Goal: Information Seeking & Learning: Learn about a topic

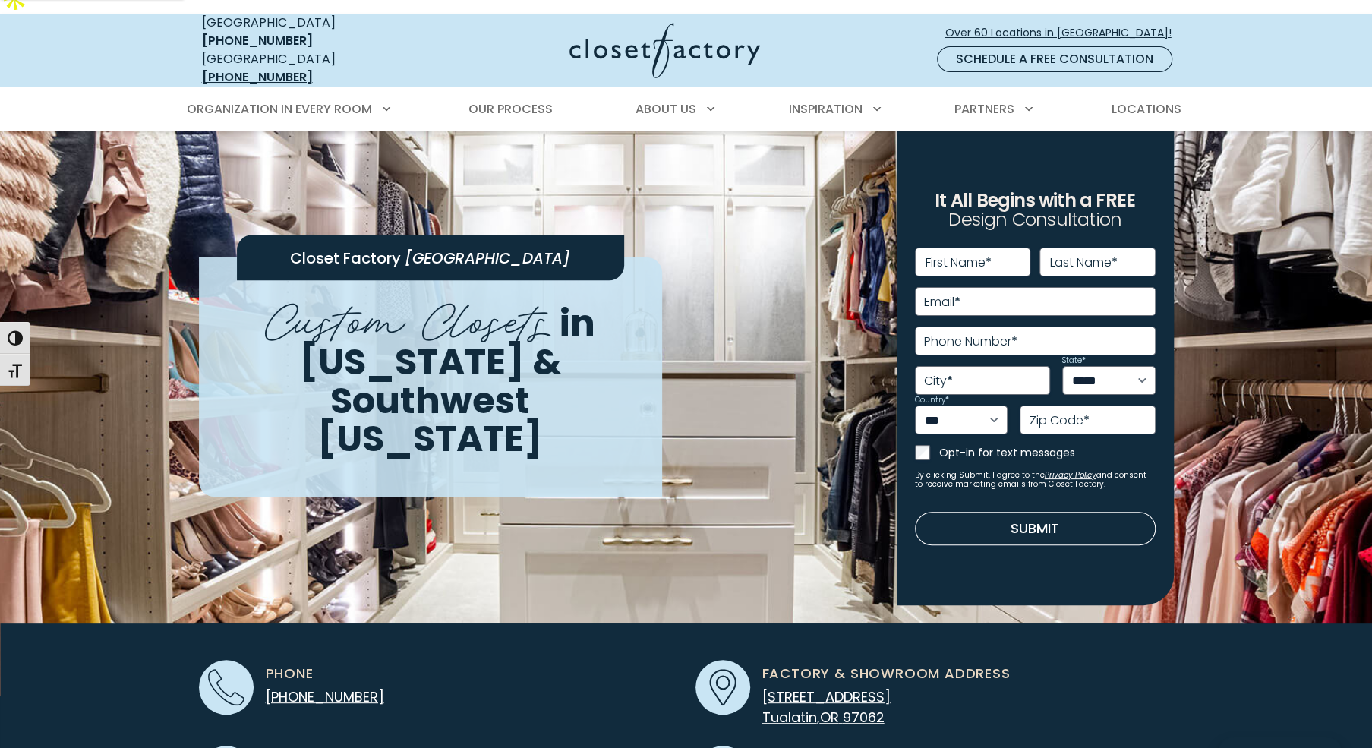
scroll to position [19, 0]
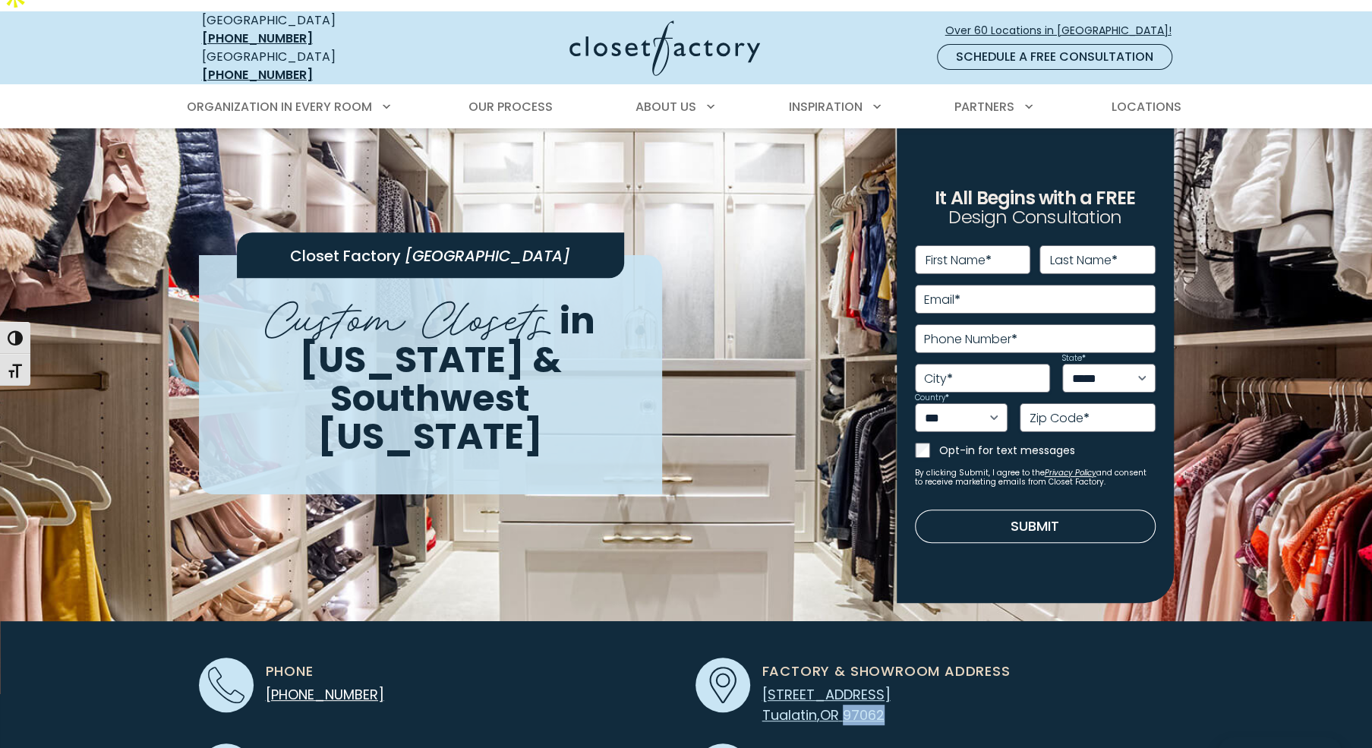
copy span "97062"
drag, startPoint x: 908, startPoint y: 673, endPoint x: 848, endPoint y: 677, distance: 60.1
click at [848, 684] on p "[STREET_ADDRESS]" at bounding box center [826, 704] width 128 height 41
click at [945, 671] on div "Factory & Showroom Address [STREET_ADDRESS]" at bounding box center [880, 692] width 260 height 68
copy link "[STREET_ADDRESS]"
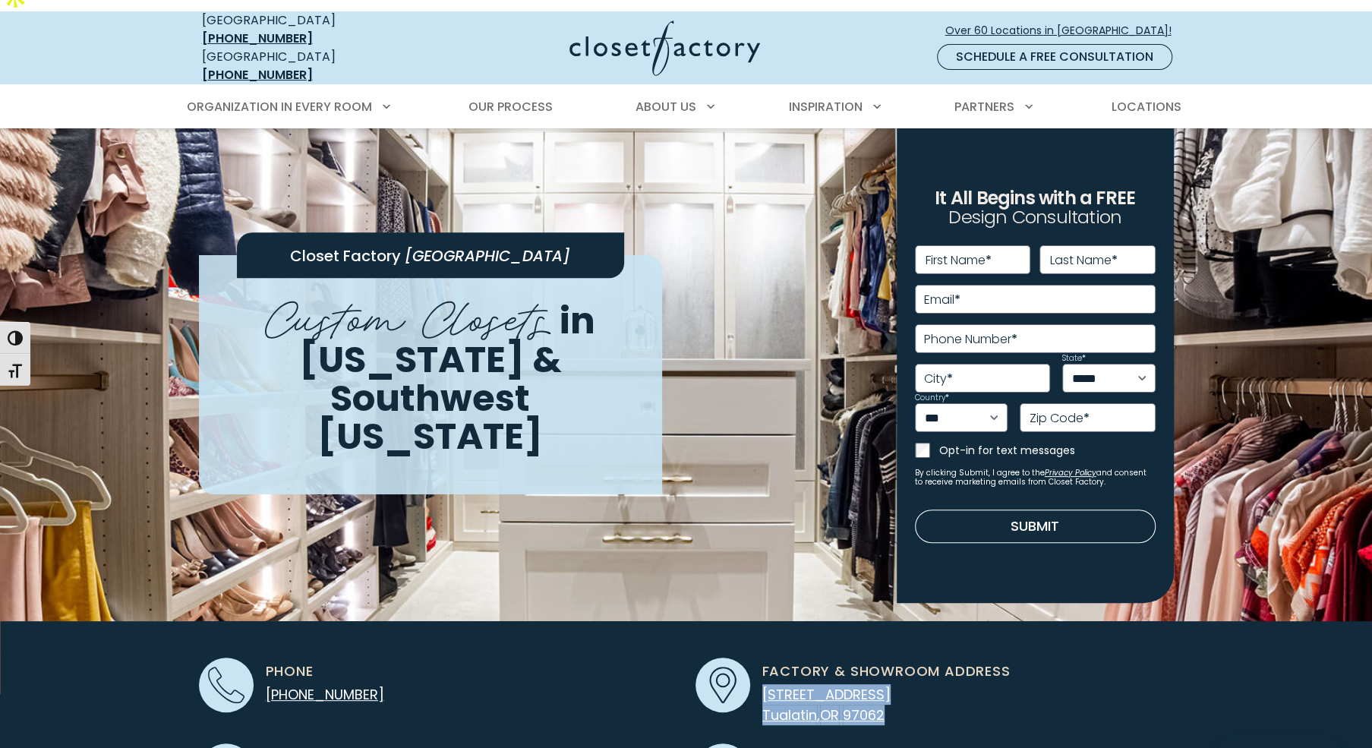
drag, startPoint x: 917, startPoint y: 667, endPoint x: 757, endPoint y: 657, distance: 160.5
click at [757, 658] on div "Factory & Showroom Address [STREET_ADDRESS]" at bounding box center [880, 692] width 260 height 68
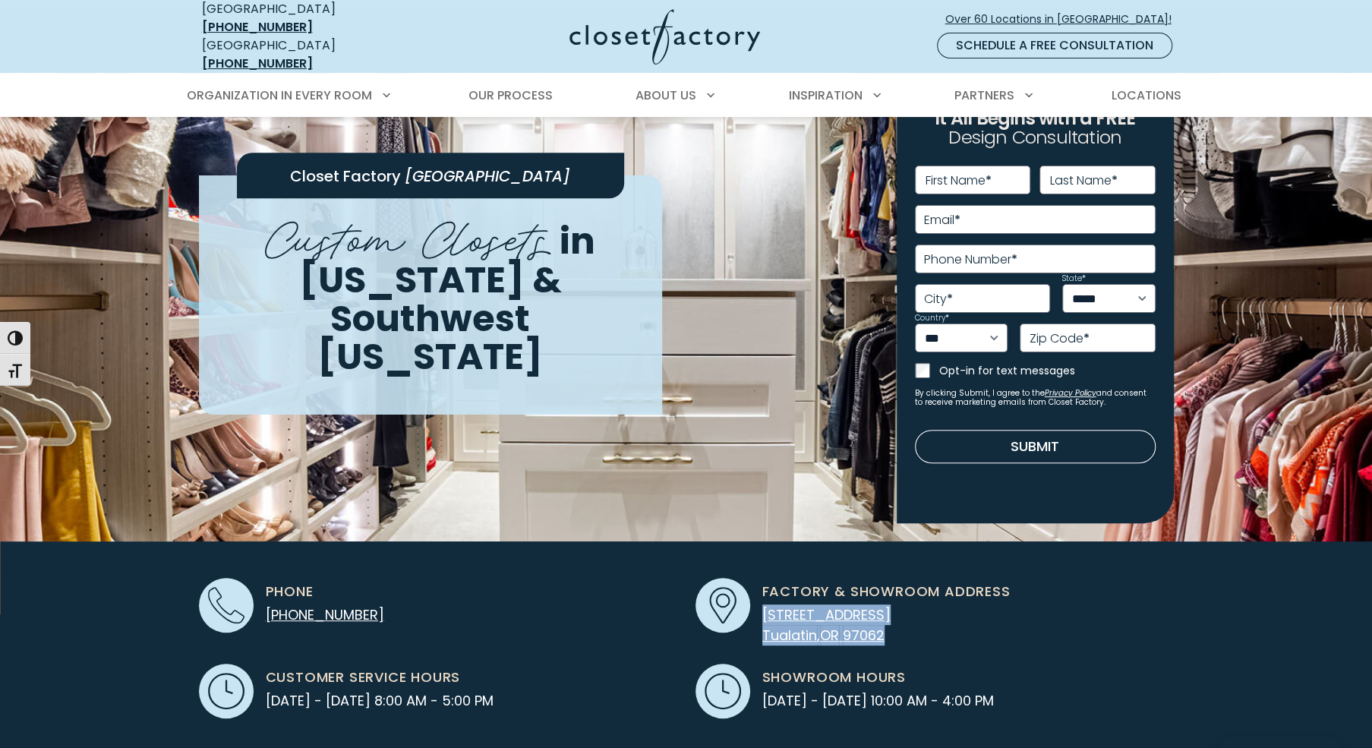
scroll to position [98, 0]
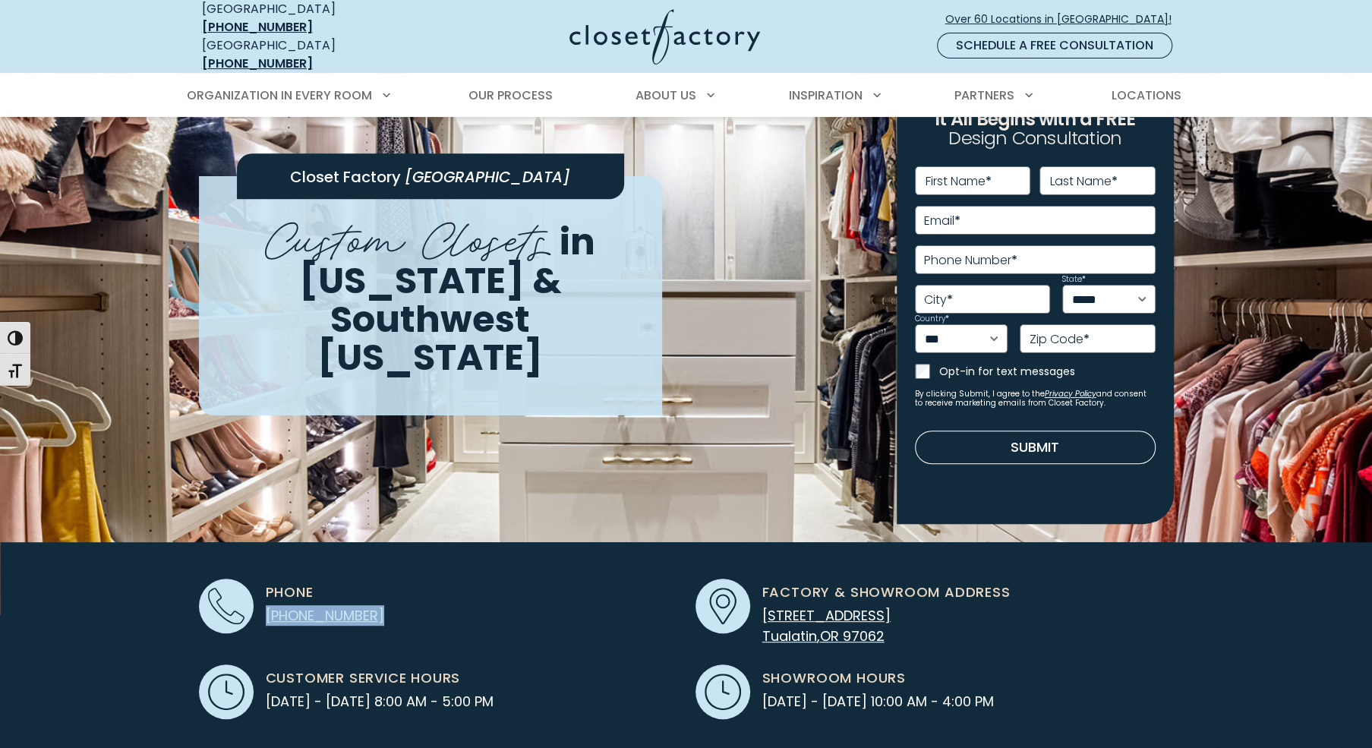
copy span "[PHONE_NUMBER]"
drag, startPoint x: 390, startPoint y: 577, endPoint x: 265, endPoint y: 577, distance: 124.5
click at [265, 579] on div "Phone [PHONE_NUMBER]" at bounding box center [438, 606] width 478 height 55
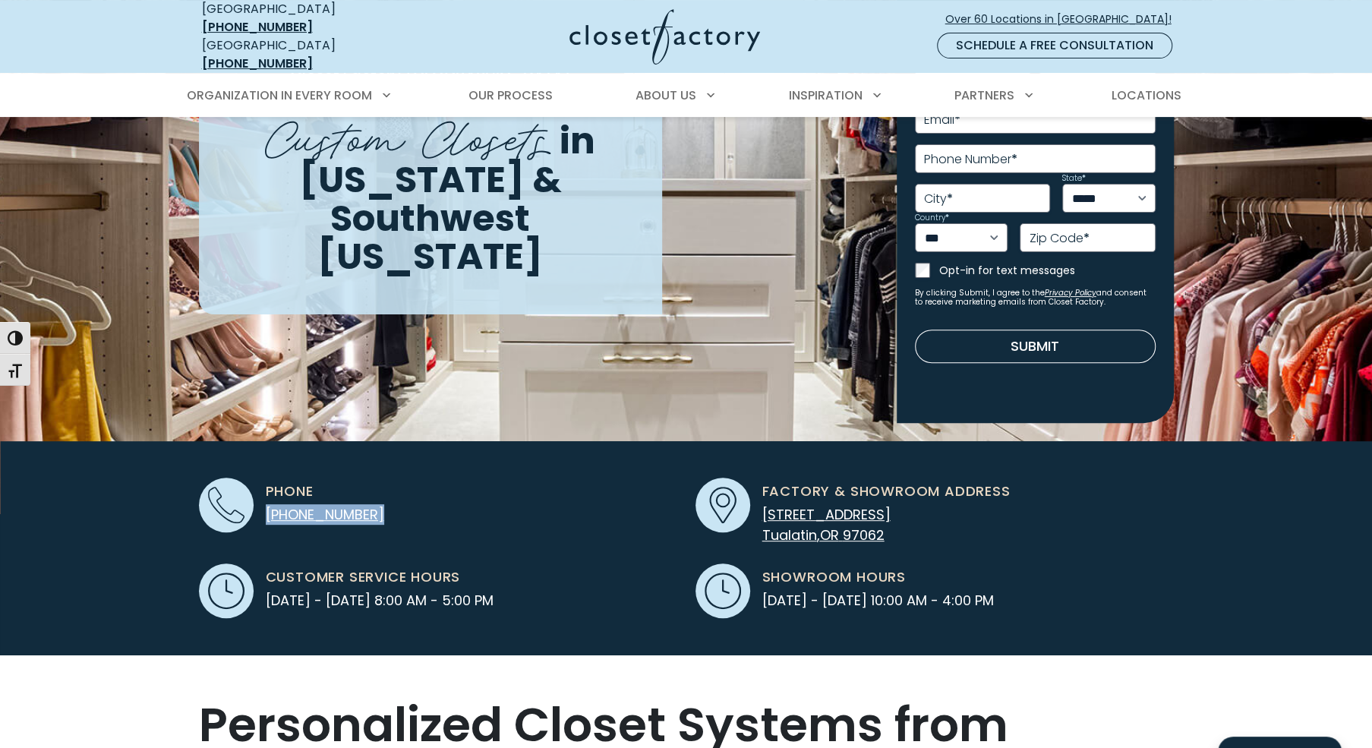
scroll to position [614, 0]
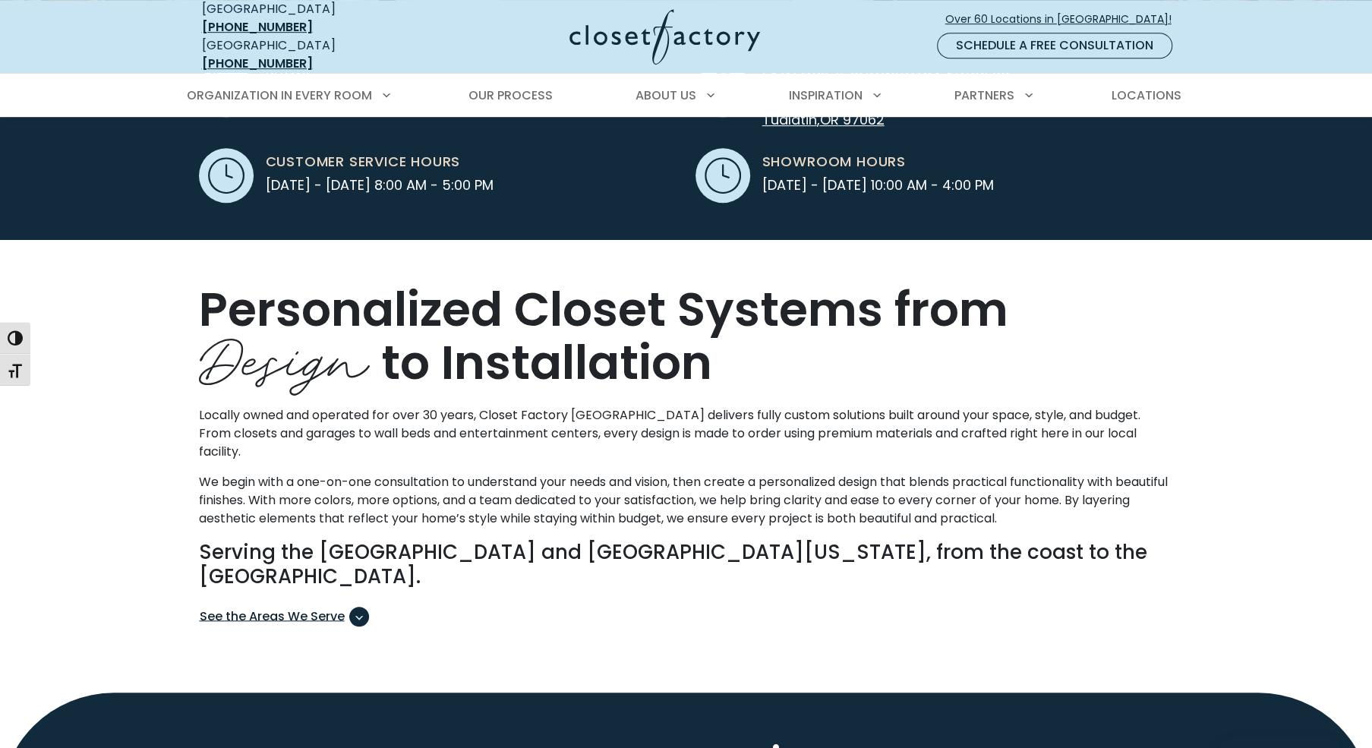
click at [344, 607] on span "See the Areas We Serve" at bounding box center [284, 617] width 169 height 20
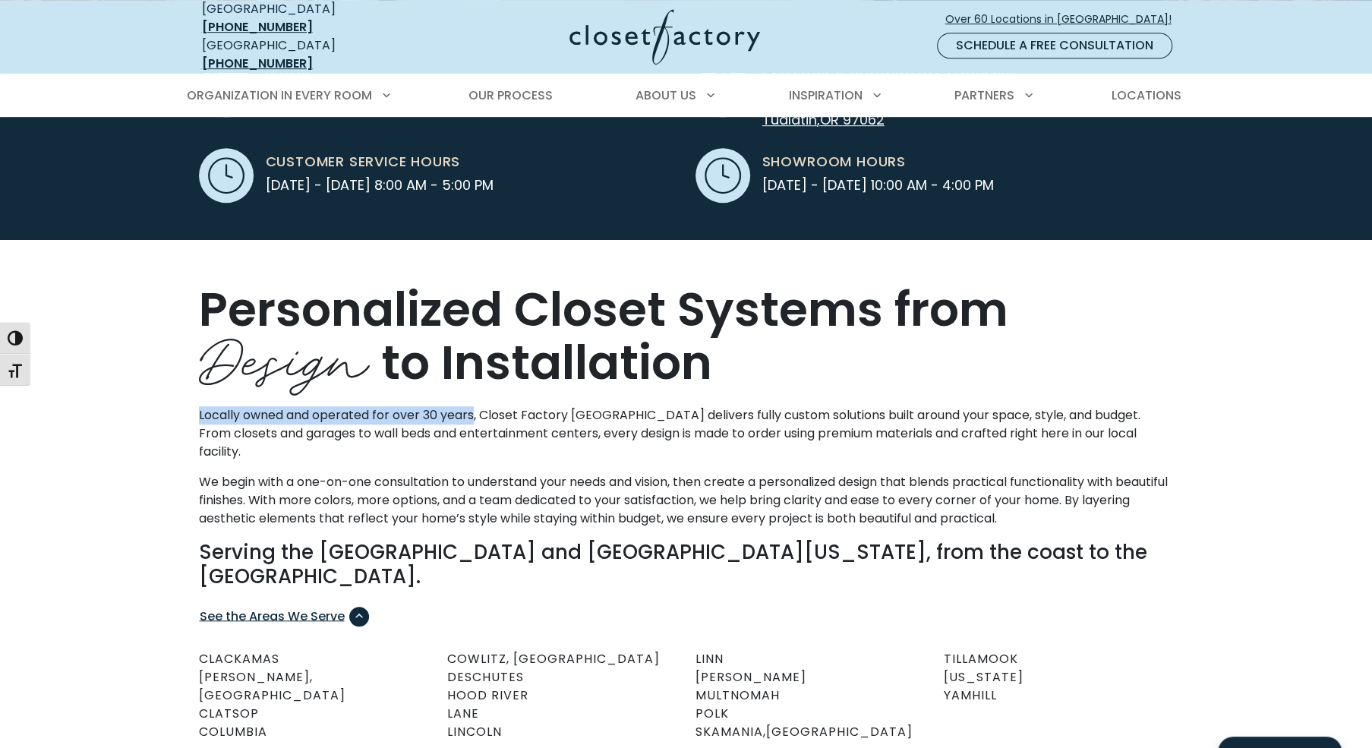
drag, startPoint x: 475, startPoint y: 374, endPoint x: 182, endPoint y: 376, distance: 292.4
click at [182, 376] on div "Personalized Closet Systems from Design to Installation Locally owned and opera…" at bounding box center [686, 517] width 1372 height 557
copy p "Locally owned and operated for over 30 years"
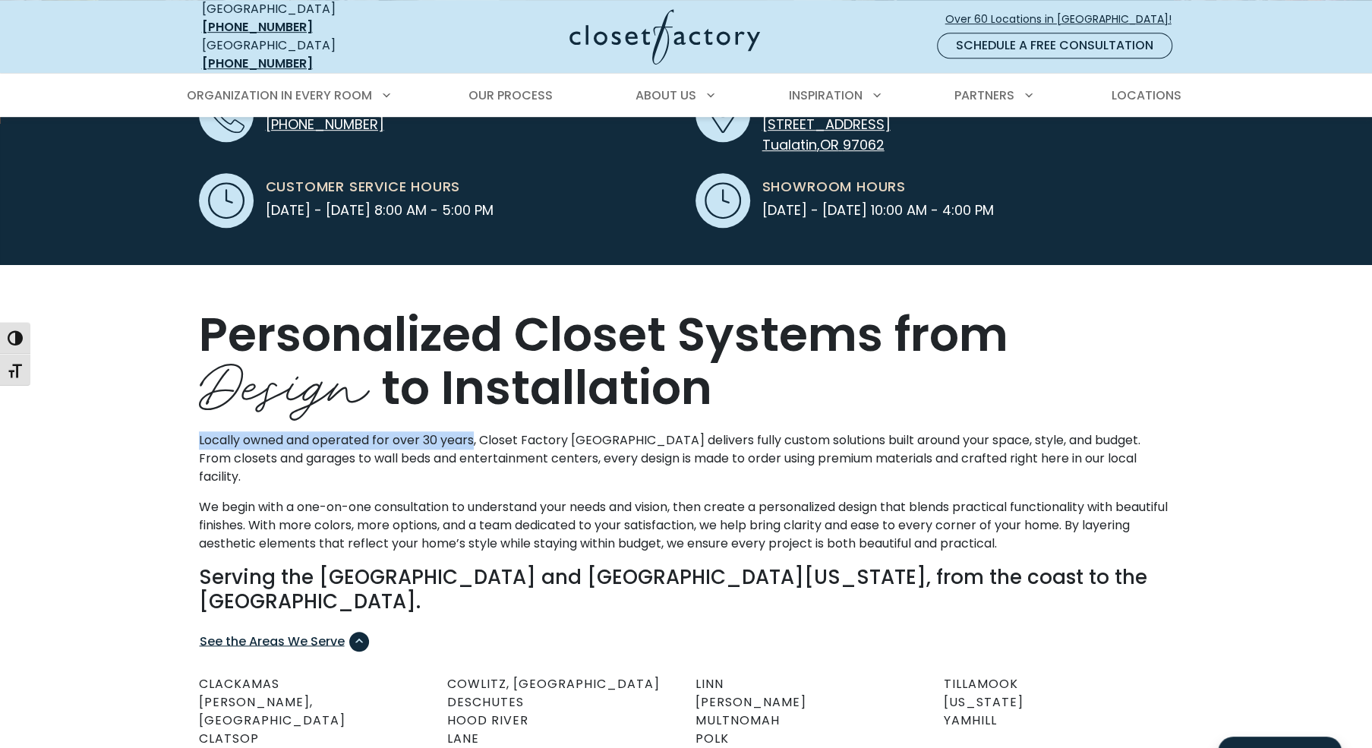
scroll to position [585, 0]
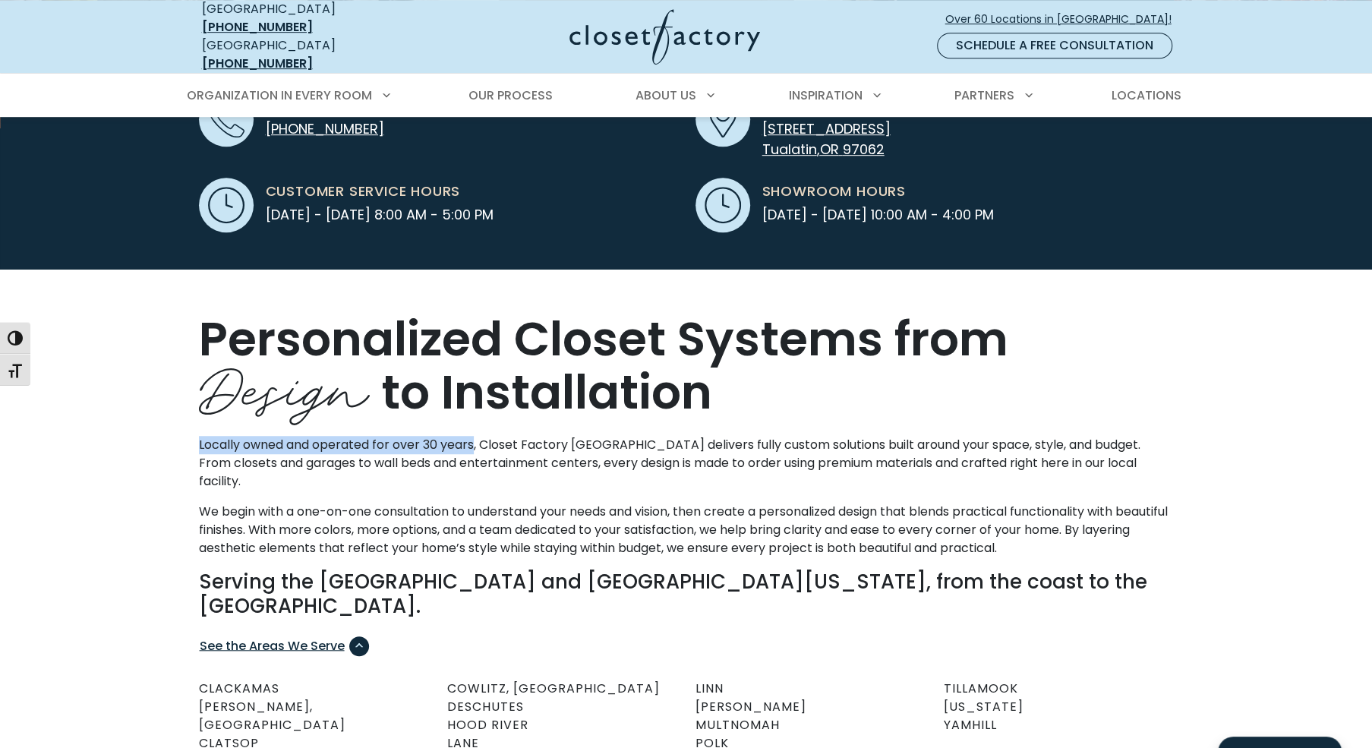
copy p "Locally owned and operated for over 30 years"
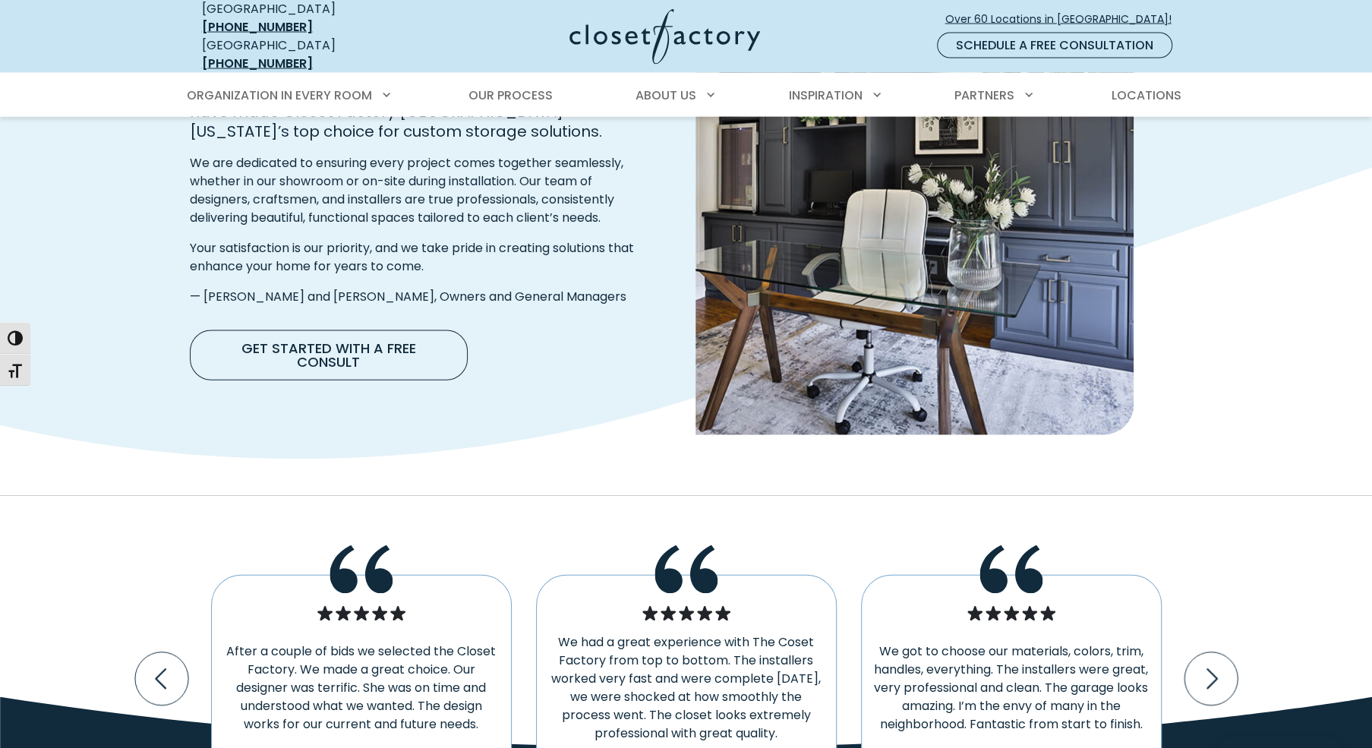
scroll to position [2210, 0]
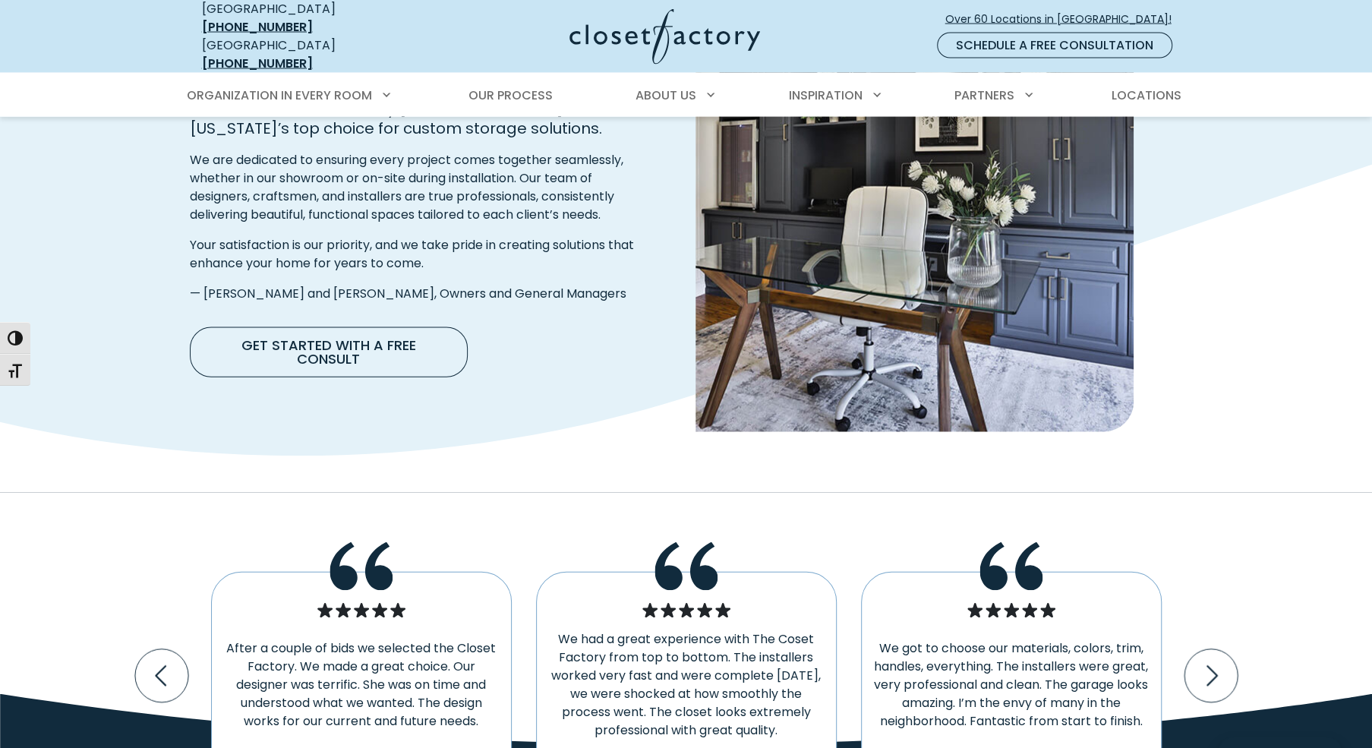
click at [455, 639] on p "After a couple of bids we selected the Closet Factory. We made a great choice. …" at bounding box center [361, 684] width 275 height 91
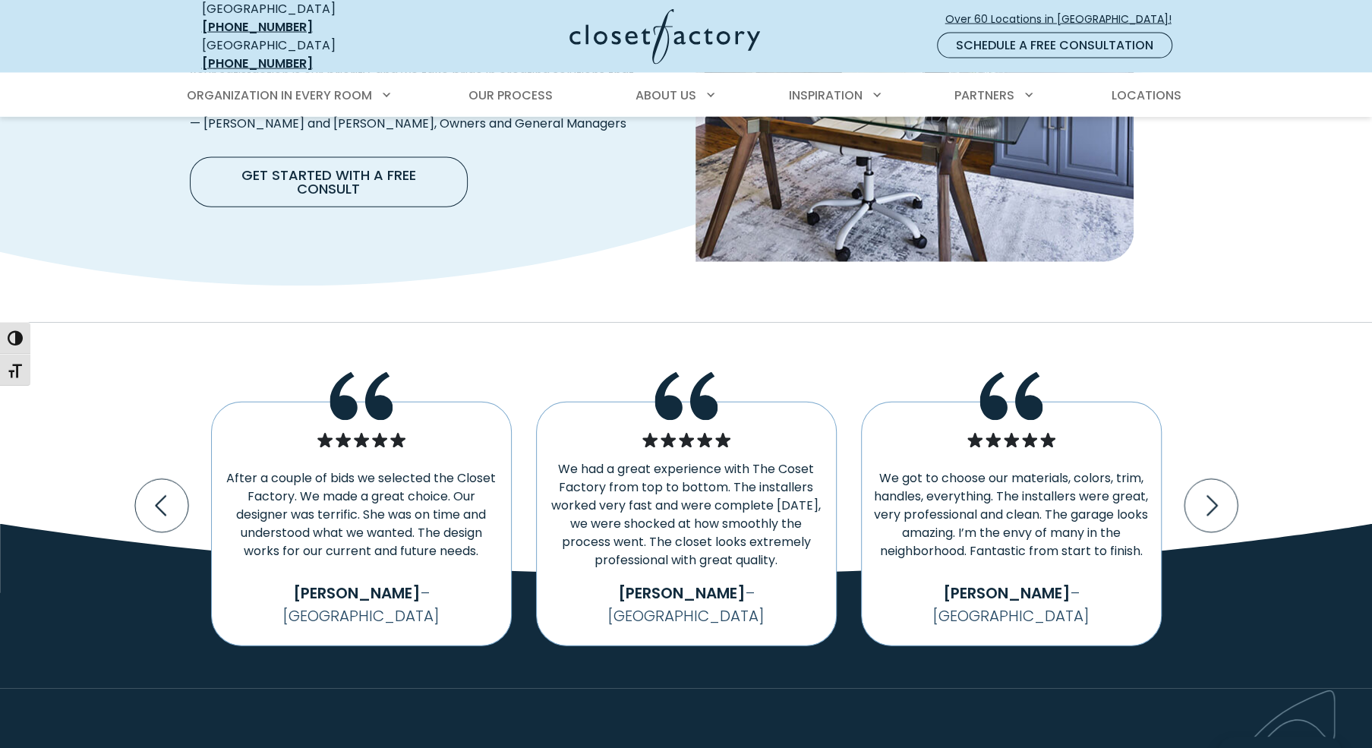
scroll to position [2427, 0]
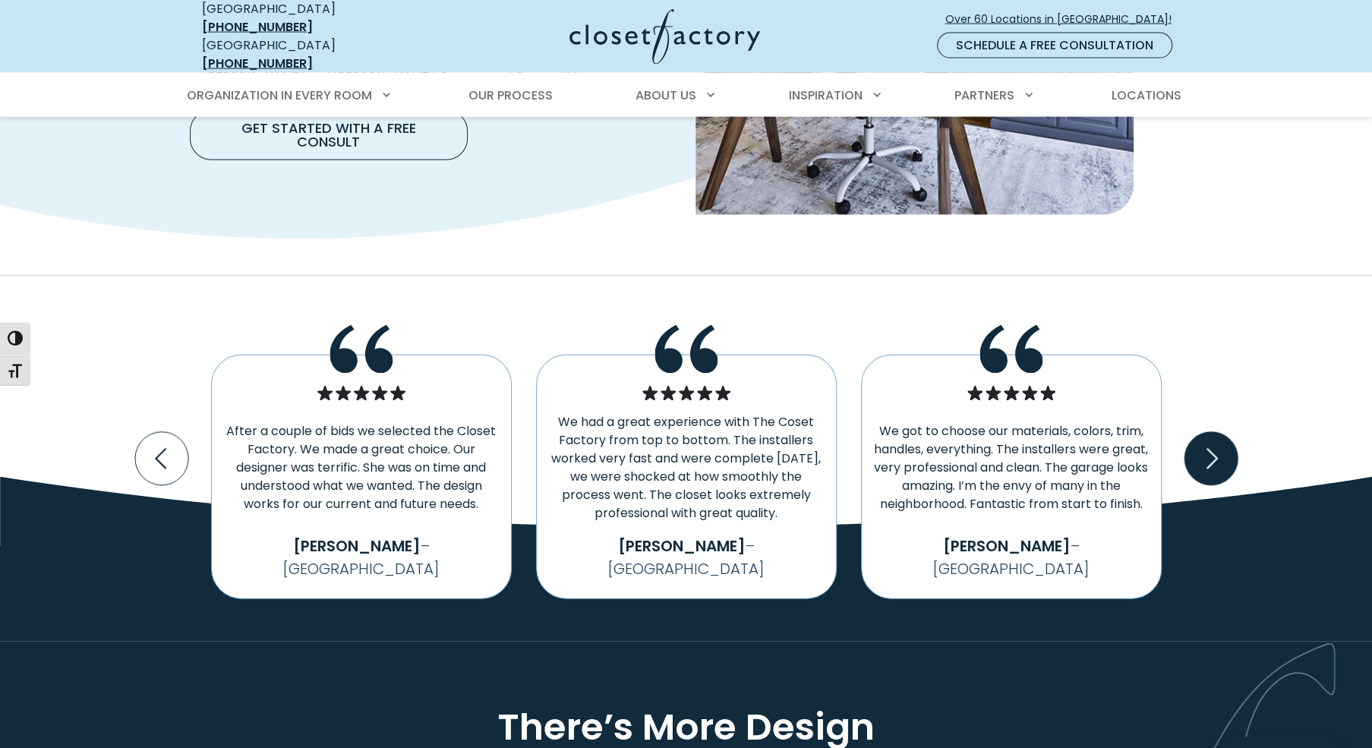
click at [1223, 431] on icon "Next slide" at bounding box center [1210, 457] width 53 height 53
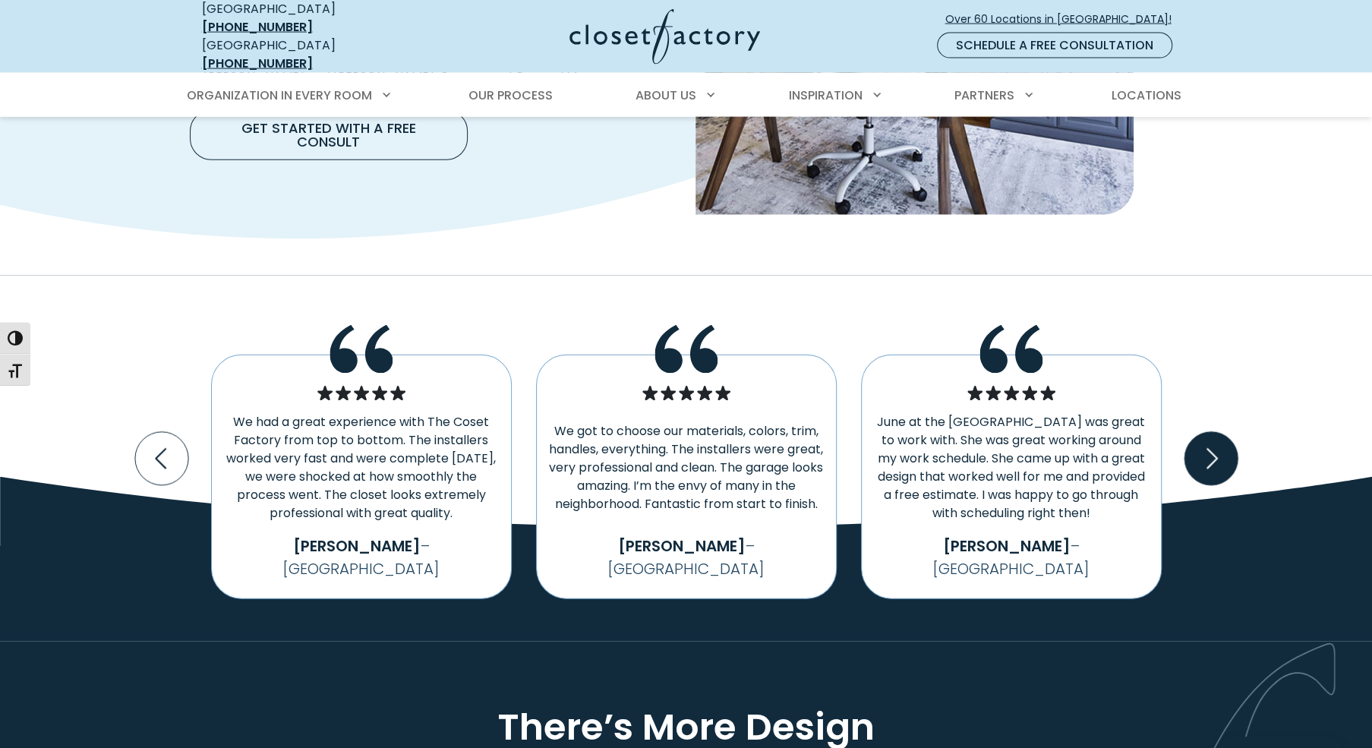
click at [1223, 431] on icon "Next slide" at bounding box center [1210, 457] width 53 height 53
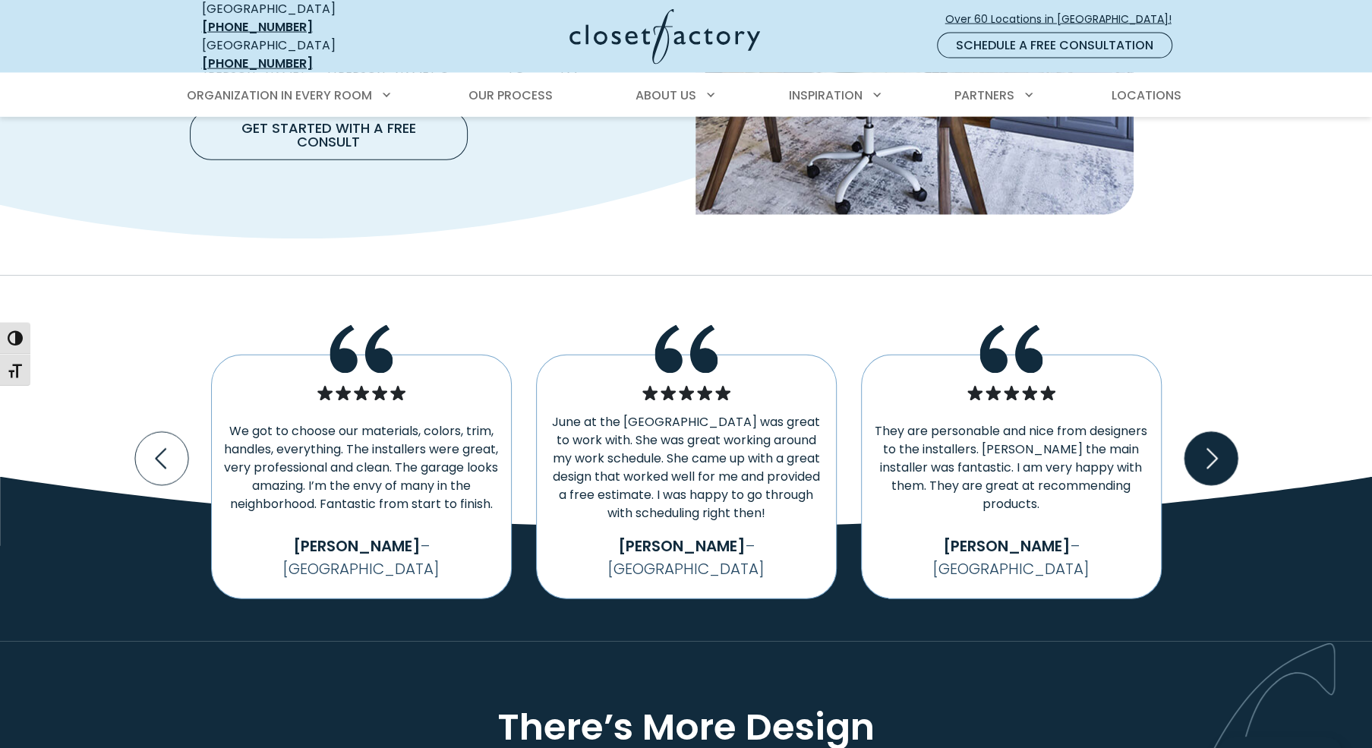
click at [1223, 431] on icon "Next slide" at bounding box center [1210, 457] width 53 height 53
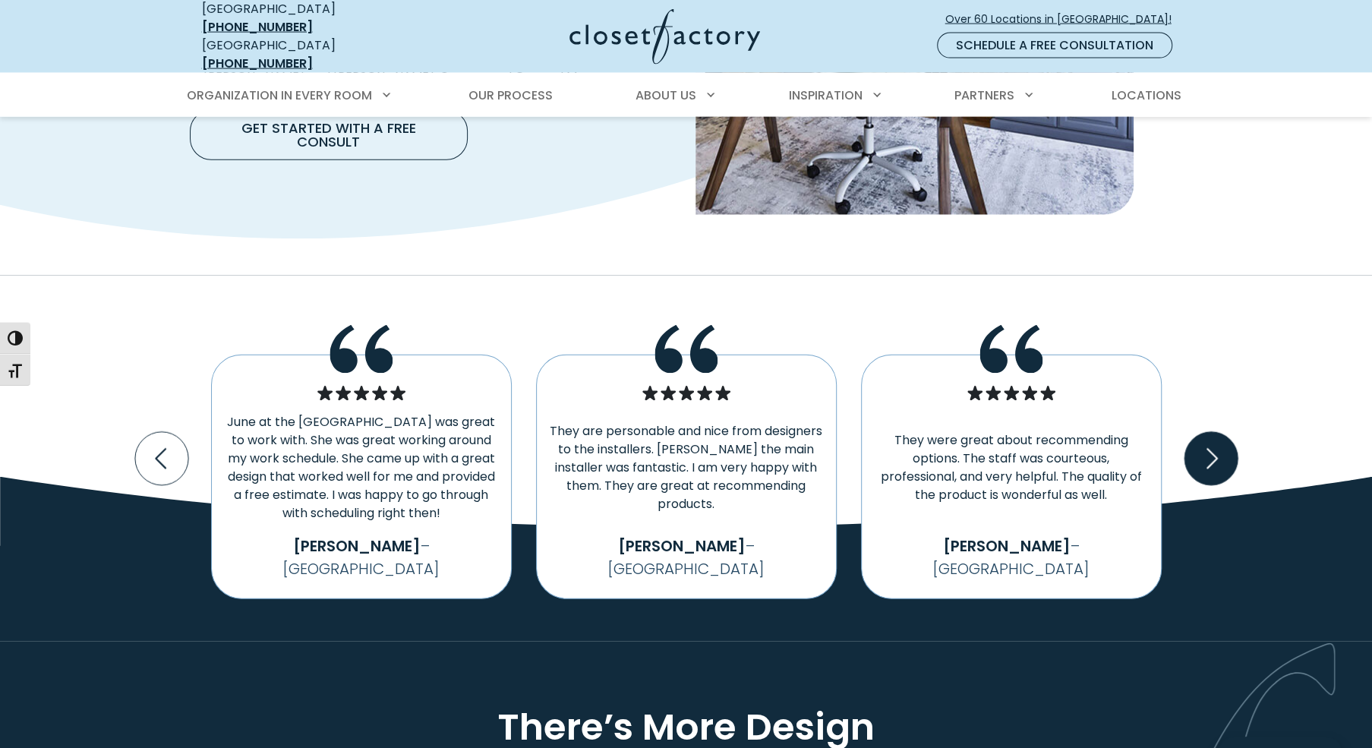
click at [1223, 431] on icon "Next slide" at bounding box center [1210, 457] width 53 height 53
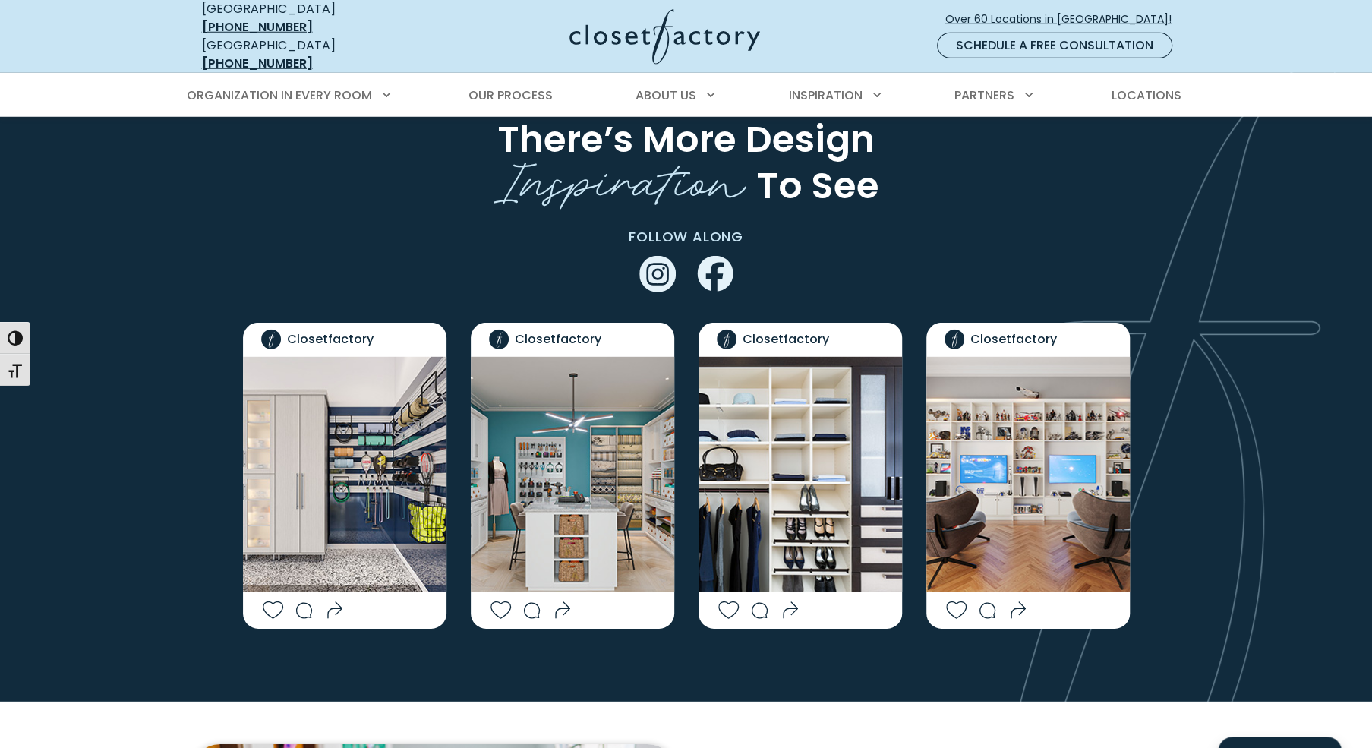
scroll to position [2871, 0]
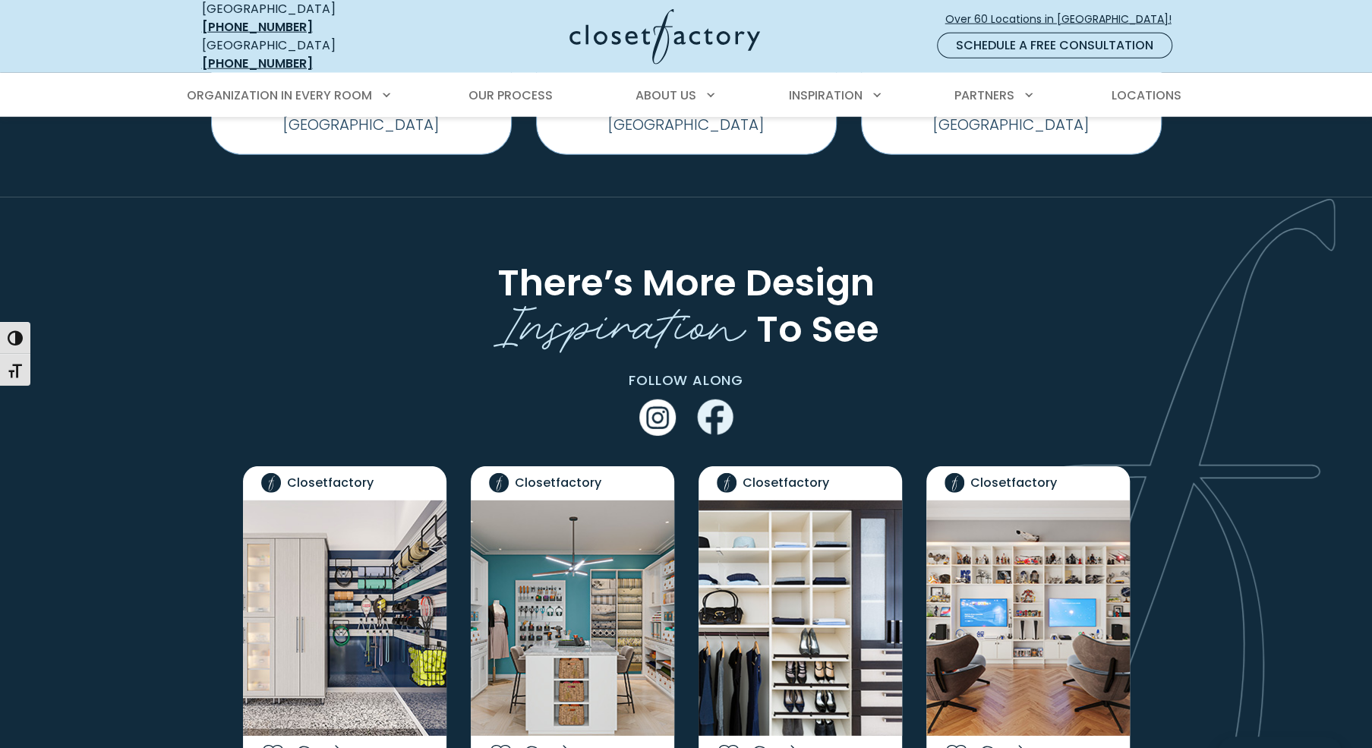
click at [662, 399] on use "Instagram" at bounding box center [657, 417] width 36 height 36
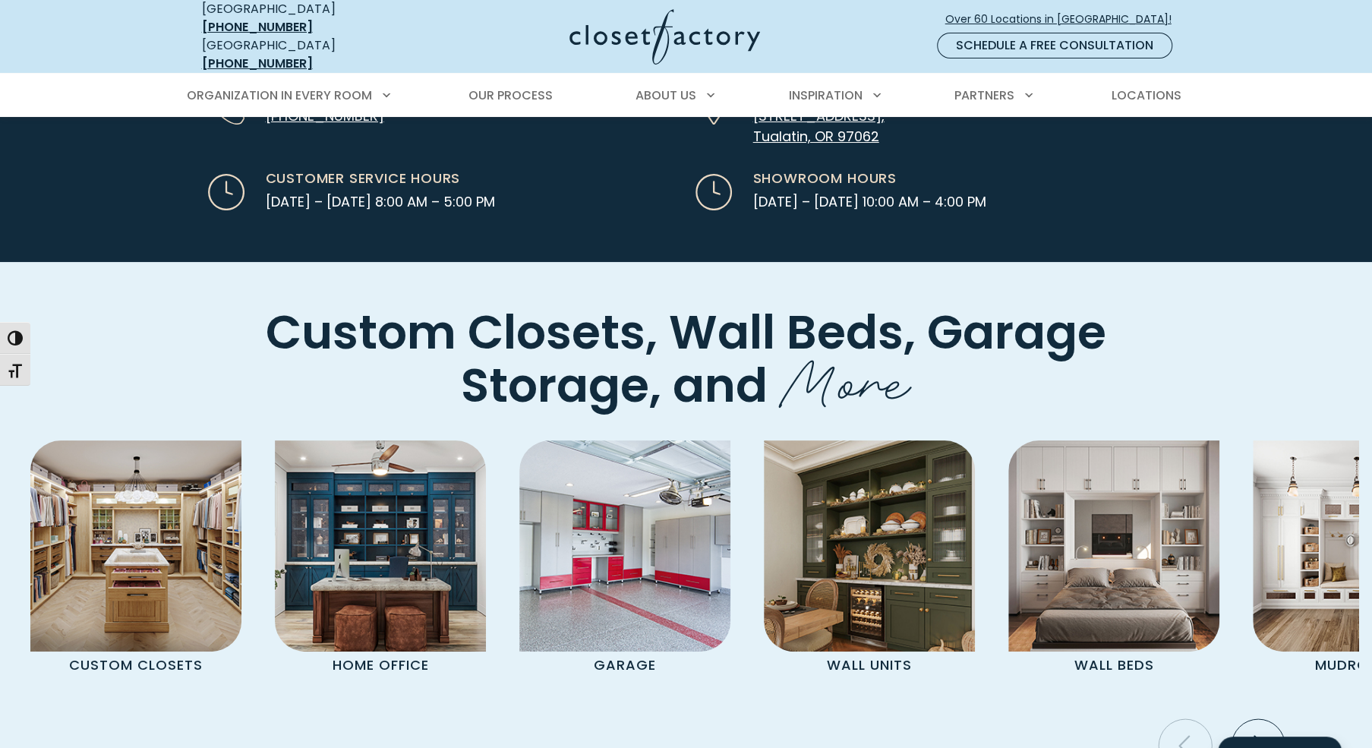
scroll to position [4031, 0]
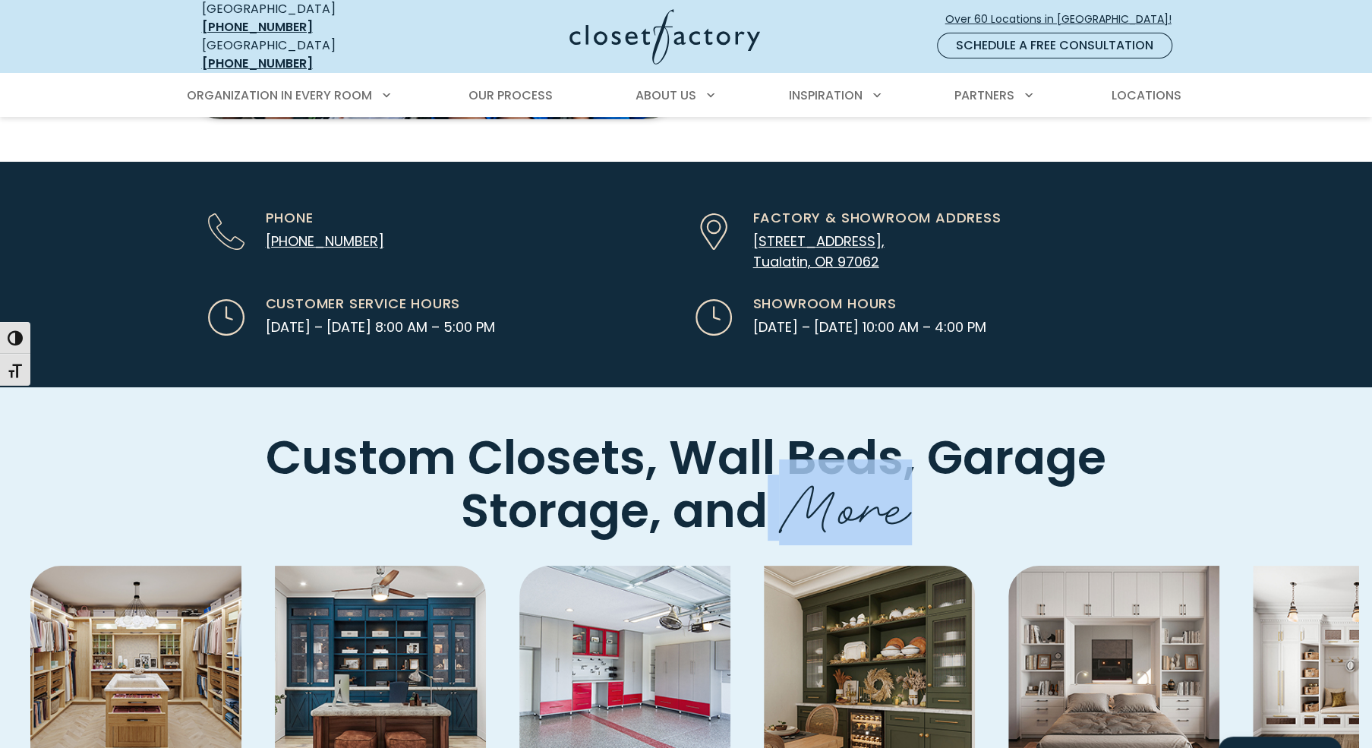
drag, startPoint x: 947, startPoint y: 412, endPoint x: 588, endPoint y: 380, distance: 360.5
click at [588, 430] on h2 "Custom Closets, Wall Beds, Garage Storage, and More" at bounding box center [686, 483] width 975 height 106
click at [248, 430] on h2 "Custom Closets, Wall Beds, Garage Storage, and More" at bounding box center [686, 483] width 975 height 106
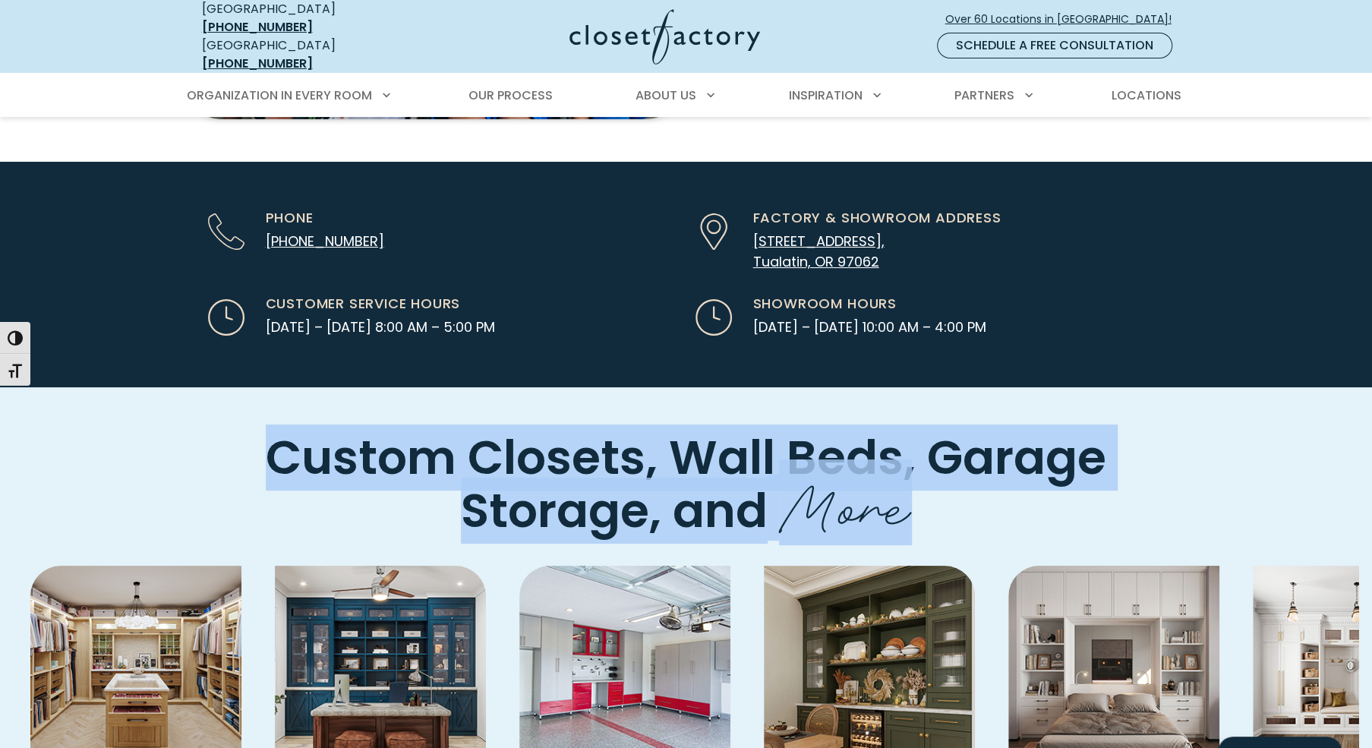
copy h2 "Custom Closets, Wall Beds, Garage Storage, and More"
drag, startPoint x: 262, startPoint y: 346, endPoint x: 910, endPoint y: 421, distance: 652.8
click at [910, 430] on h2 "Custom Closets, Wall Beds, Garage Storage, and More" at bounding box center [686, 483] width 975 height 106
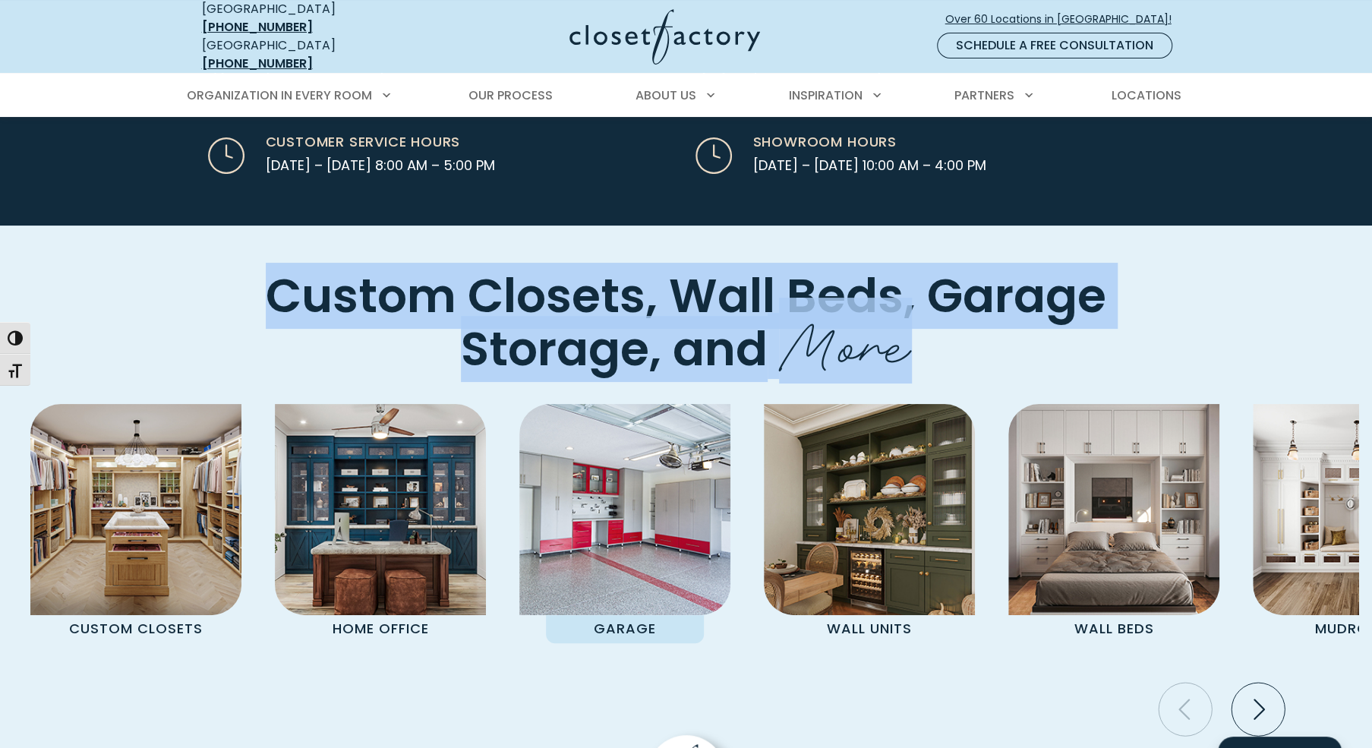
scroll to position [4214, 0]
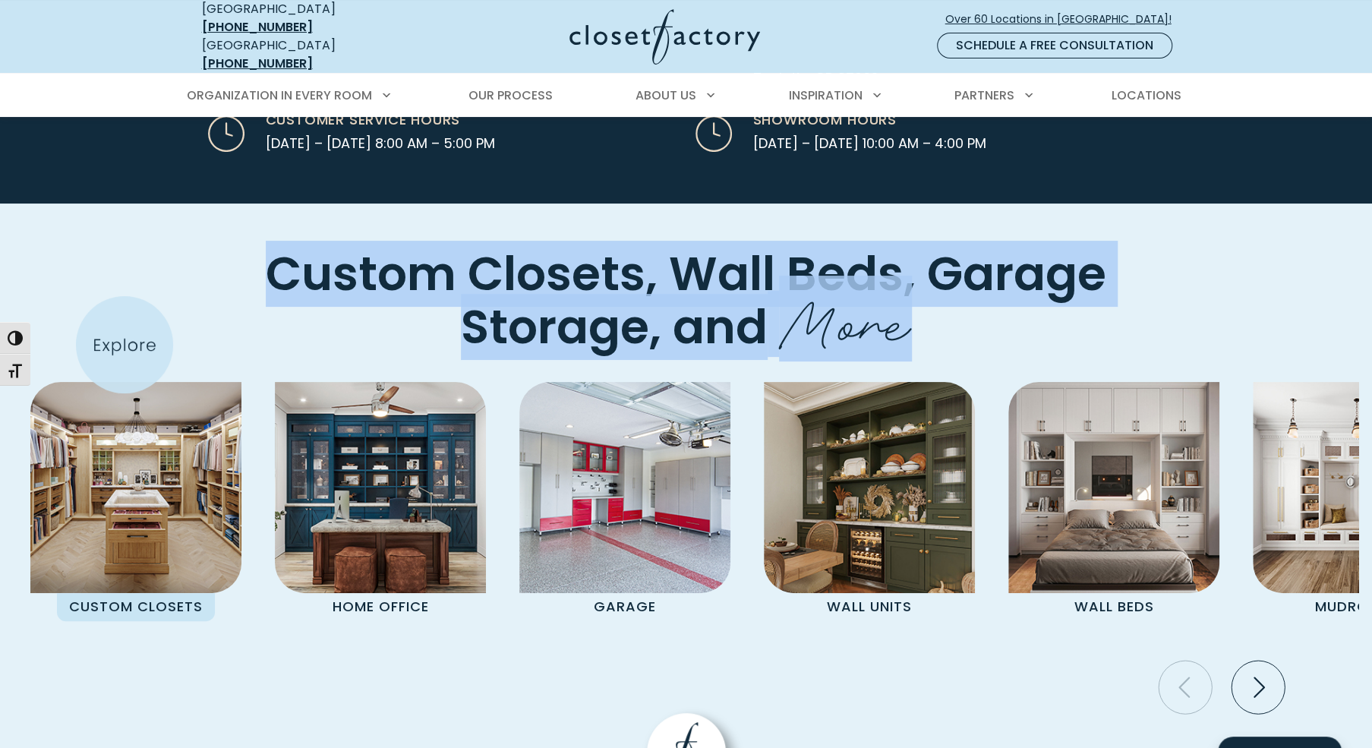
click at [125, 382] on img "Pages Gallery" at bounding box center [135, 487] width 211 height 211
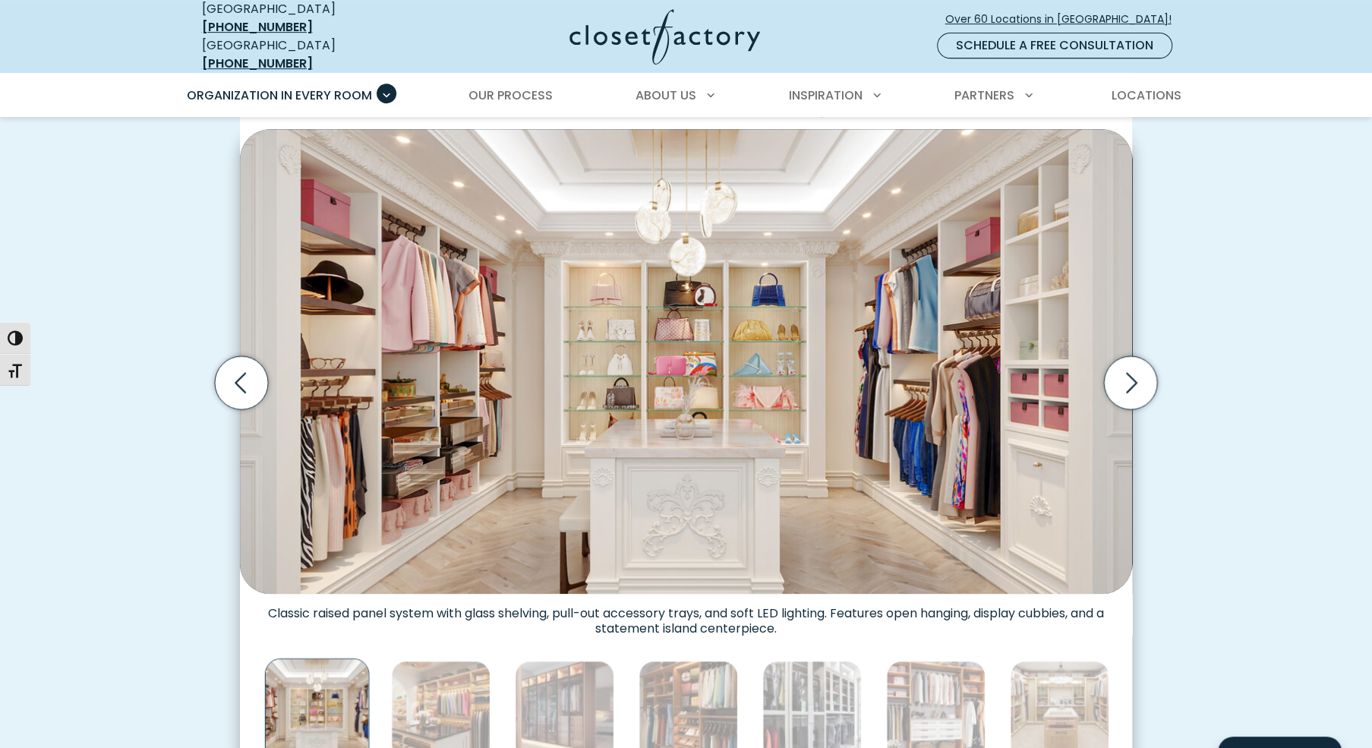
scroll to position [489, 0]
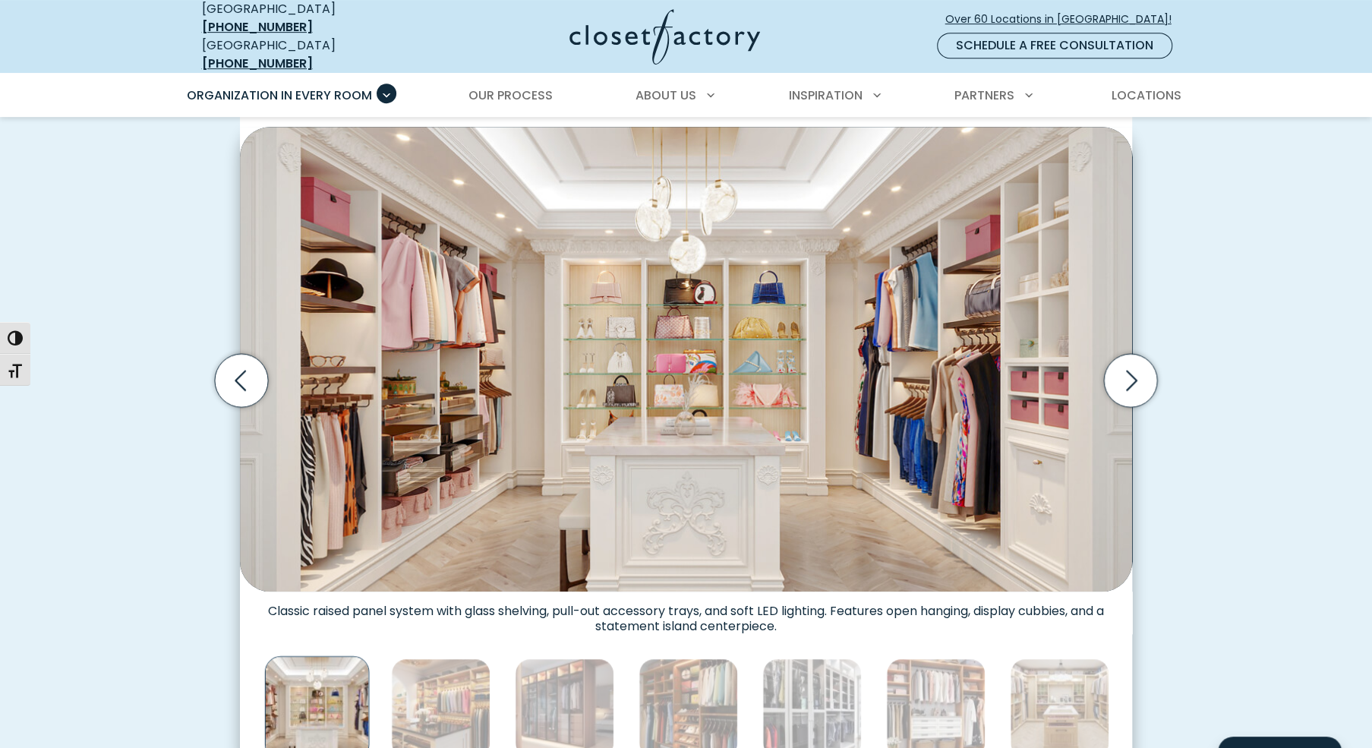
click at [798, 509] on img "Thumbnail Gallery" at bounding box center [686, 359] width 892 height 465
click at [1129, 354] on icon "Next slide" at bounding box center [1130, 380] width 53 height 53
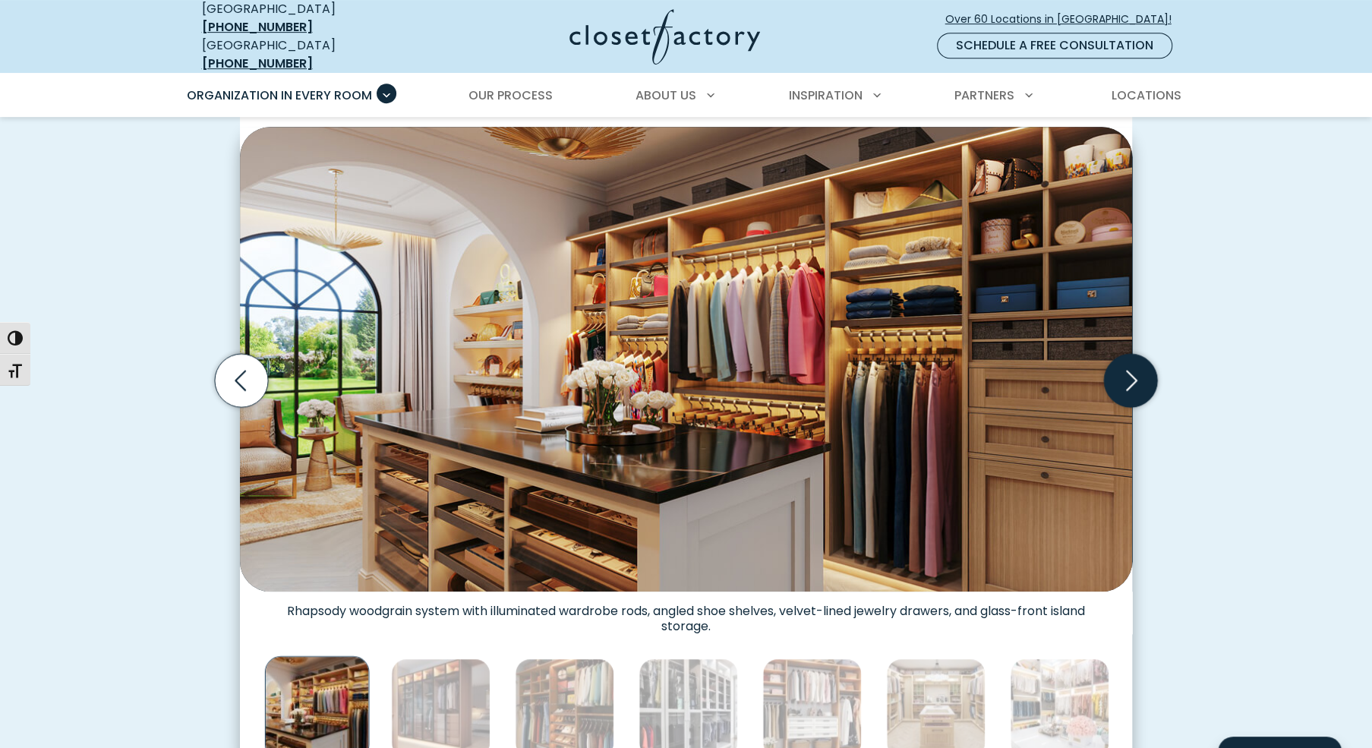
click at [1129, 354] on icon "Next slide" at bounding box center [1130, 380] width 53 height 53
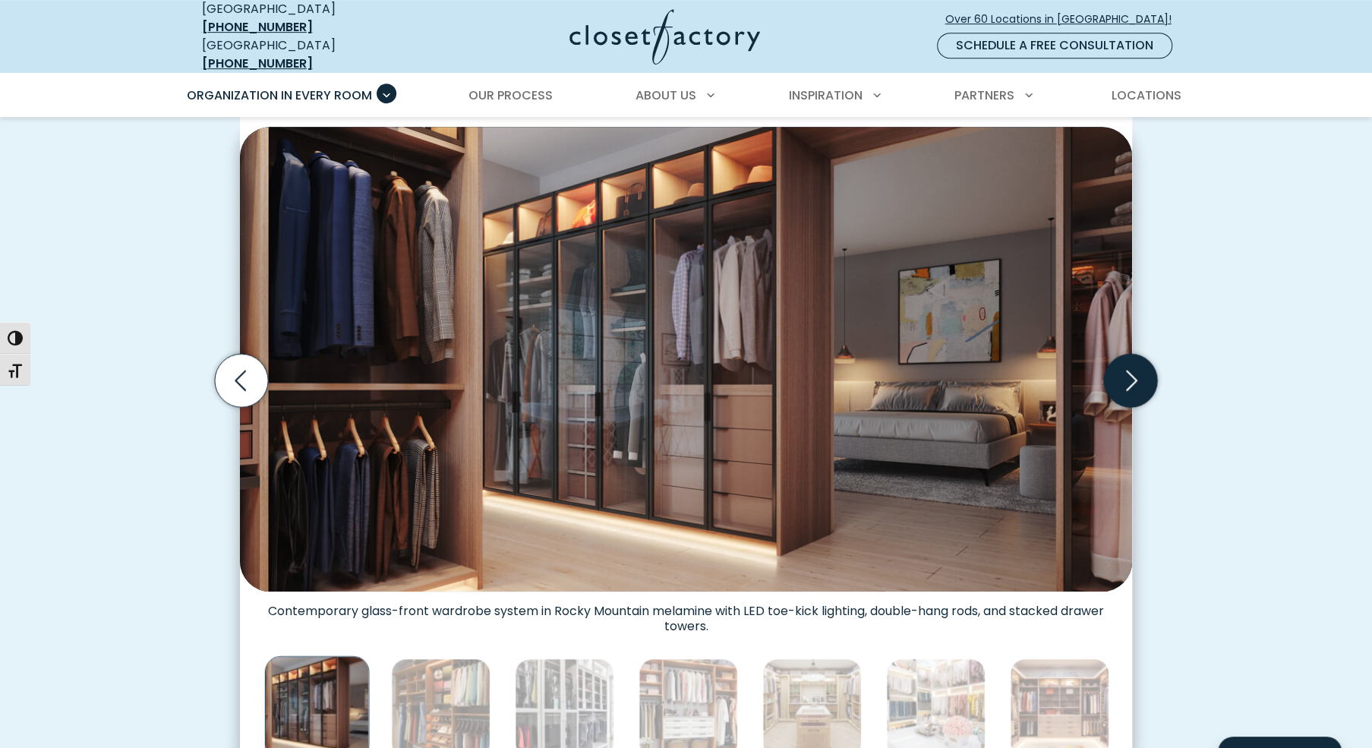
click at [1129, 354] on icon "Next slide" at bounding box center [1130, 380] width 53 height 53
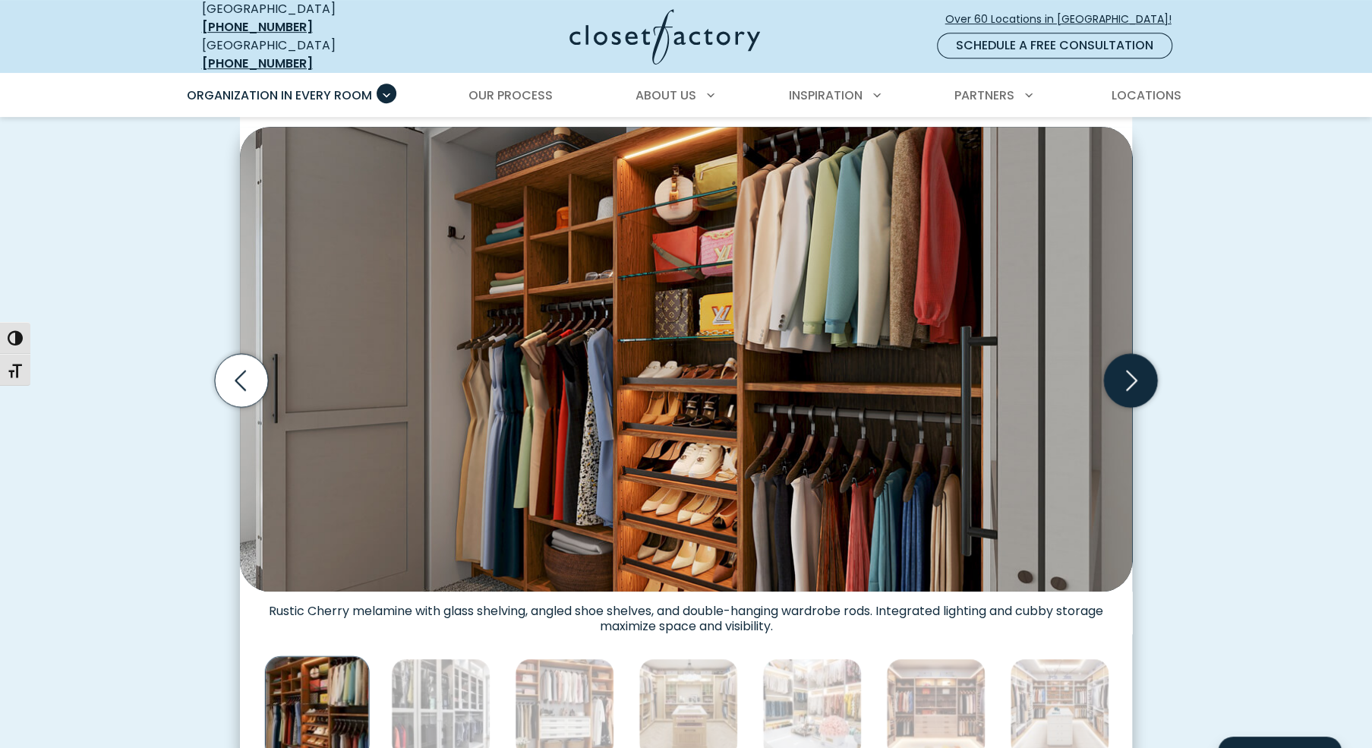
click at [1129, 354] on icon "Next slide" at bounding box center [1130, 380] width 53 height 53
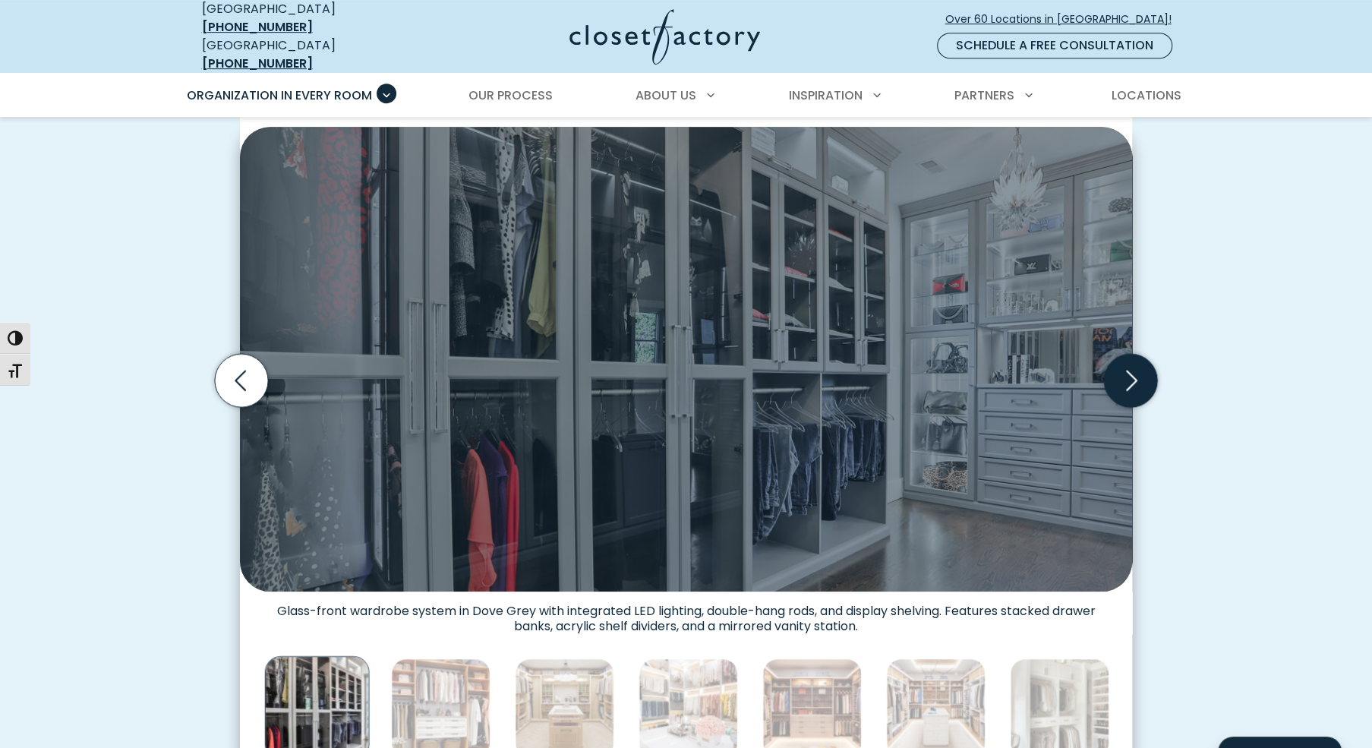
click at [1129, 354] on icon "Next slide" at bounding box center [1130, 380] width 53 height 53
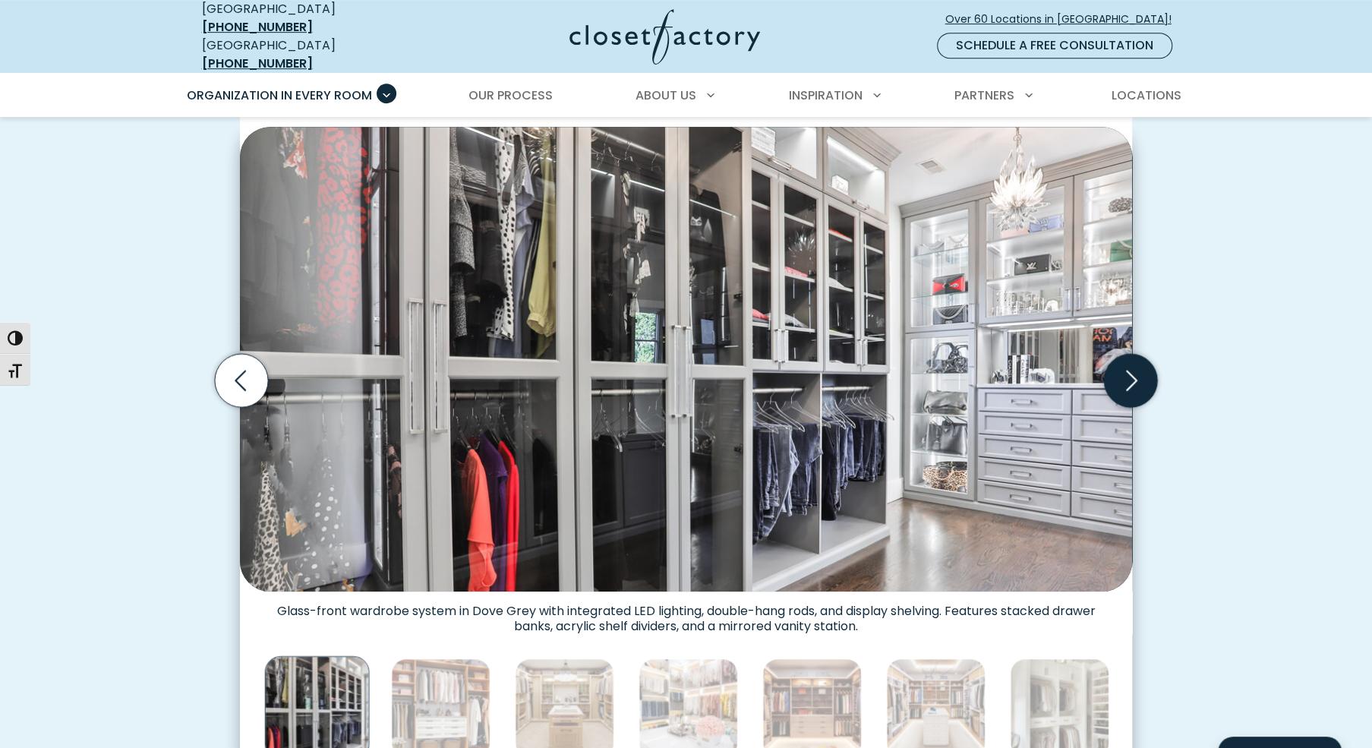
click at [1129, 354] on icon "Next slide" at bounding box center [1130, 380] width 53 height 53
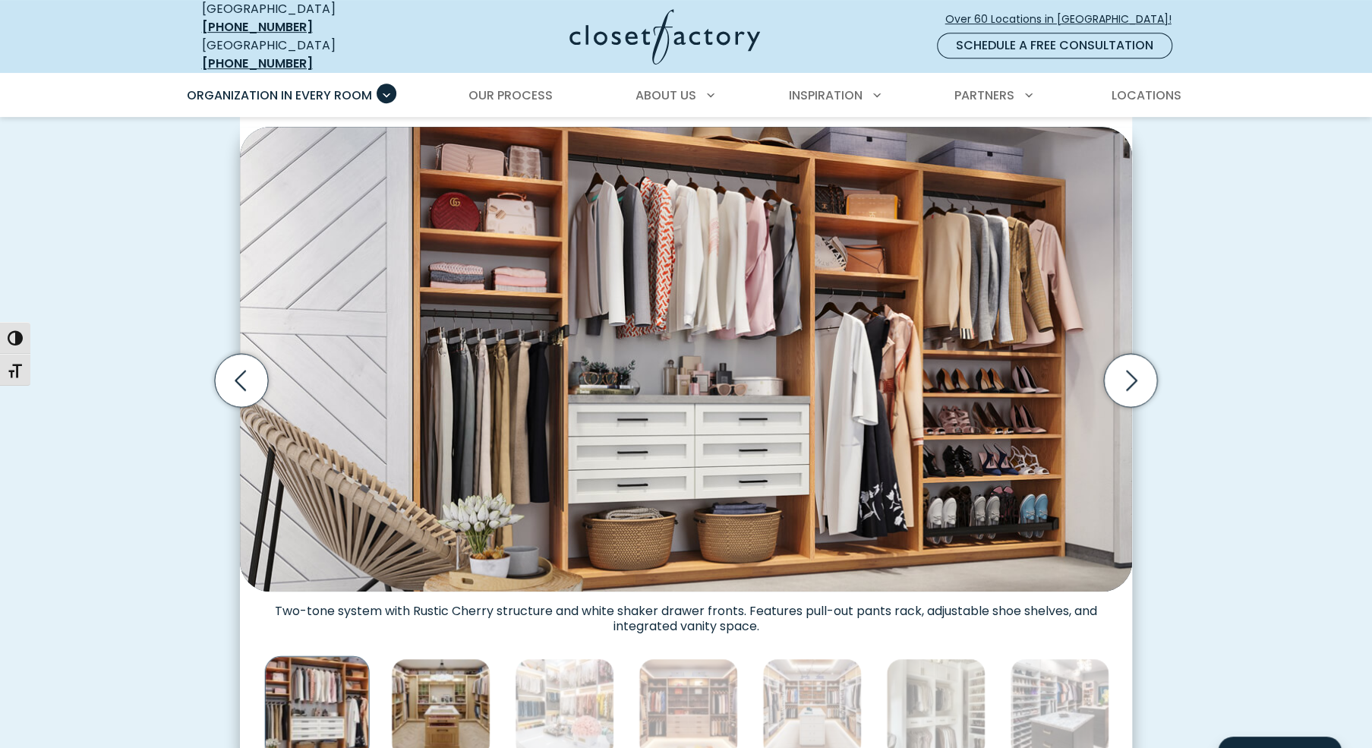
click at [483, 661] on img "Thumbnail Gallery" at bounding box center [440, 707] width 99 height 99
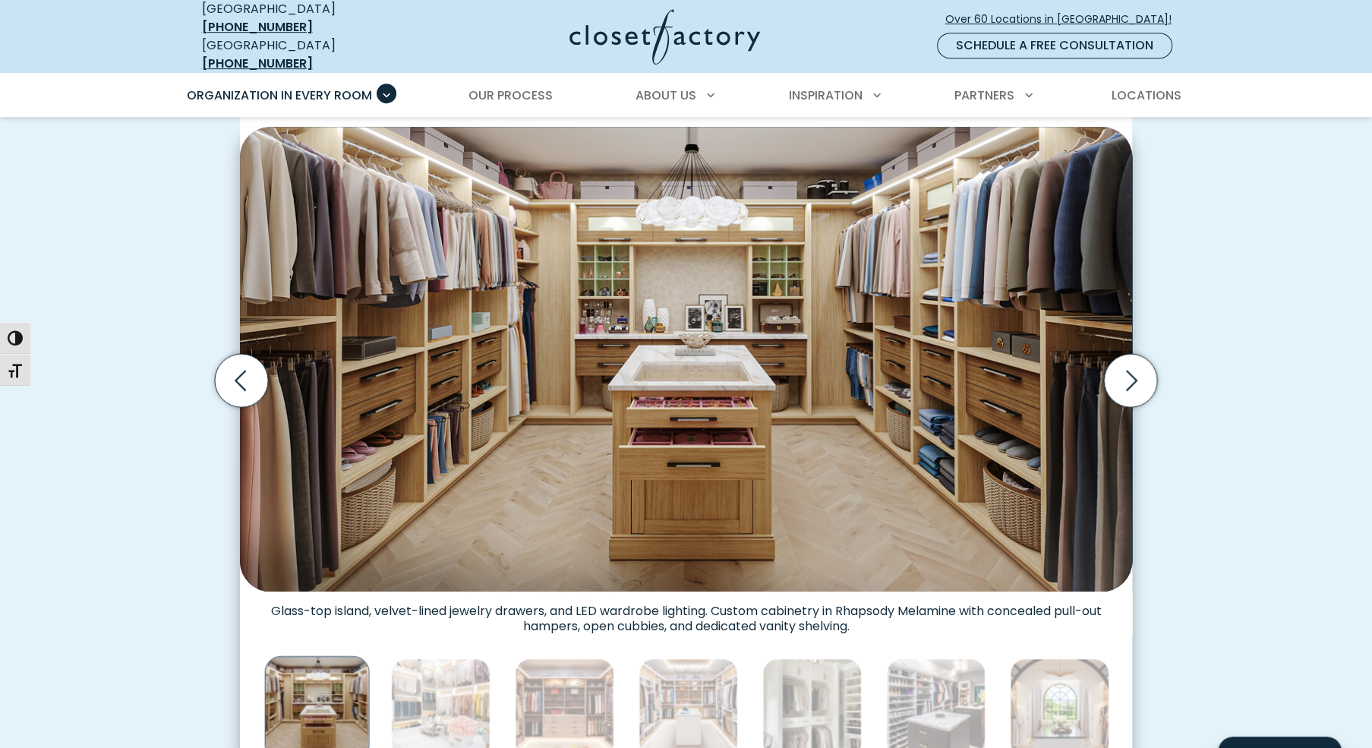
click at [500, 670] on div "Thumbnail Gallery" at bounding box center [812, 708] width 4344 height 112
click at [443, 665] on img "Thumbnail Gallery" at bounding box center [440, 707] width 99 height 99
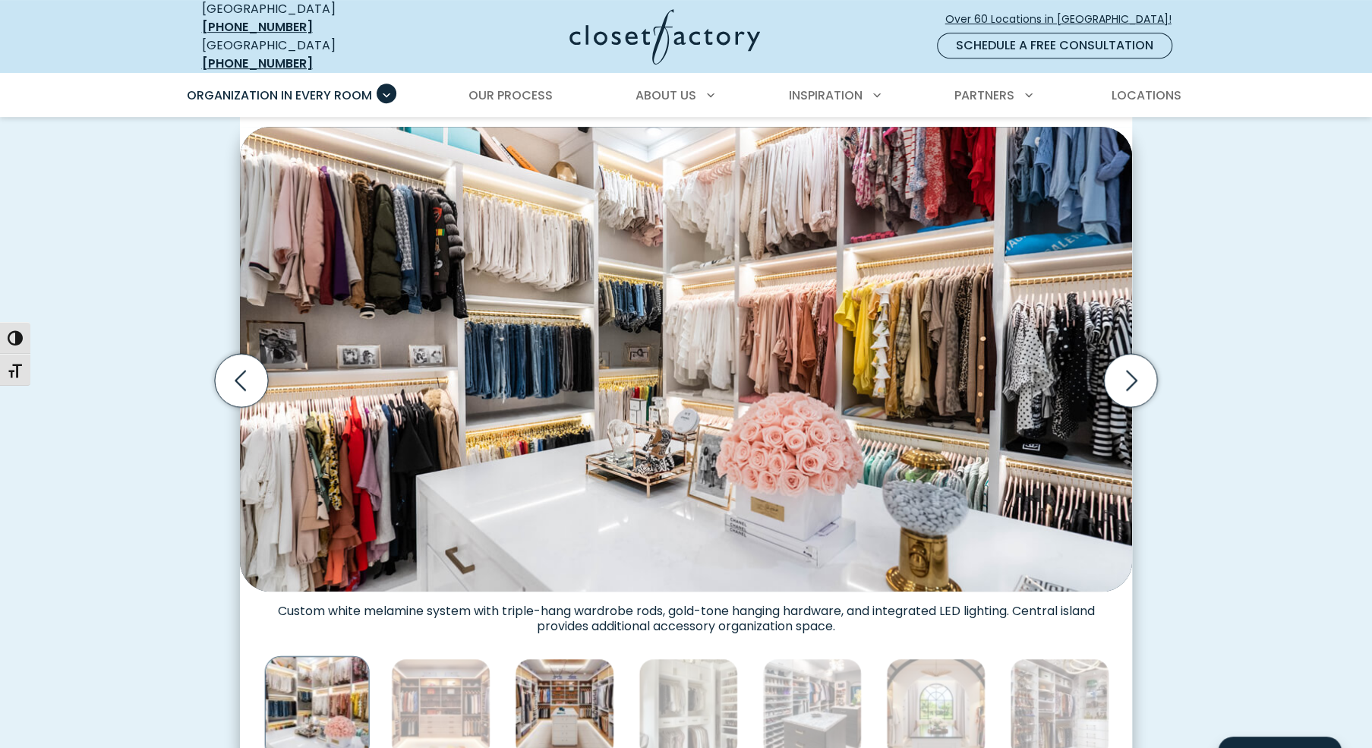
click at [582, 680] on img "Thumbnail Gallery" at bounding box center [564, 707] width 99 height 99
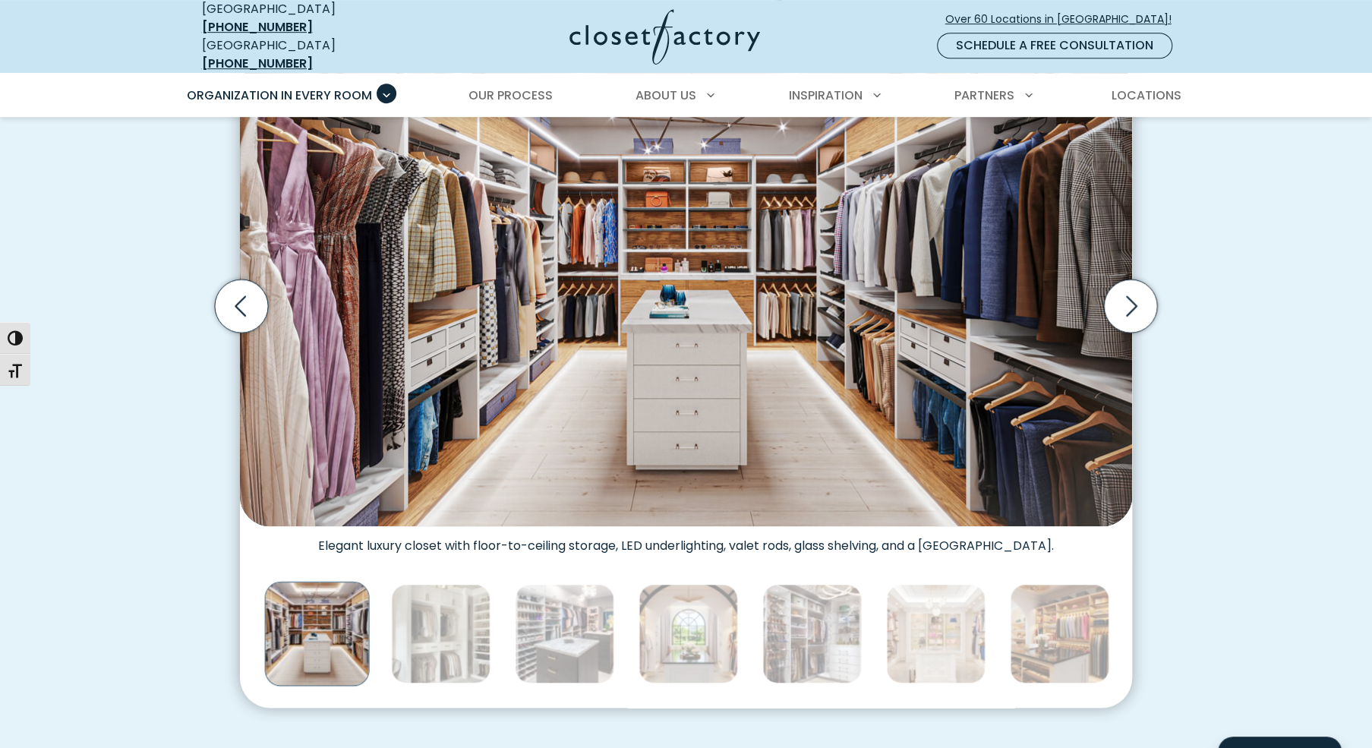
scroll to position [623, 0]
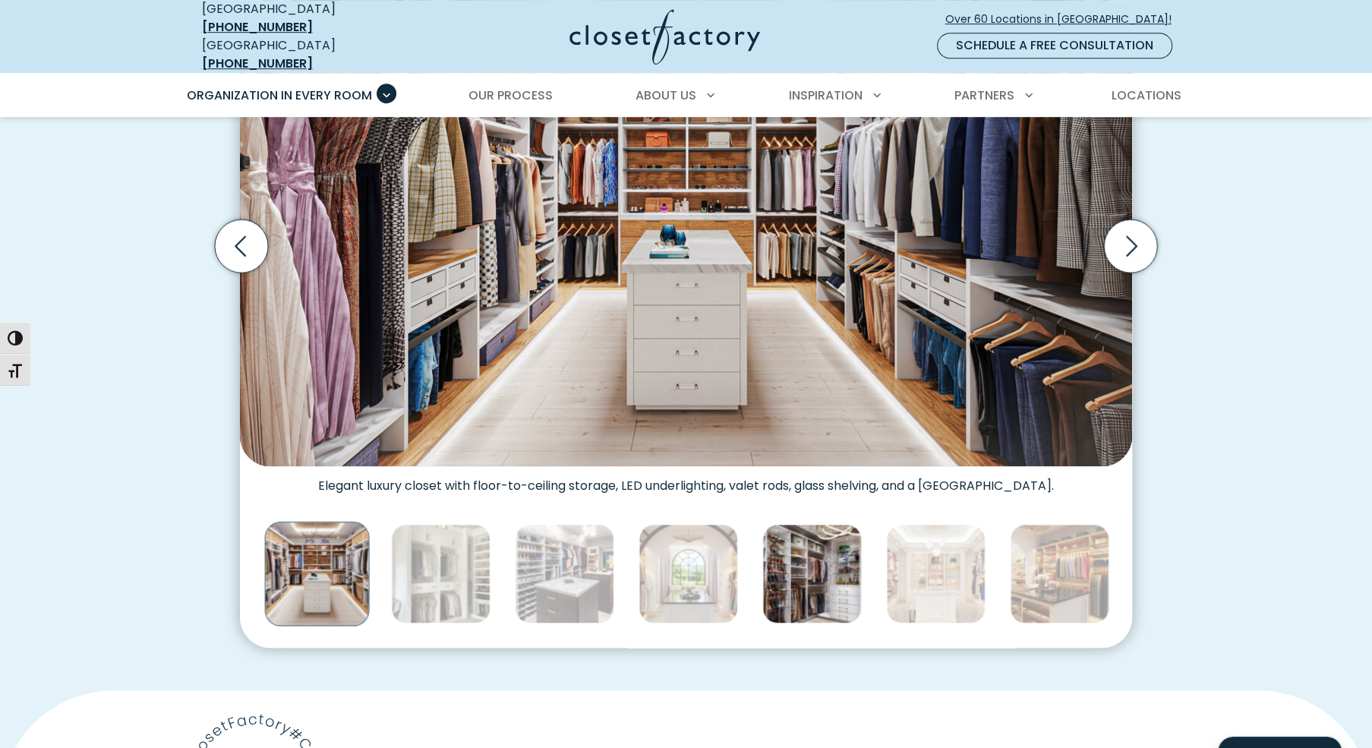
click at [810, 550] on img "Thumbnail Gallery" at bounding box center [811, 573] width 99 height 99
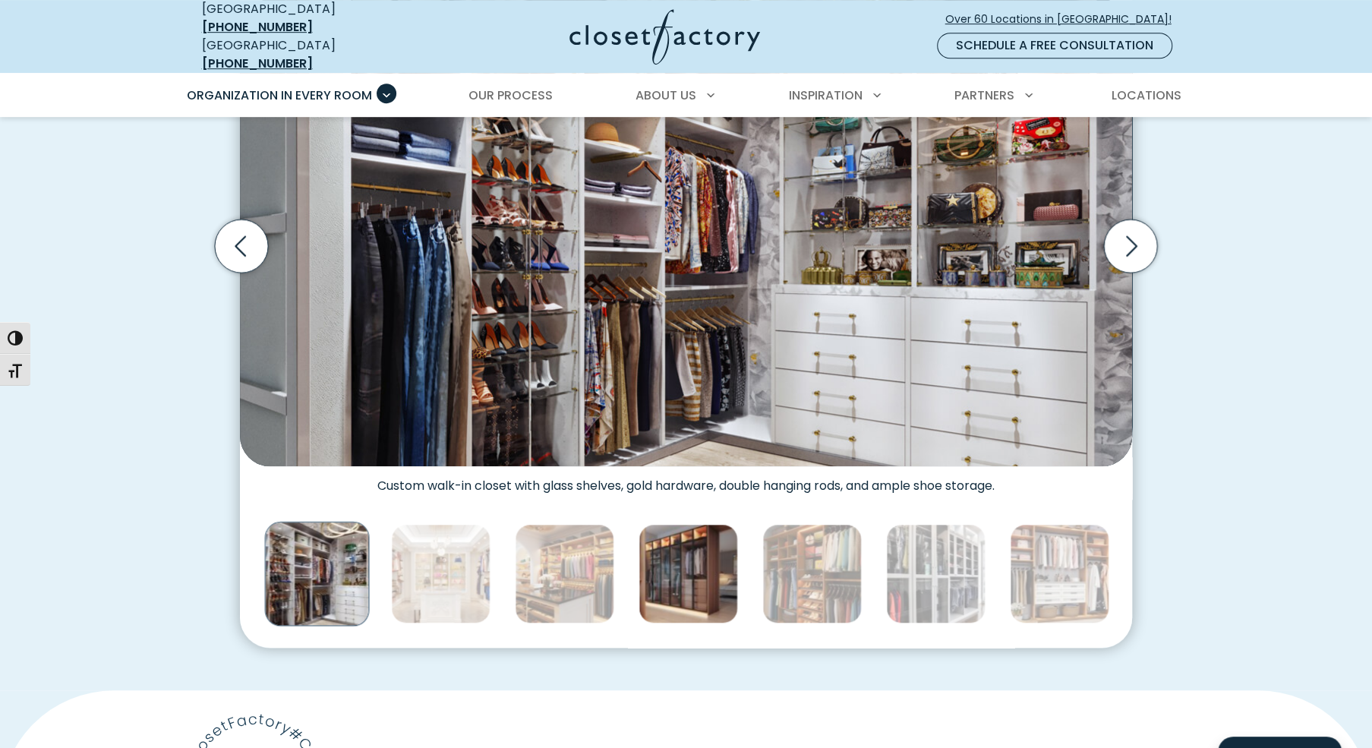
click at [642, 541] on img "Thumbnail Gallery" at bounding box center [688, 573] width 99 height 99
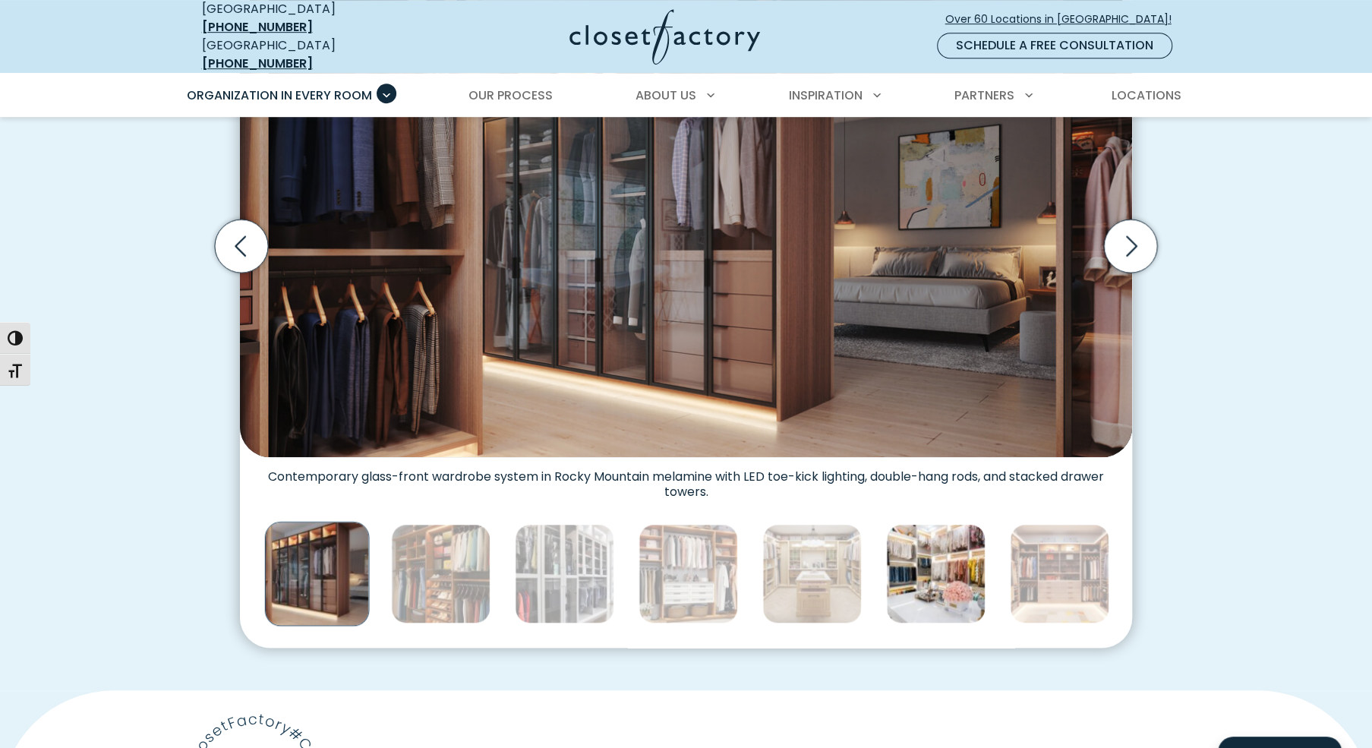
click at [976, 547] on img "Thumbnail Gallery" at bounding box center [935, 573] width 99 height 99
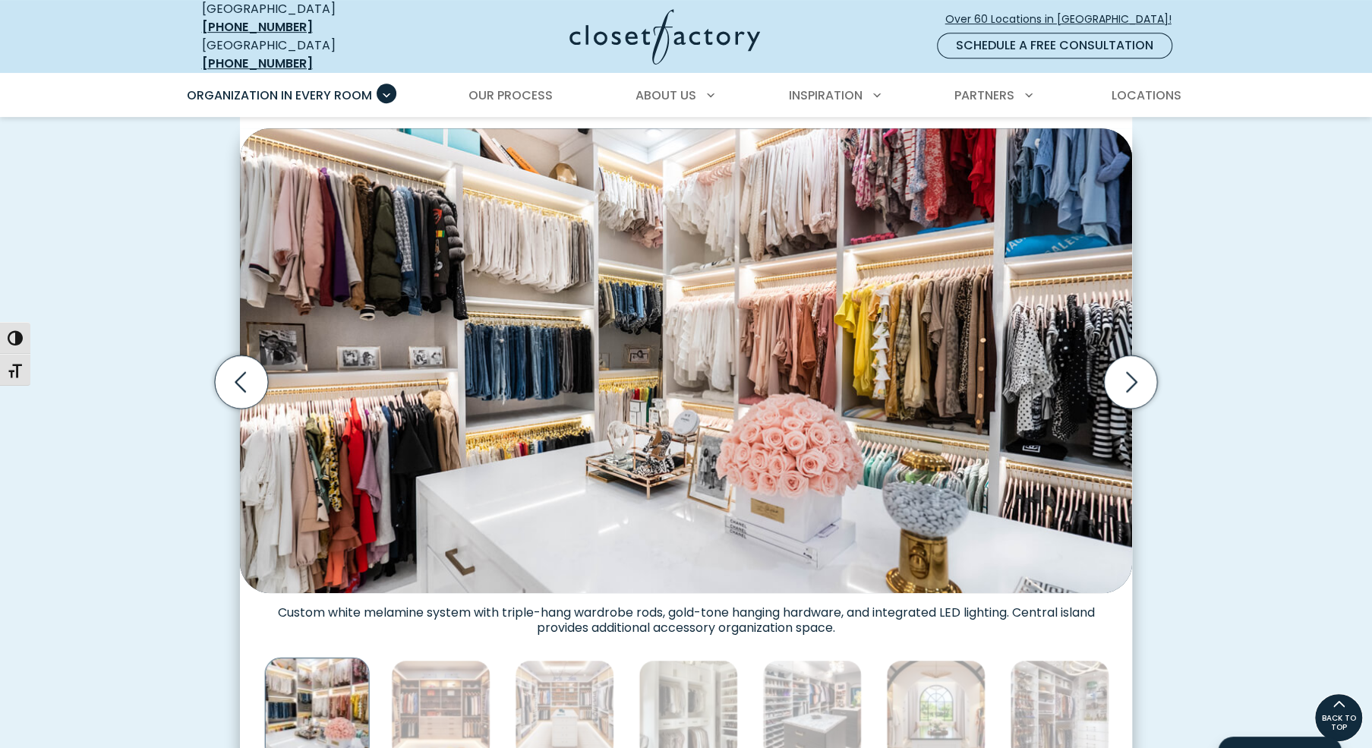
scroll to position [486, 0]
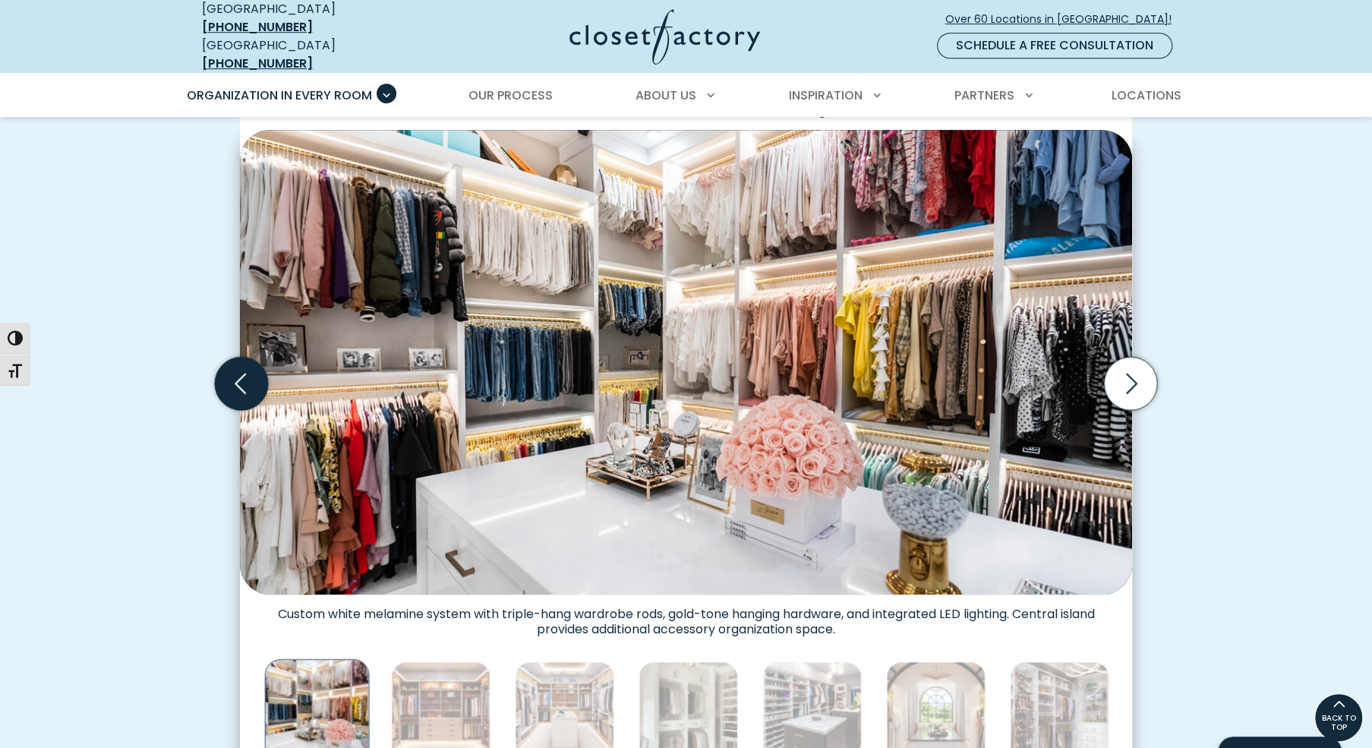
click at [245, 357] on icon "Previous slide" at bounding box center [241, 383] width 53 height 53
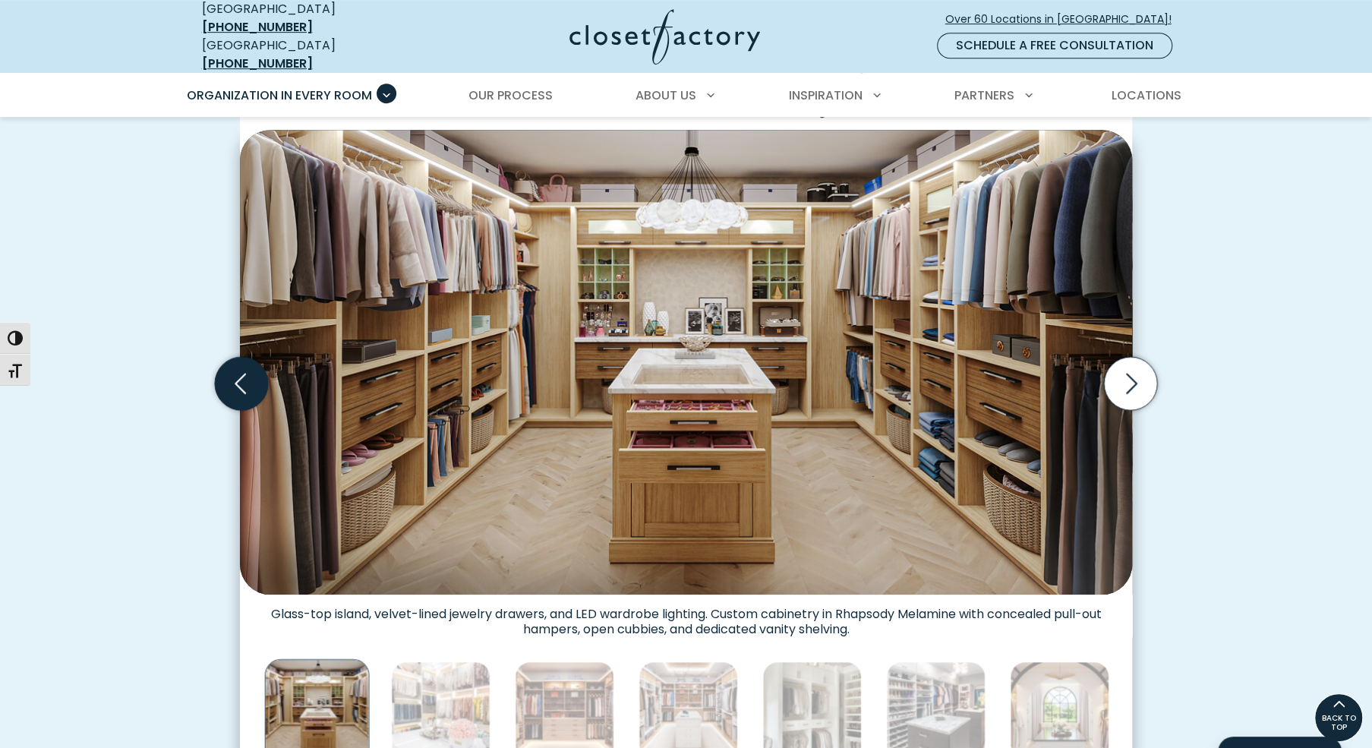
click at [245, 357] on icon "Previous slide" at bounding box center [241, 383] width 53 height 53
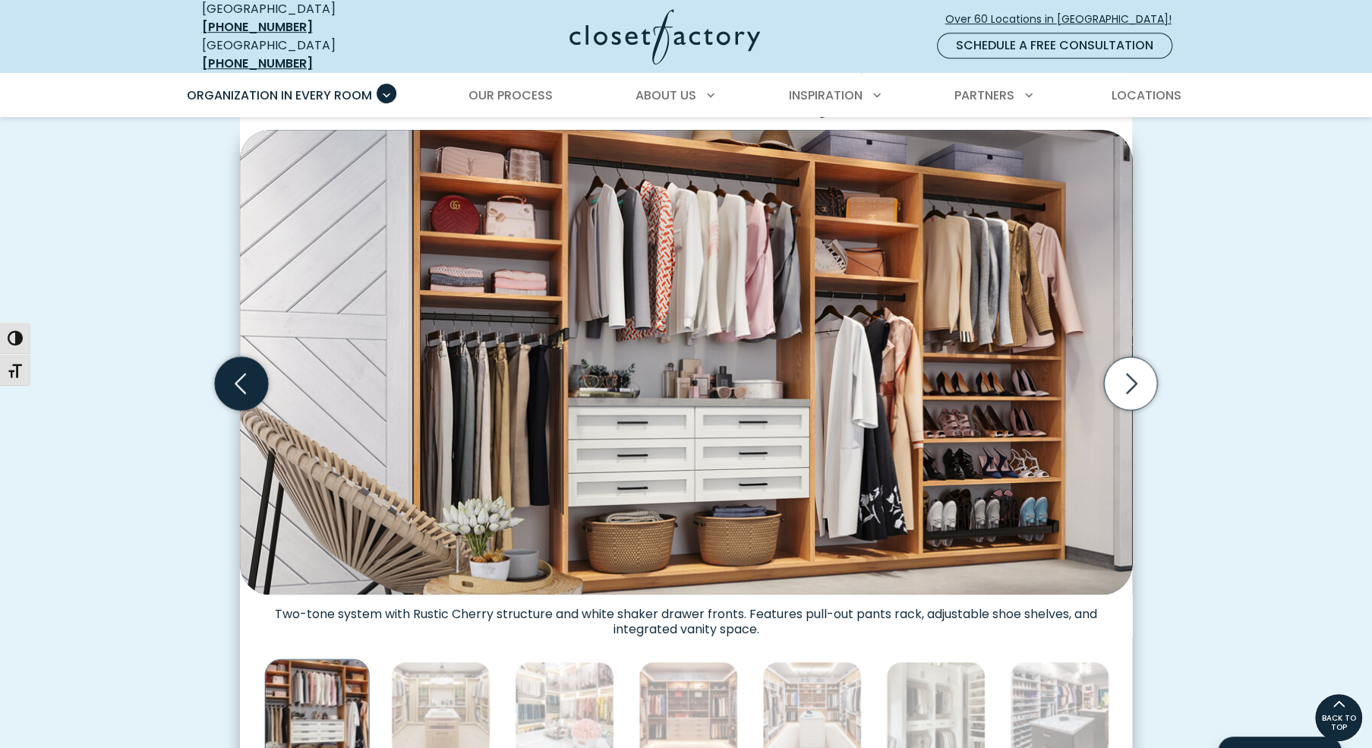
click at [245, 357] on icon "Previous slide" at bounding box center [241, 383] width 53 height 53
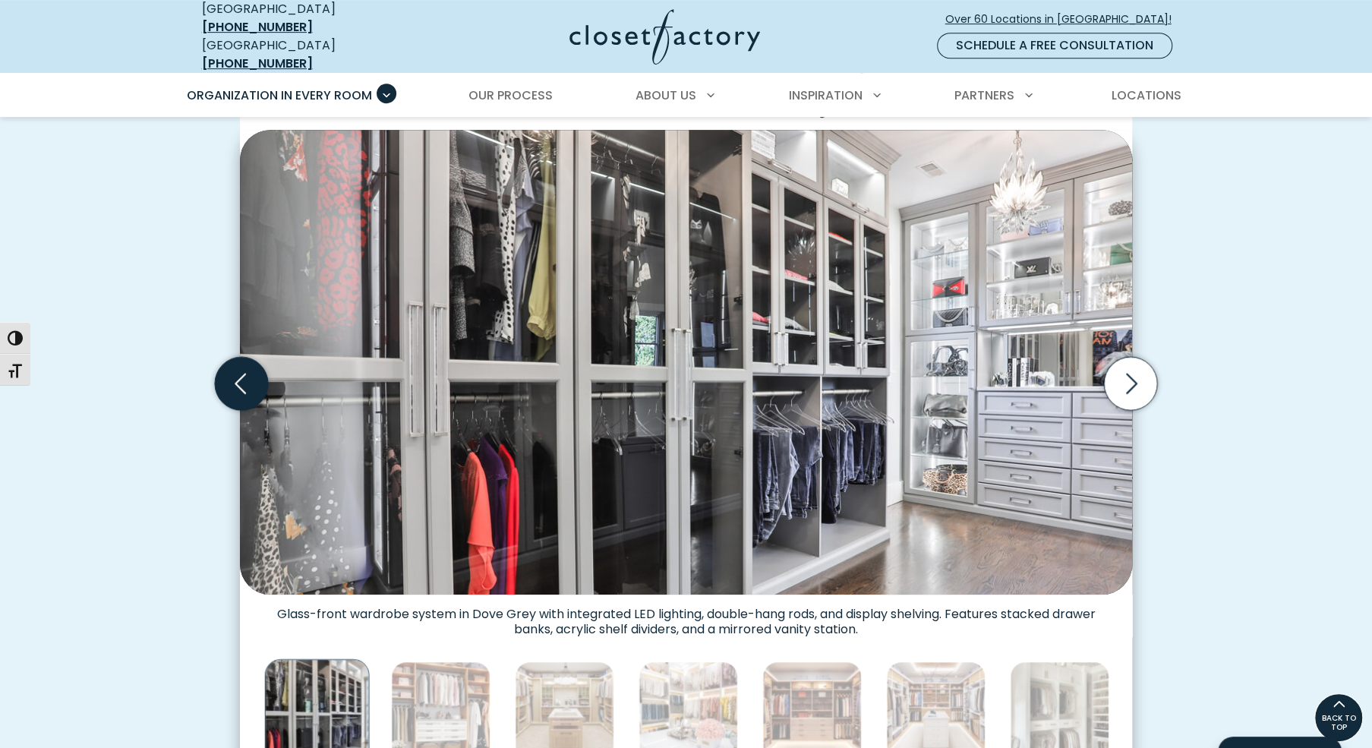
click at [245, 357] on icon "Previous slide" at bounding box center [241, 383] width 53 height 53
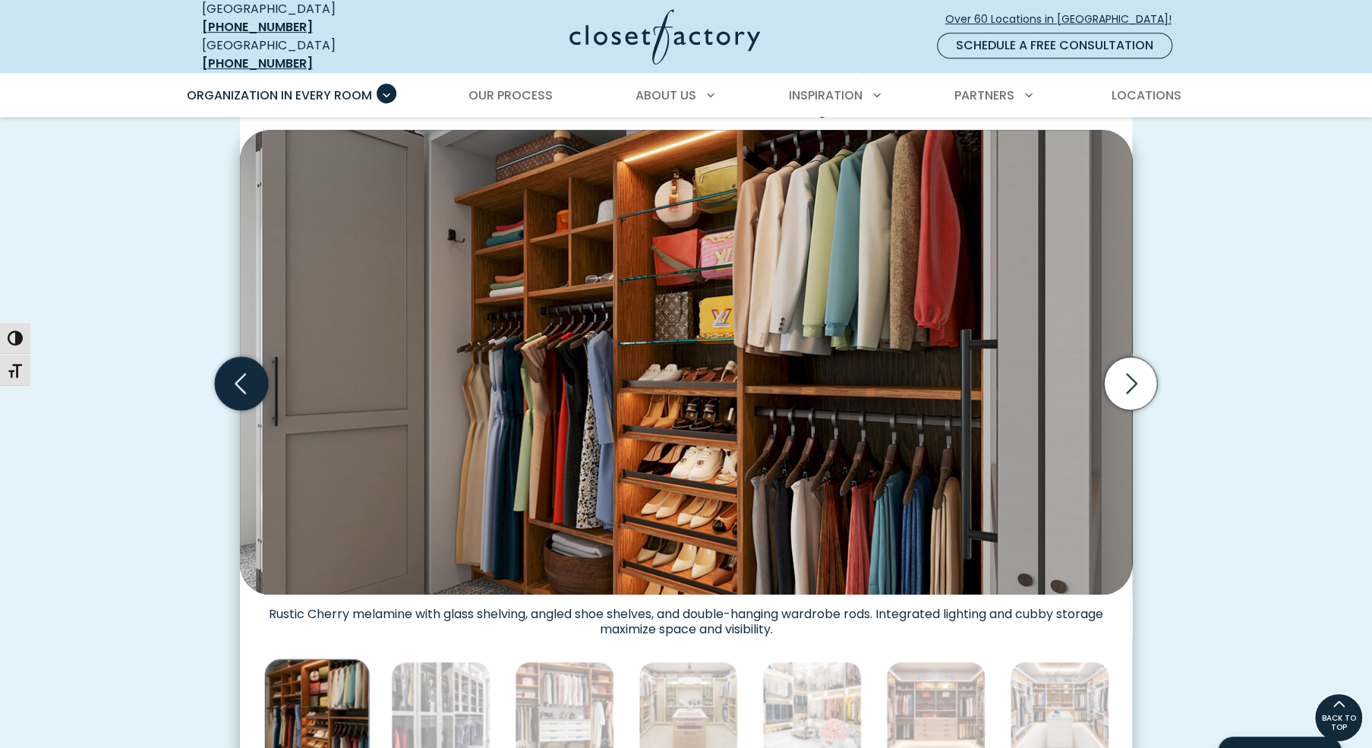
click at [245, 357] on icon "Previous slide" at bounding box center [241, 383] width 53 height 53
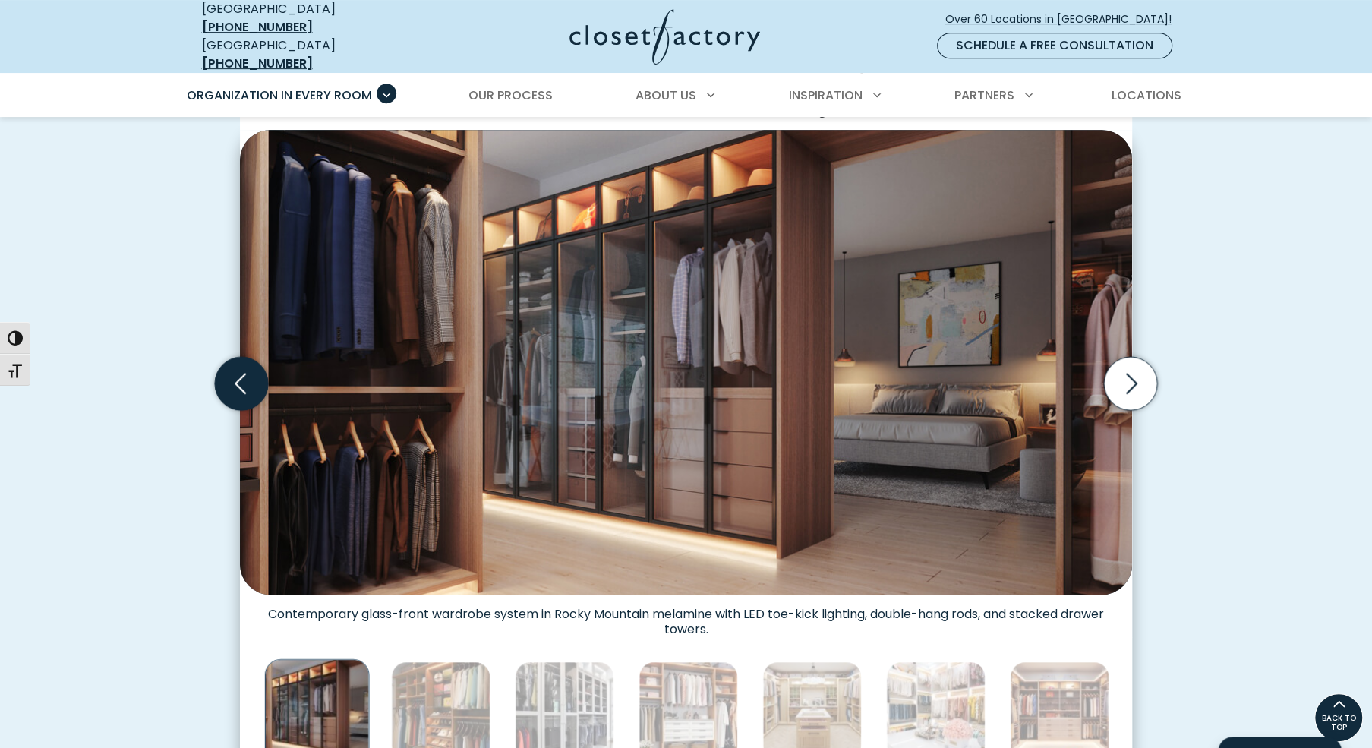
click at [245, 357] on icon "Previous slide" at bounding box center [241, 383] width 53 height 53
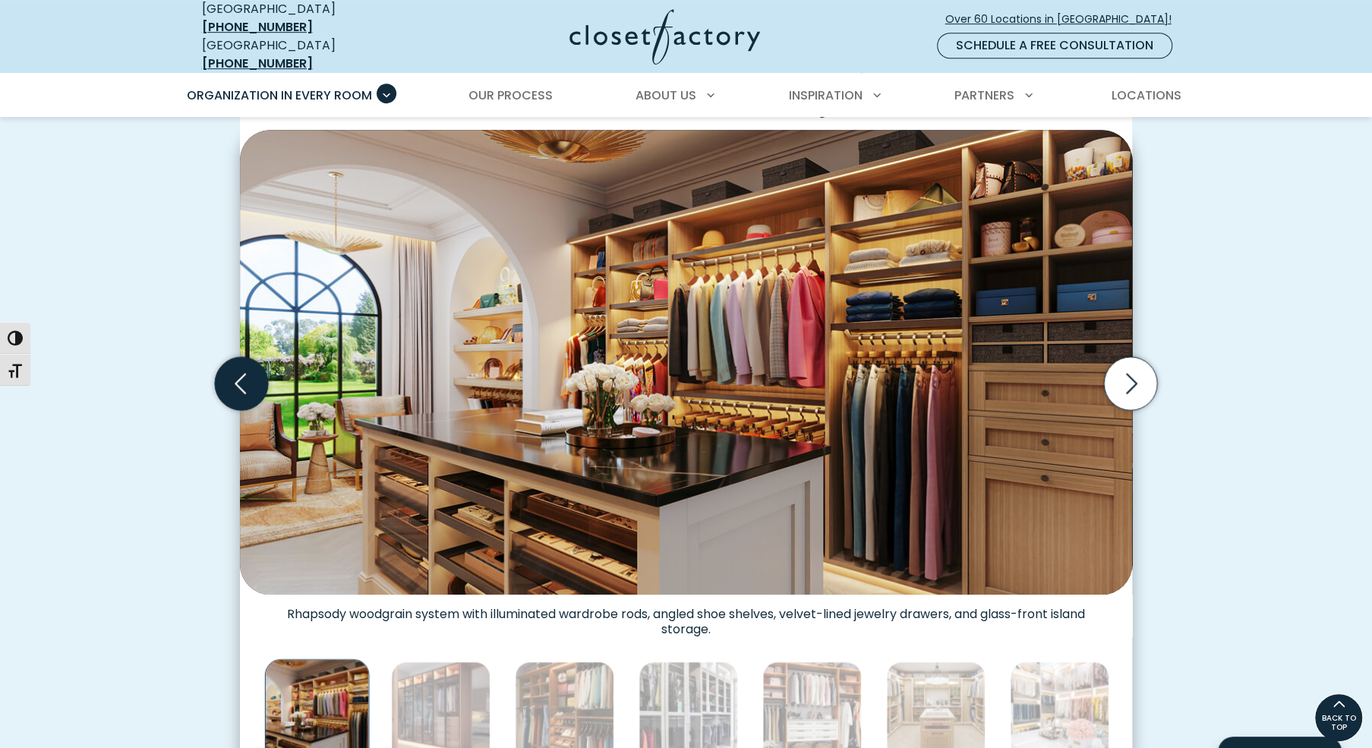
click at [245, 357] on icon "Previous slide" at bounding box center [241, 383] width 53 height 53
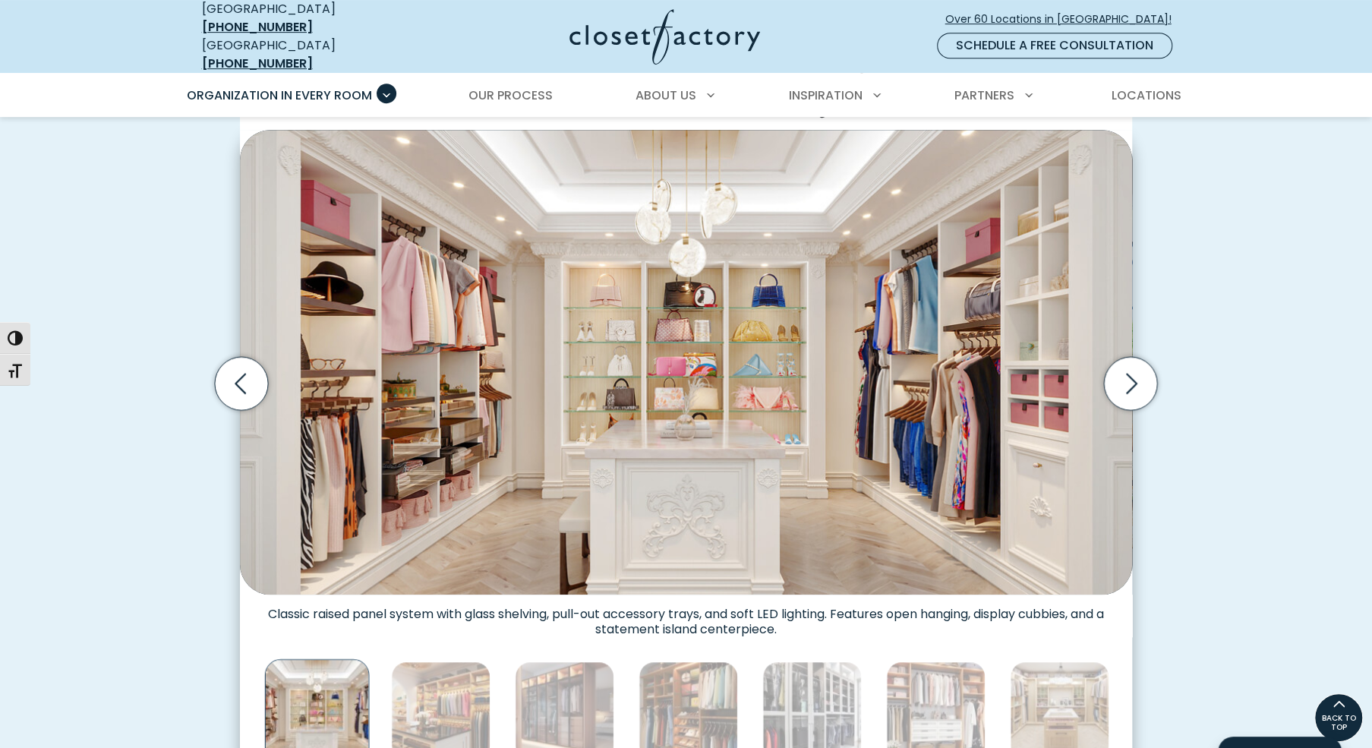
click at [178, 578] on div "Custom Closets for Every Space, Style and Budget Custom walk-in closet with gla…" at bounding box center [686, 403] width 1372 height 848
click at [1118, 357] on icon "Next slide" at bounding box center [1130, 383] width 53 height 53
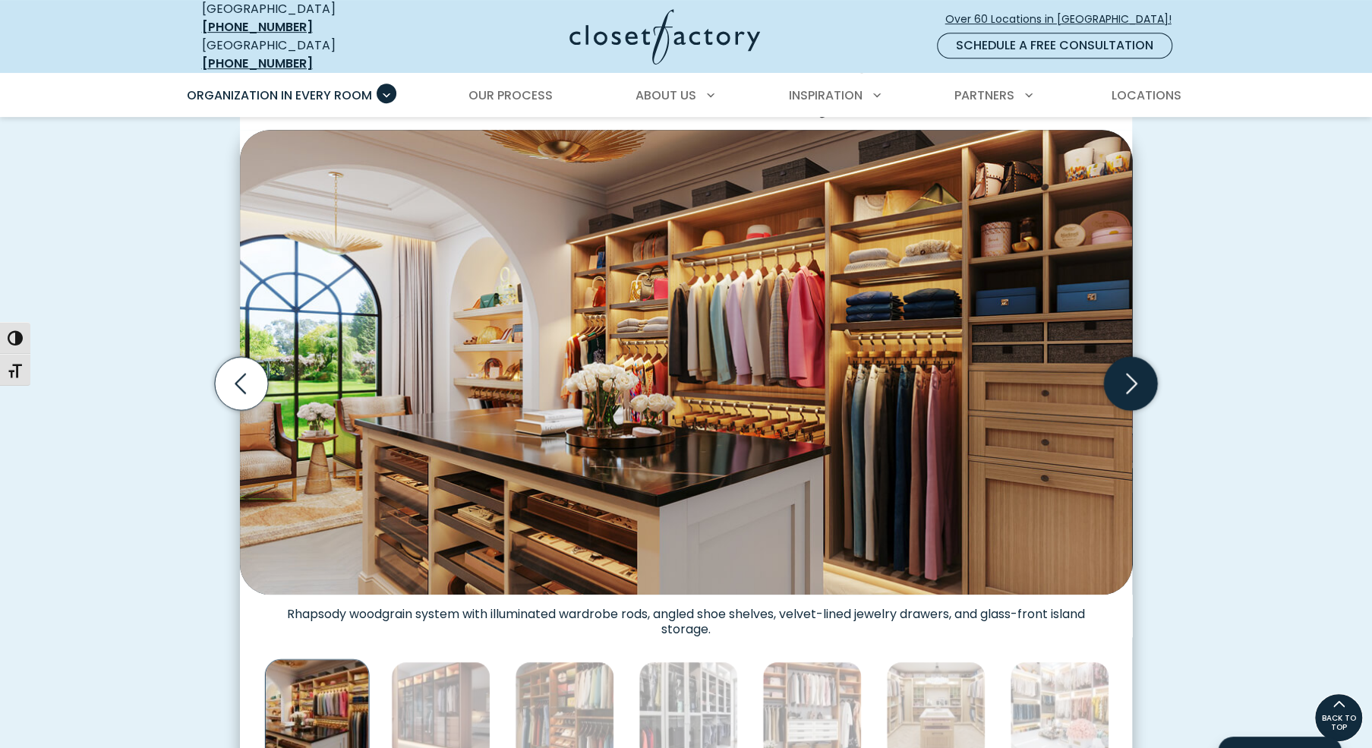
click at [1118, 357] on icon "Next slide" at bounding box center [1130, 383] width 53 height 53
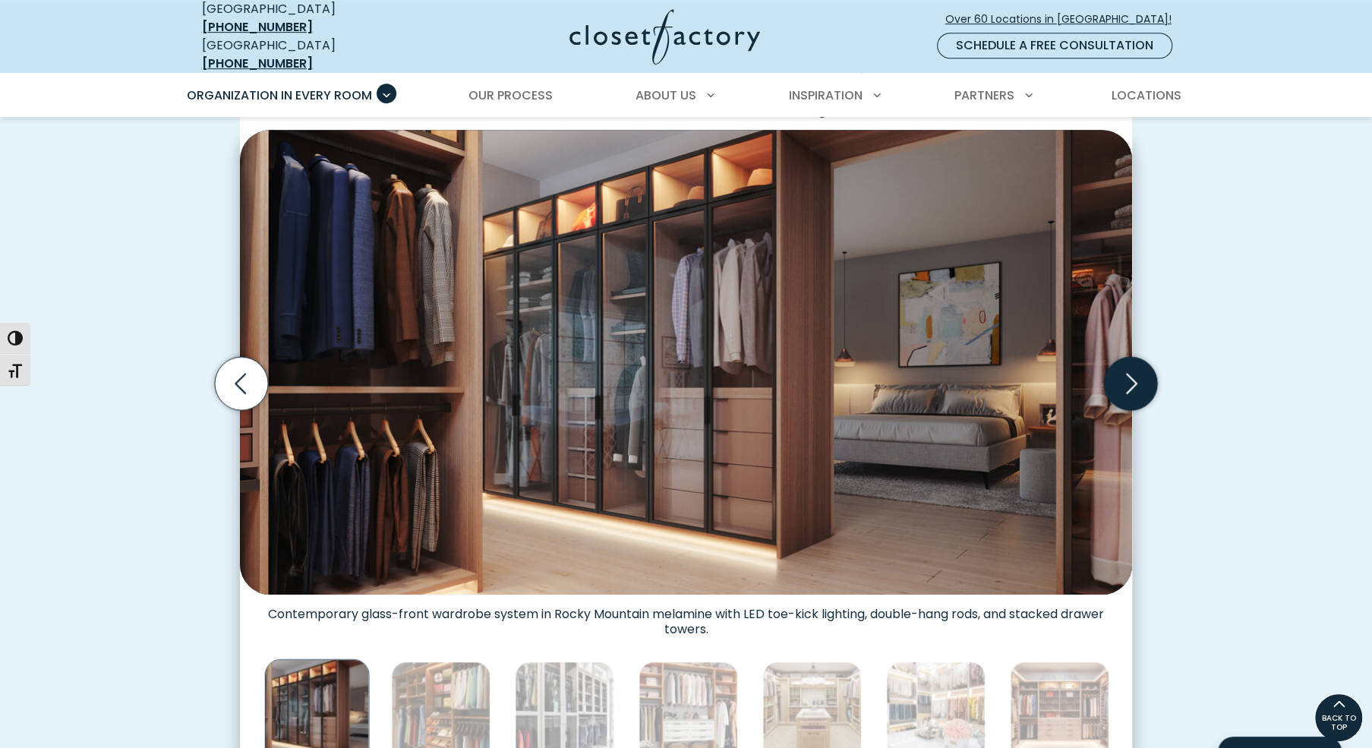
click at [1117, 357] on icon "Next slide" at bounding box center [1130, 383] width 53 height 53
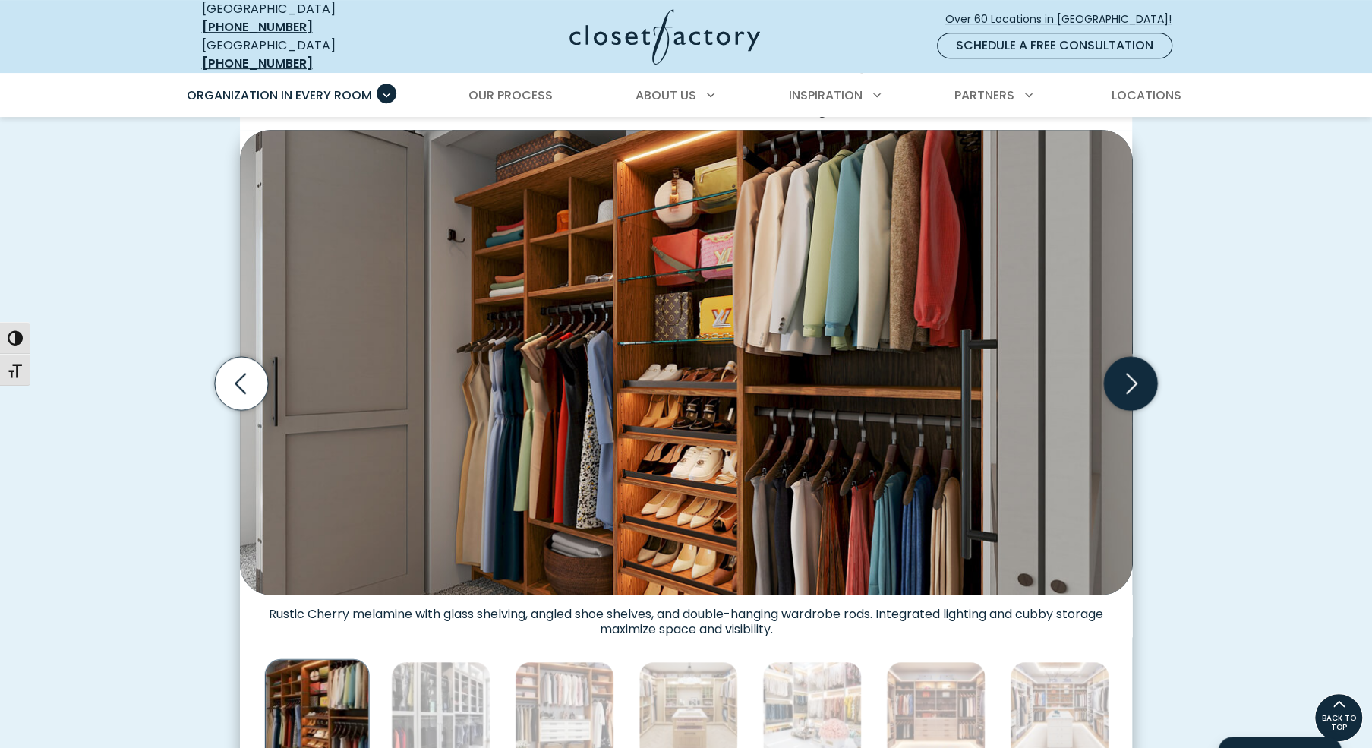
click at [1117, 357] on icon "Next slide" at bounding box center [1130, 383] width 53 height 53
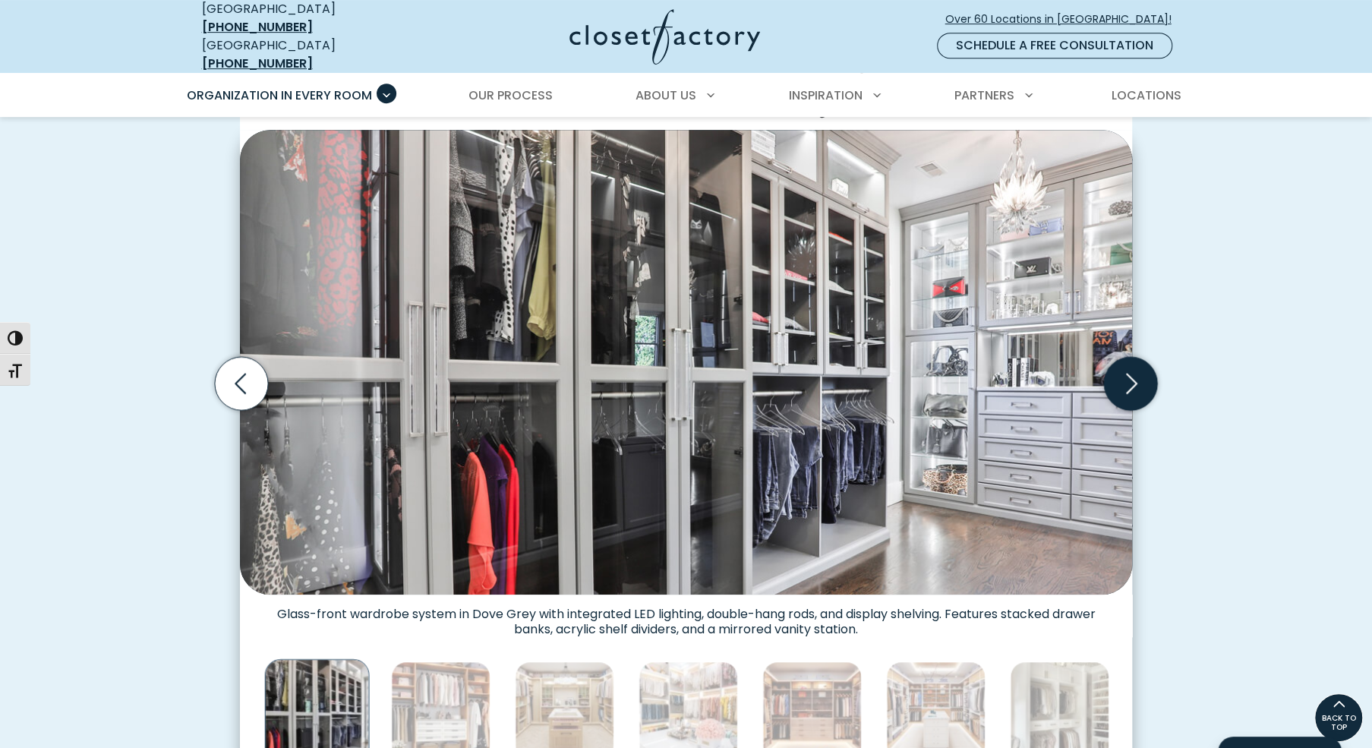
click at [1117, 357] on icon "Next slide" at bounding box center [1130, 383] width 53 height 53
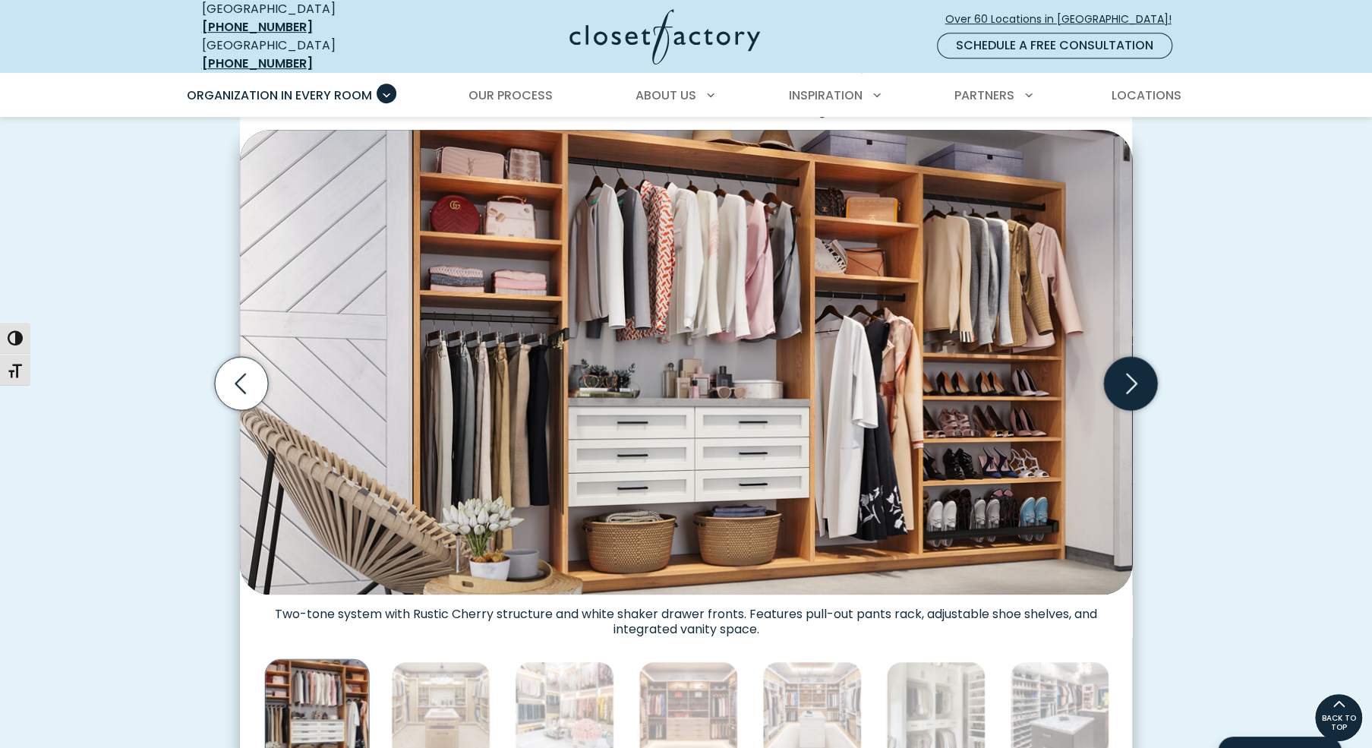
click at [1117, 357] on icon "Next slide" at bounding box center [1130, 383] width 53 height 53
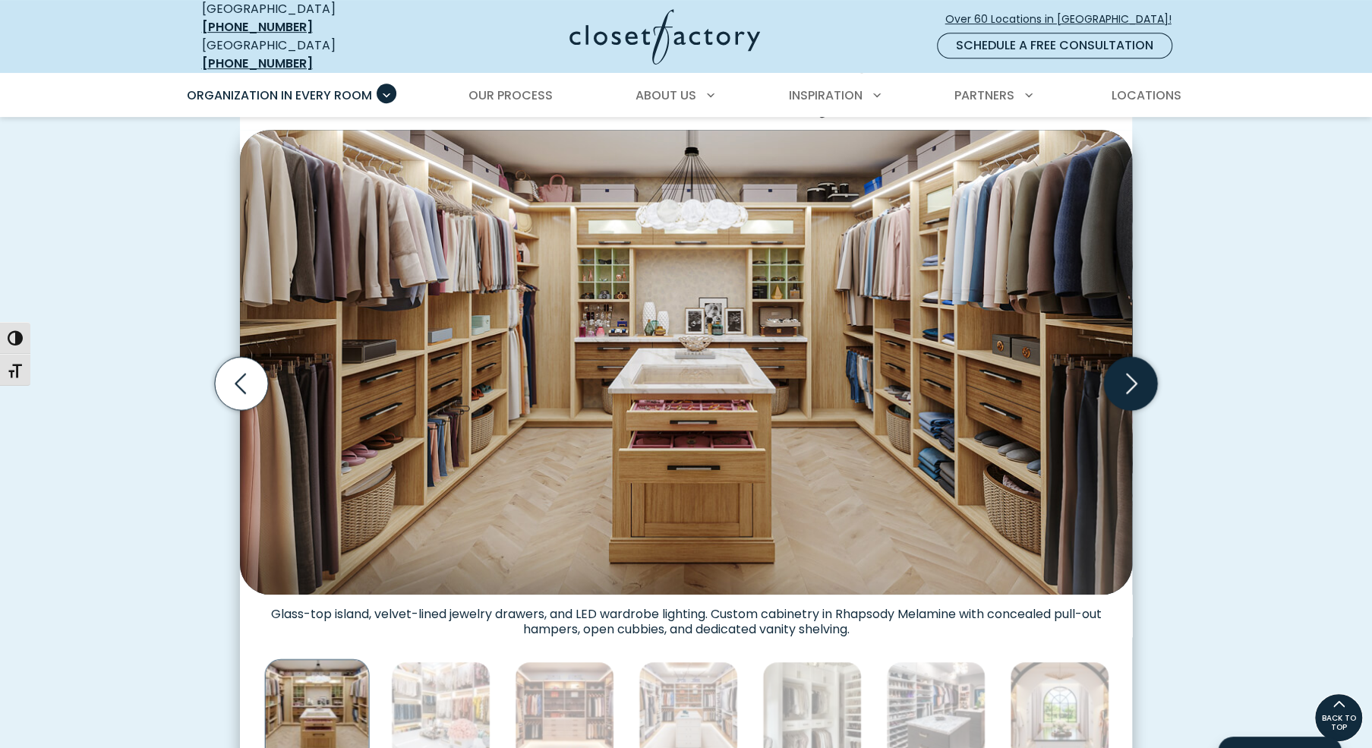
click at [1117, 357] on icon "Next slide" at bounding box center [1130, 383] width 53 height 53
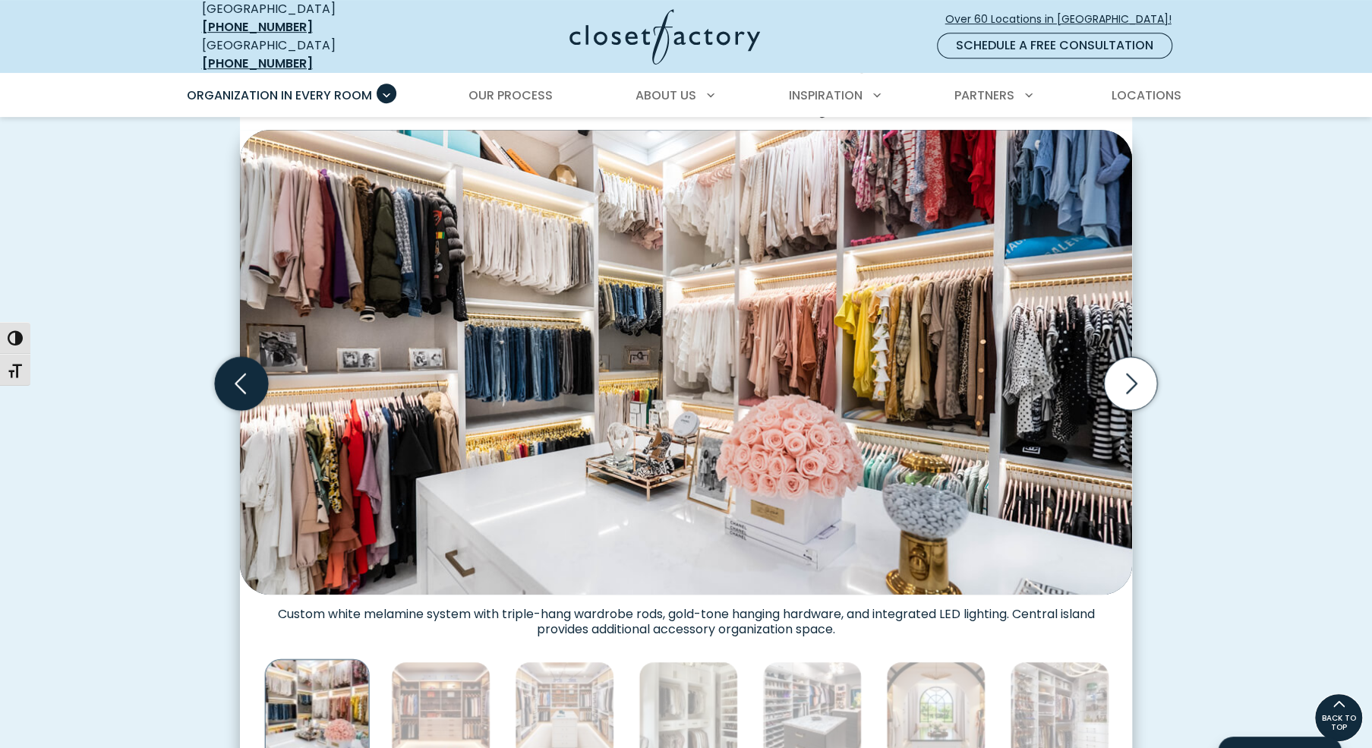
click at [232, 357] on icon "Previous slide" at bounding box center [241, 383] width 53 height 53
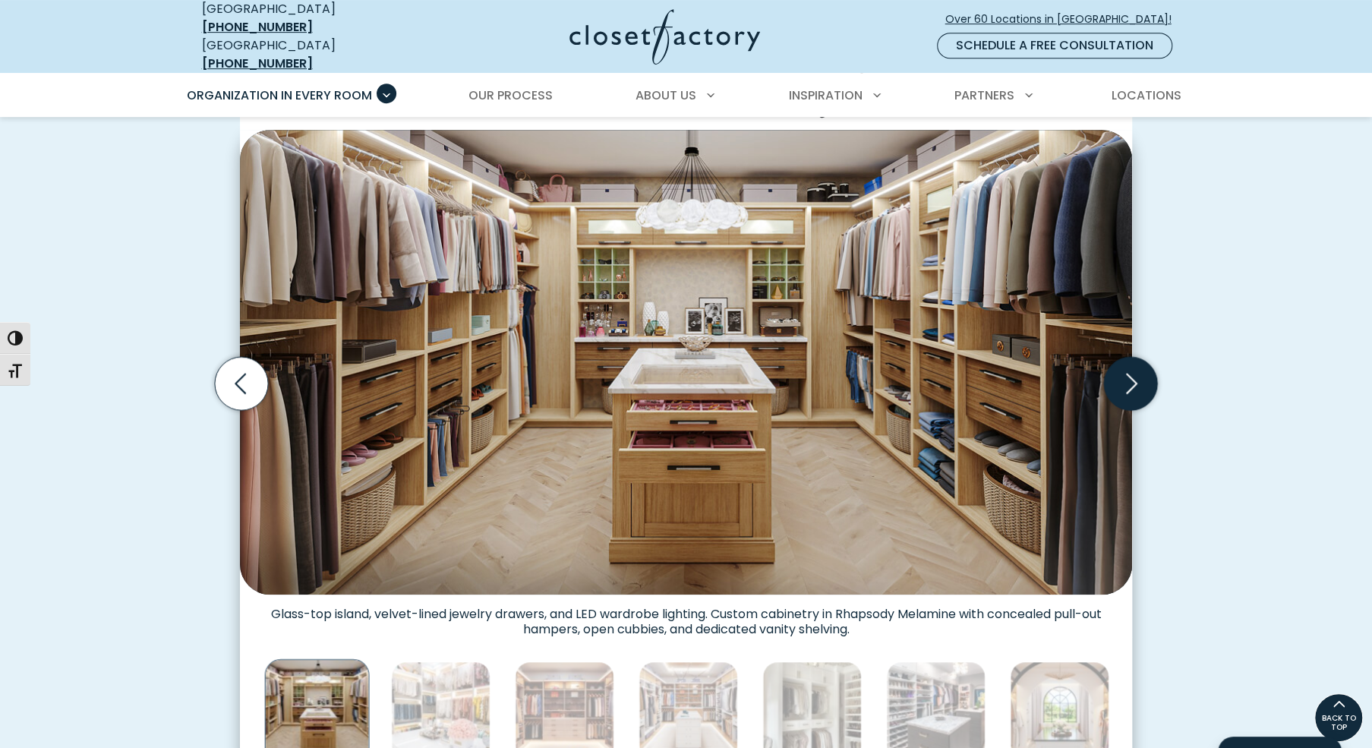
click at [1119, 357] on icon "Next slide" at bounding box center [1130, 383] width 53 height 53
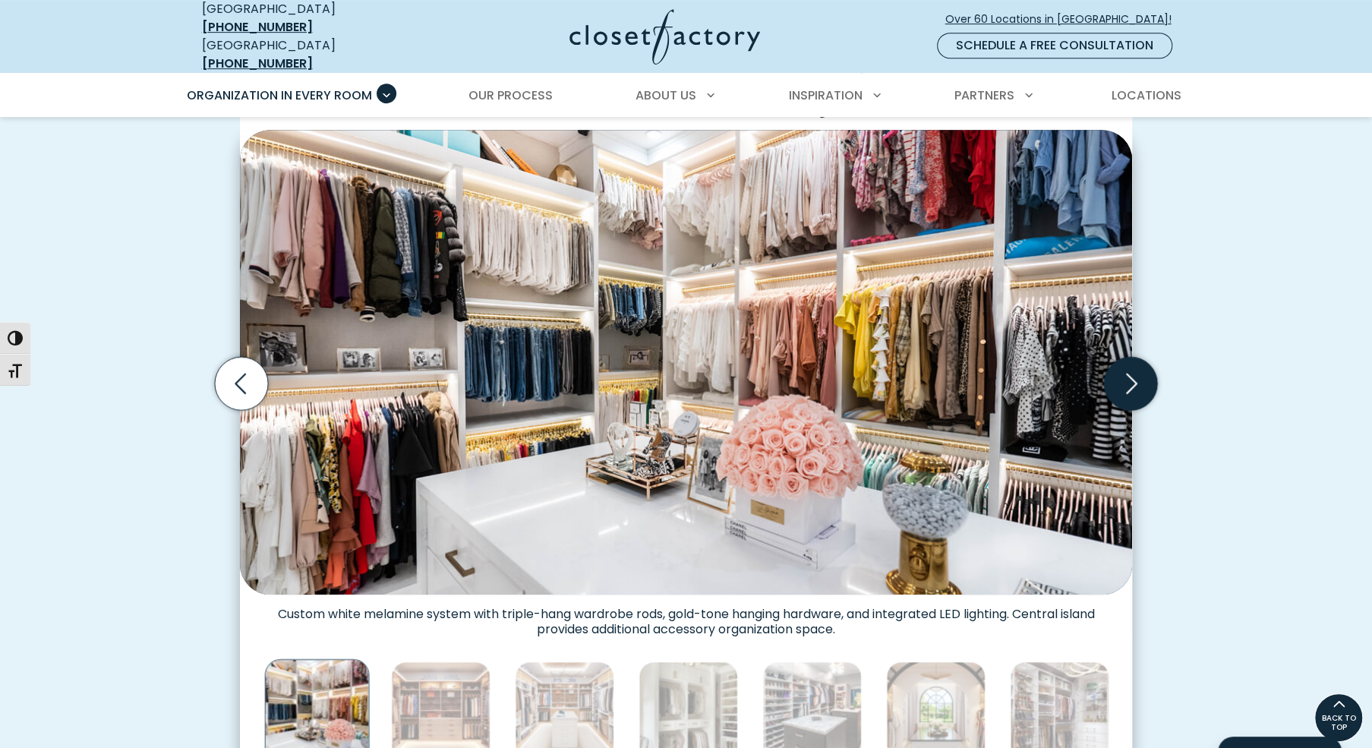
click at [1119, 357] on icon "Next slide" at bounding box center [1130, 383] width 53 height 53
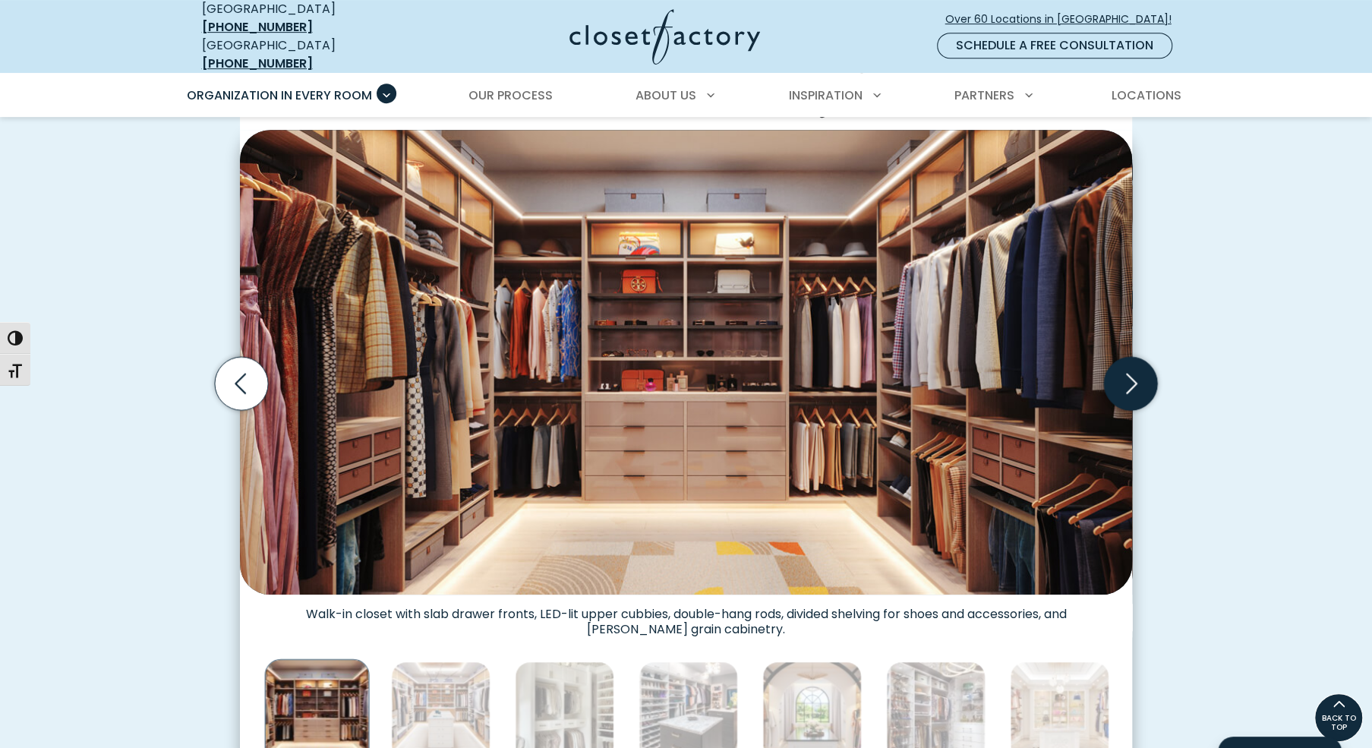
click at [1119, 357] on icon "Next slide" at bounding box center [1130, 383] width 53 height 53
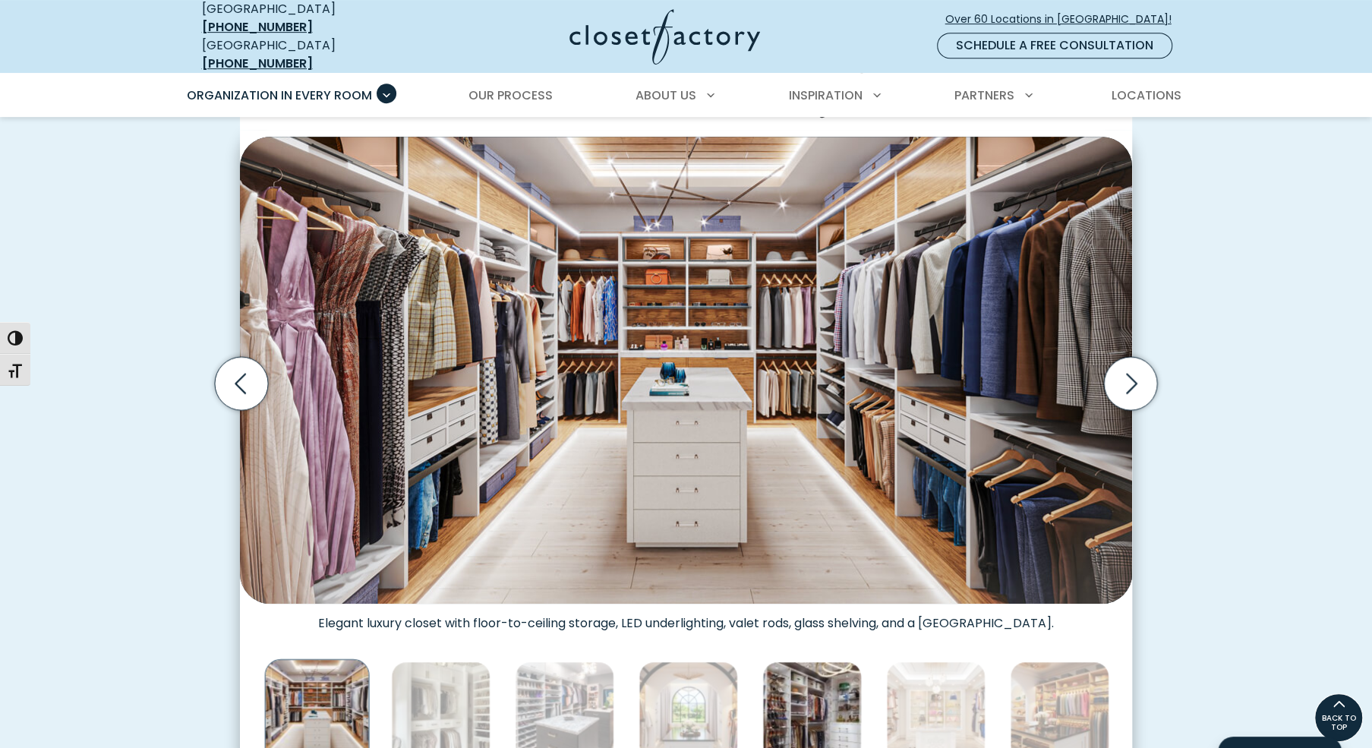
click at [790, 670] on img "Thumbnail Gallery" at bounding box center [811, 710] width 99 height 99
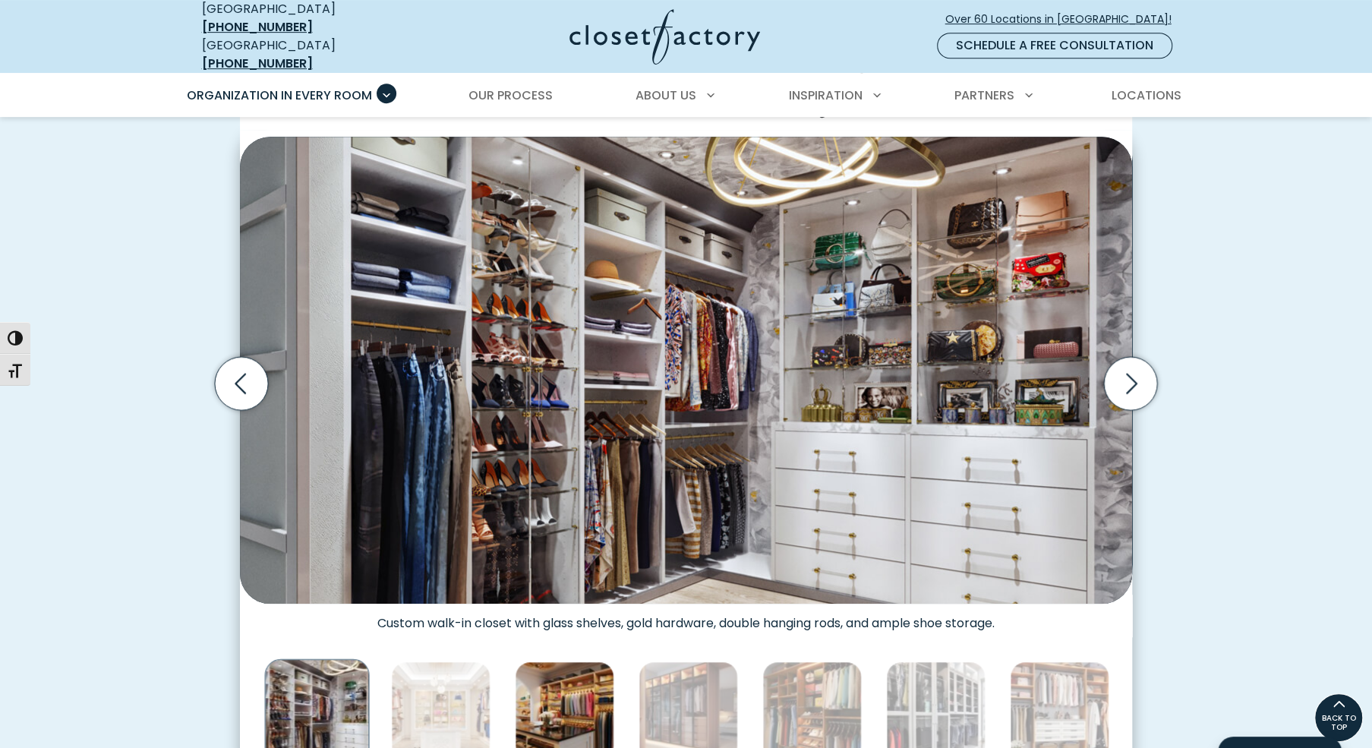
click at [561, 661] on img "Thumbnail Gallery" at bounding box center [564, 710] width 99 height 99
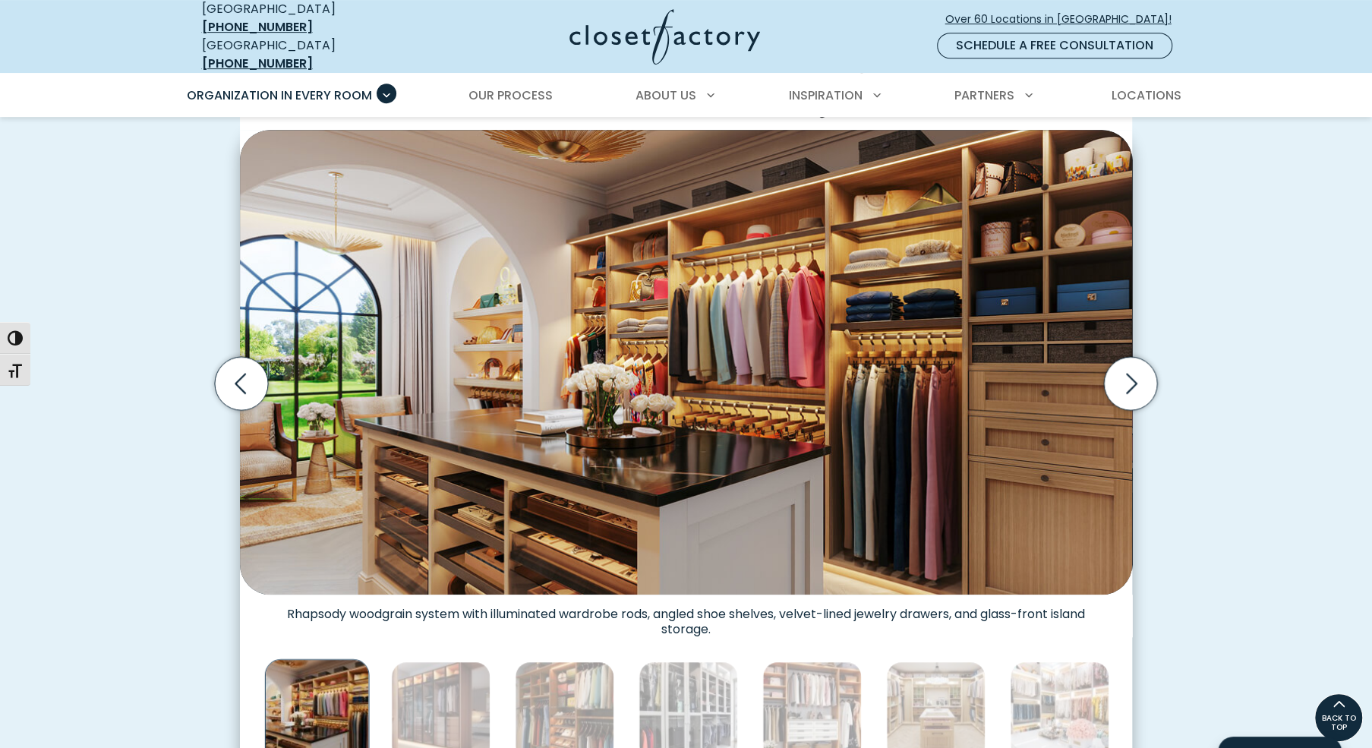
click at [807, 672] on img "Thumbnail Gallery" at bounding box center [811, 710] width 99 height 99
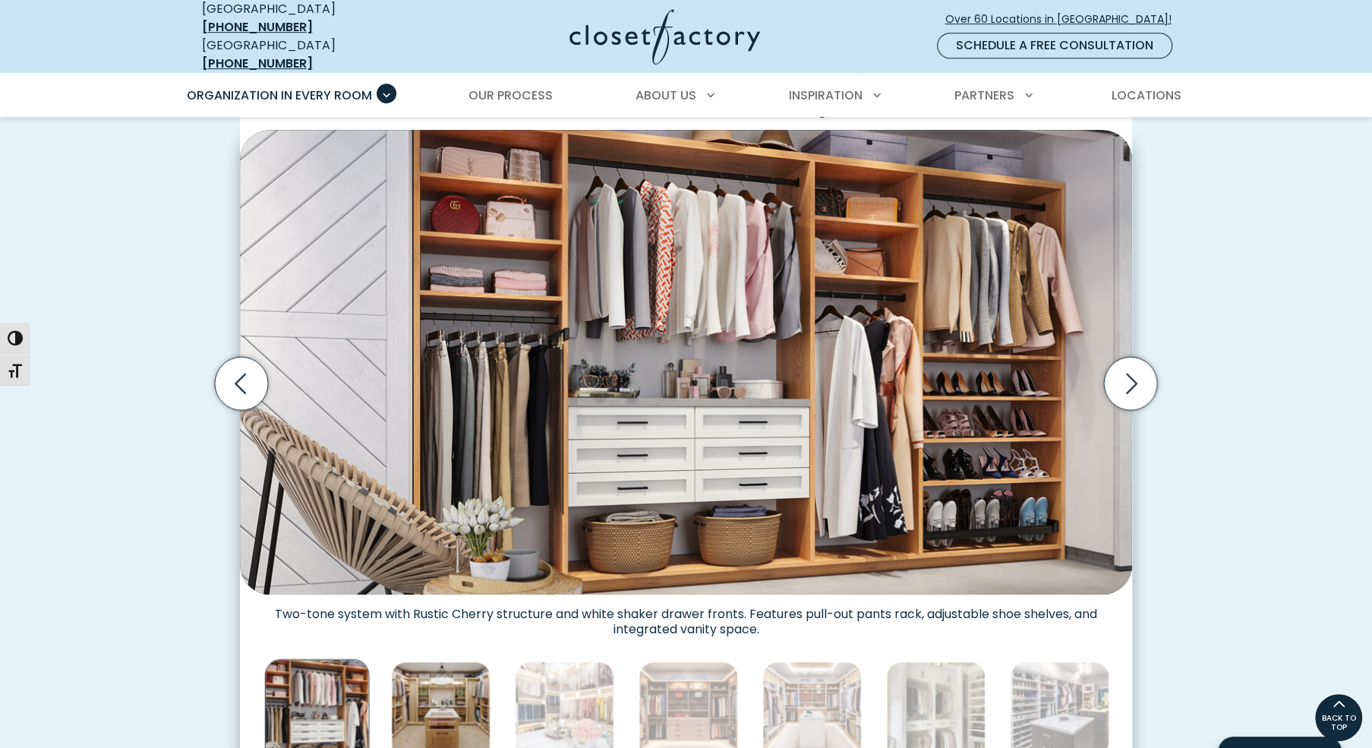
click at [420, 673] on img "Thumbnail Gallery" at bounding box center [440, 710] width 99 height 99
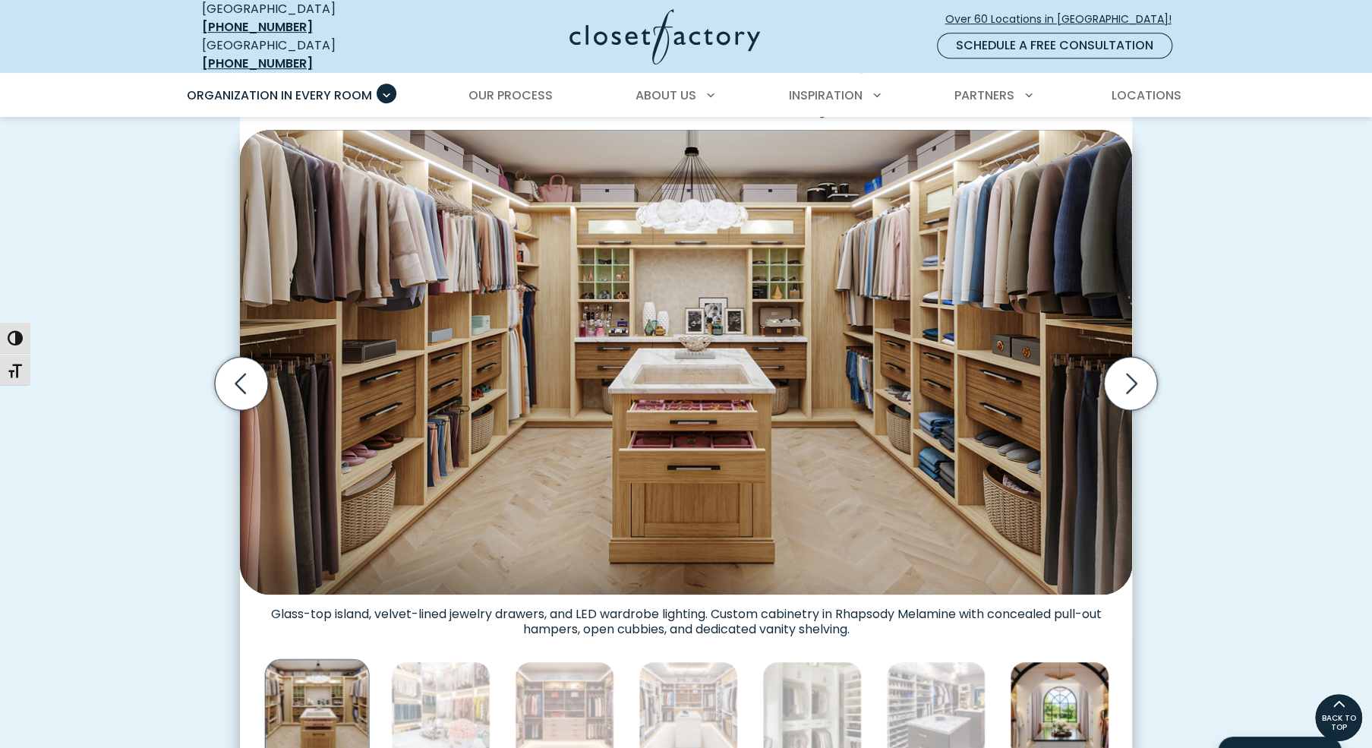
click at [1086, 666] on img "Thumbnail Gallery" at bounding box center [1059, 710] width 99 height 99
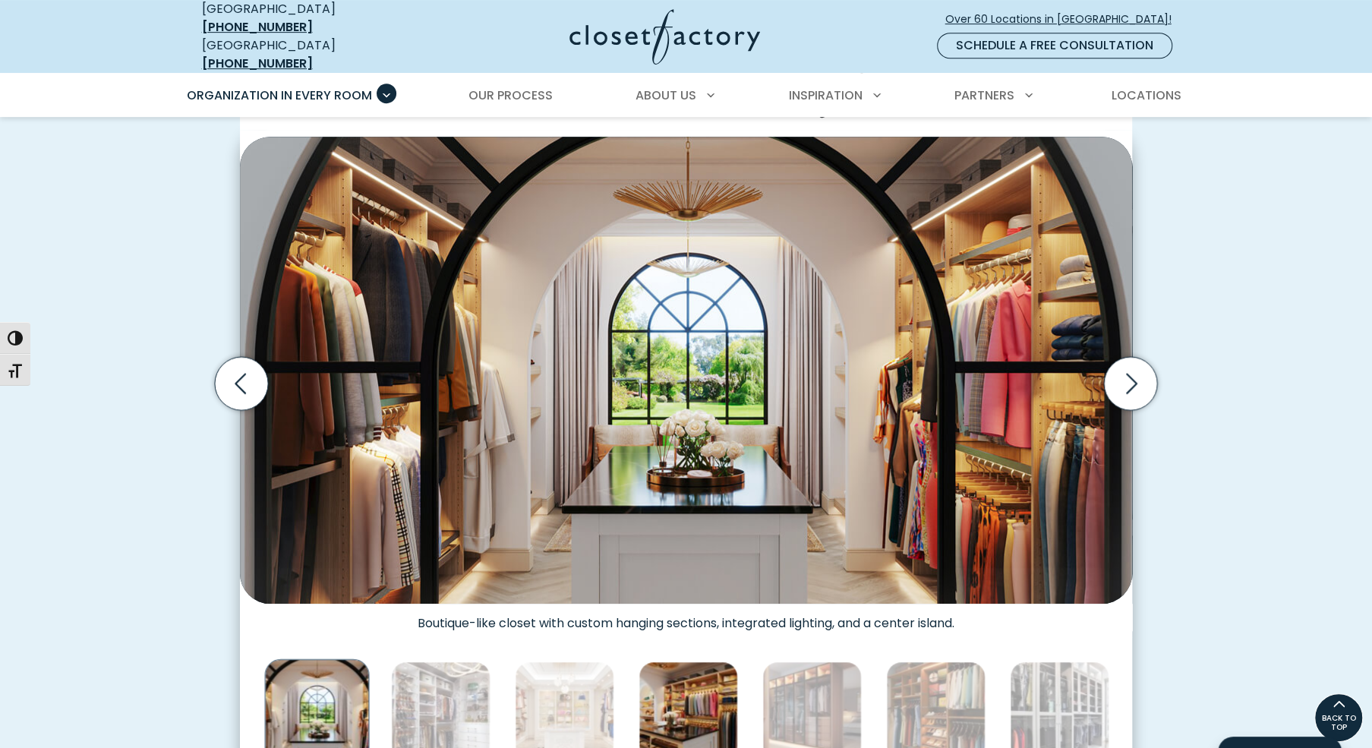
click at [714, 671] on img "Thumbnail Gallery" at bounding box center [688, 710] width 99 height 99
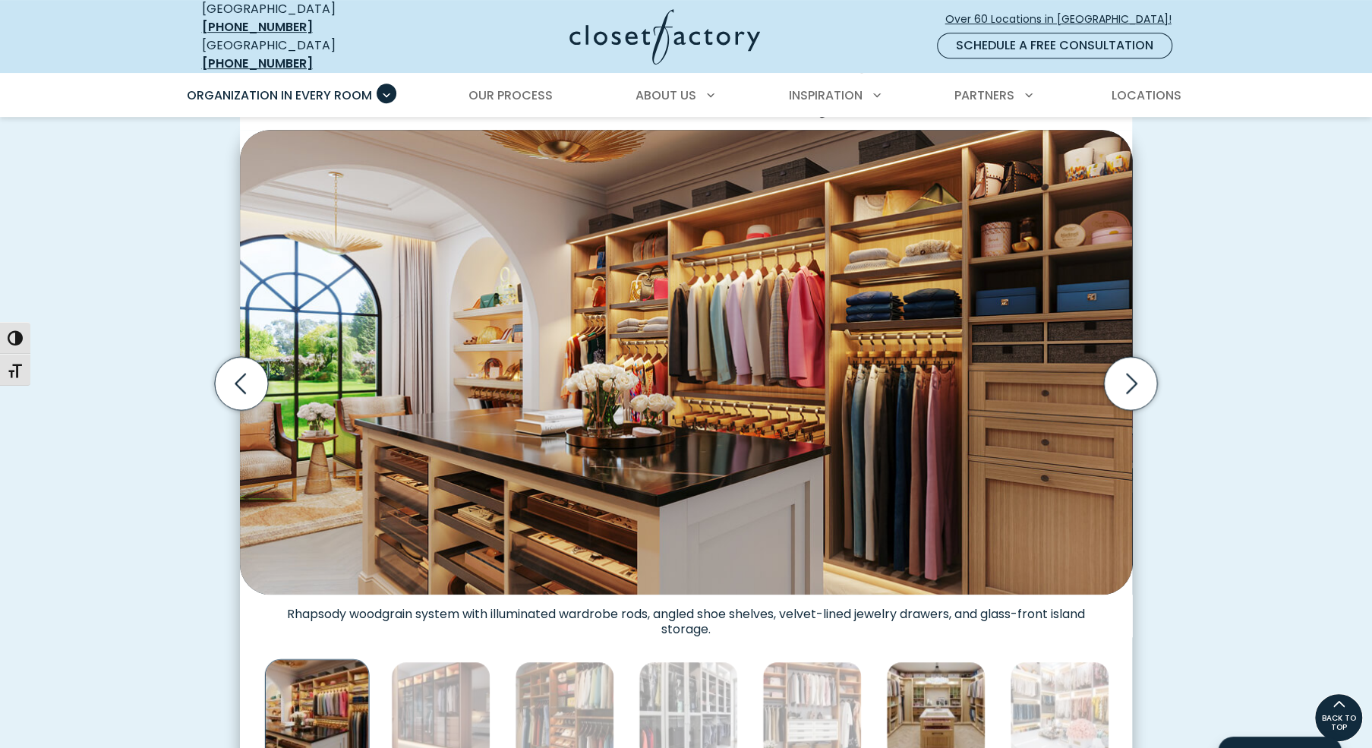
click at [961, 671] on img "Thumbnail Gallery" at bounding box center [935, 710] width 99 height 99
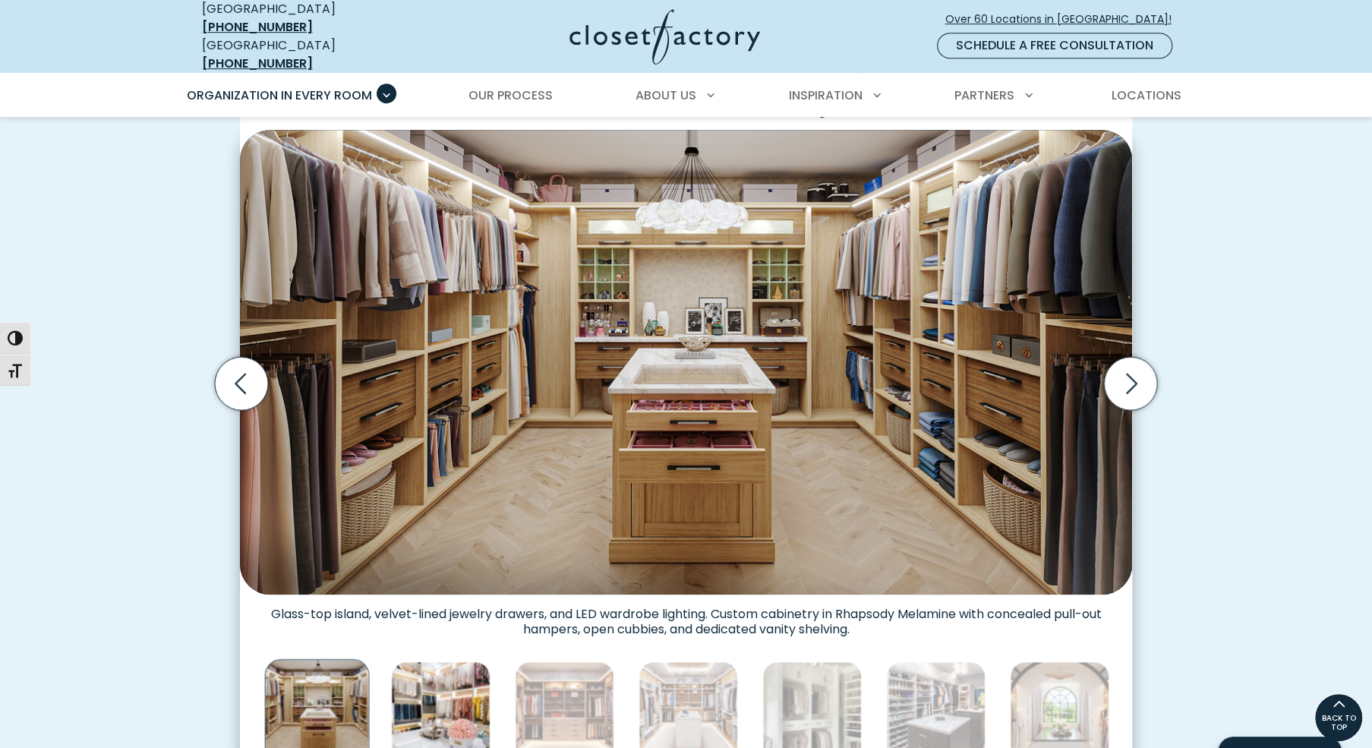
click at [455, 661] on img "Thumbnail Gallery" at bounding box center [440, 710] width 99 height 99
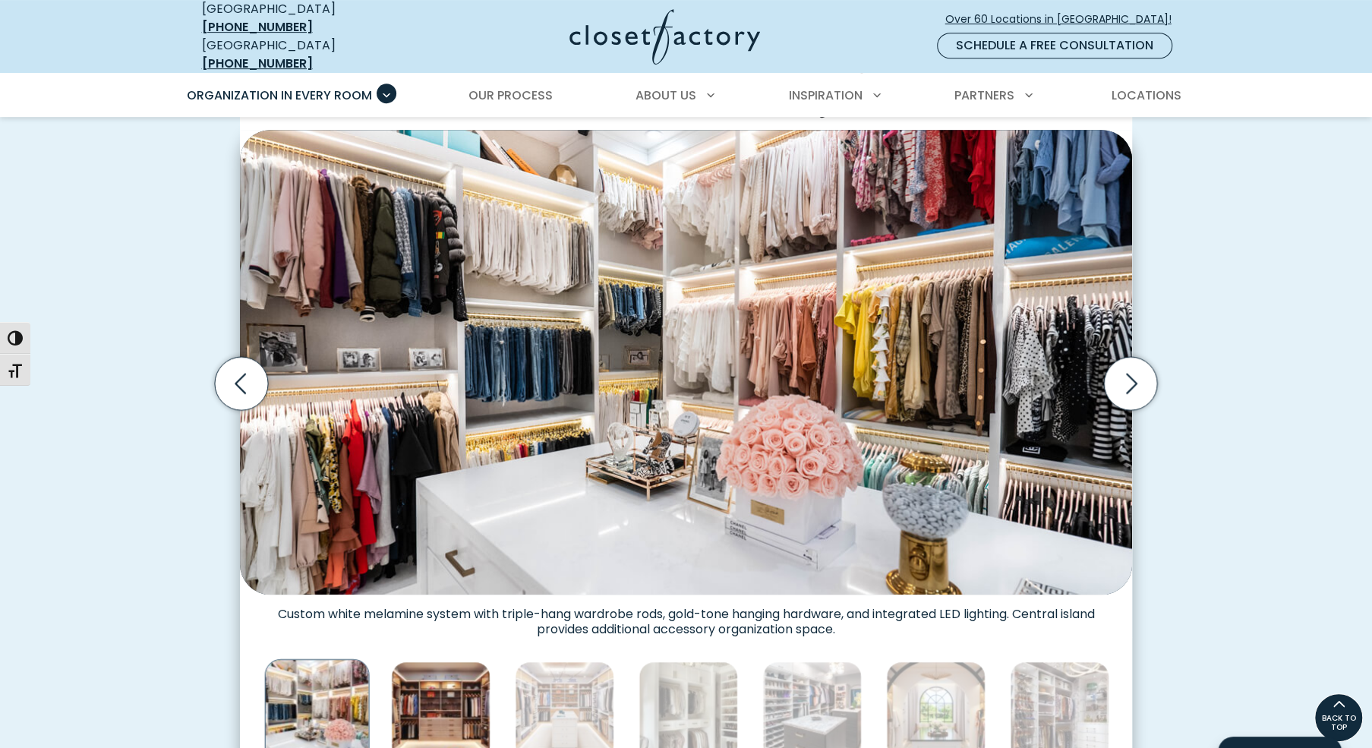
click at [473, 661] on img "Thumbnail Gallery" at bounding box center [440, 710] width 99 height 99
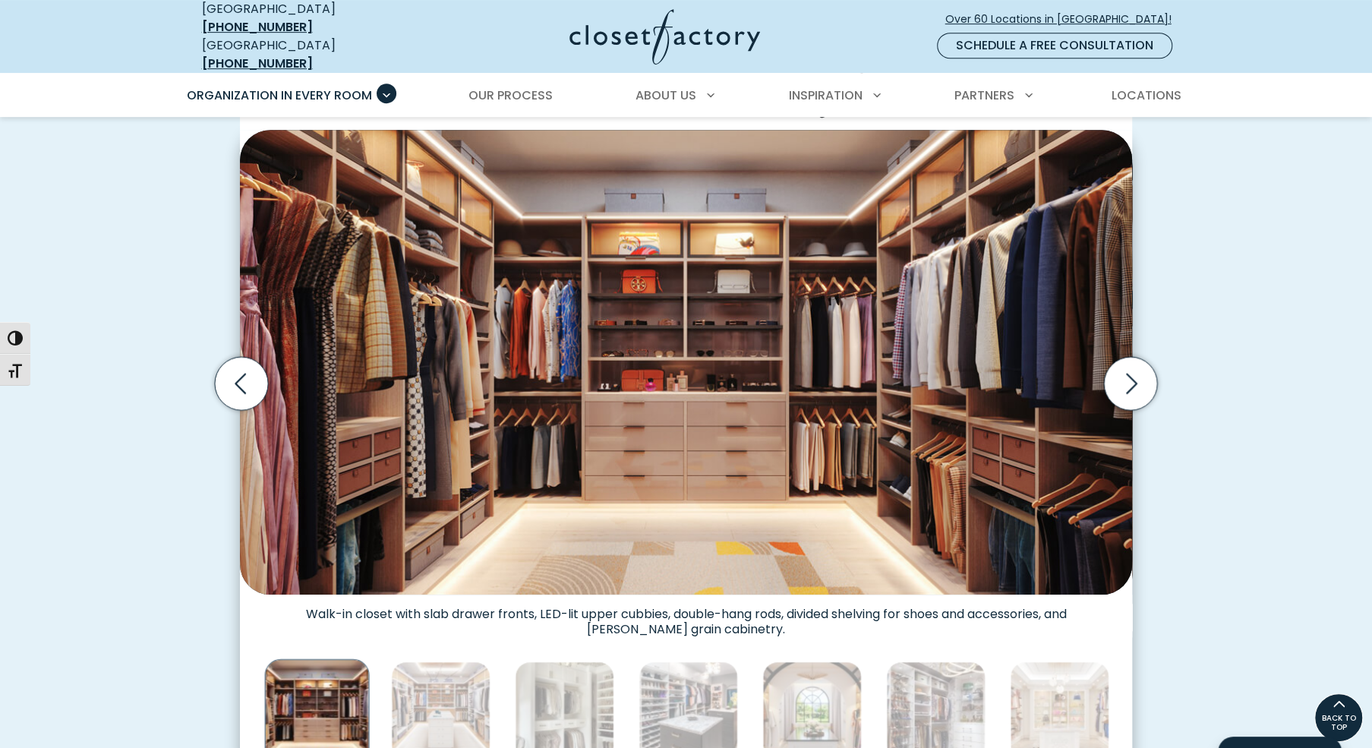
click at [473, 661] on img "Thumbnail Gallery" at bounding box center [440, 710] width 99 height 99
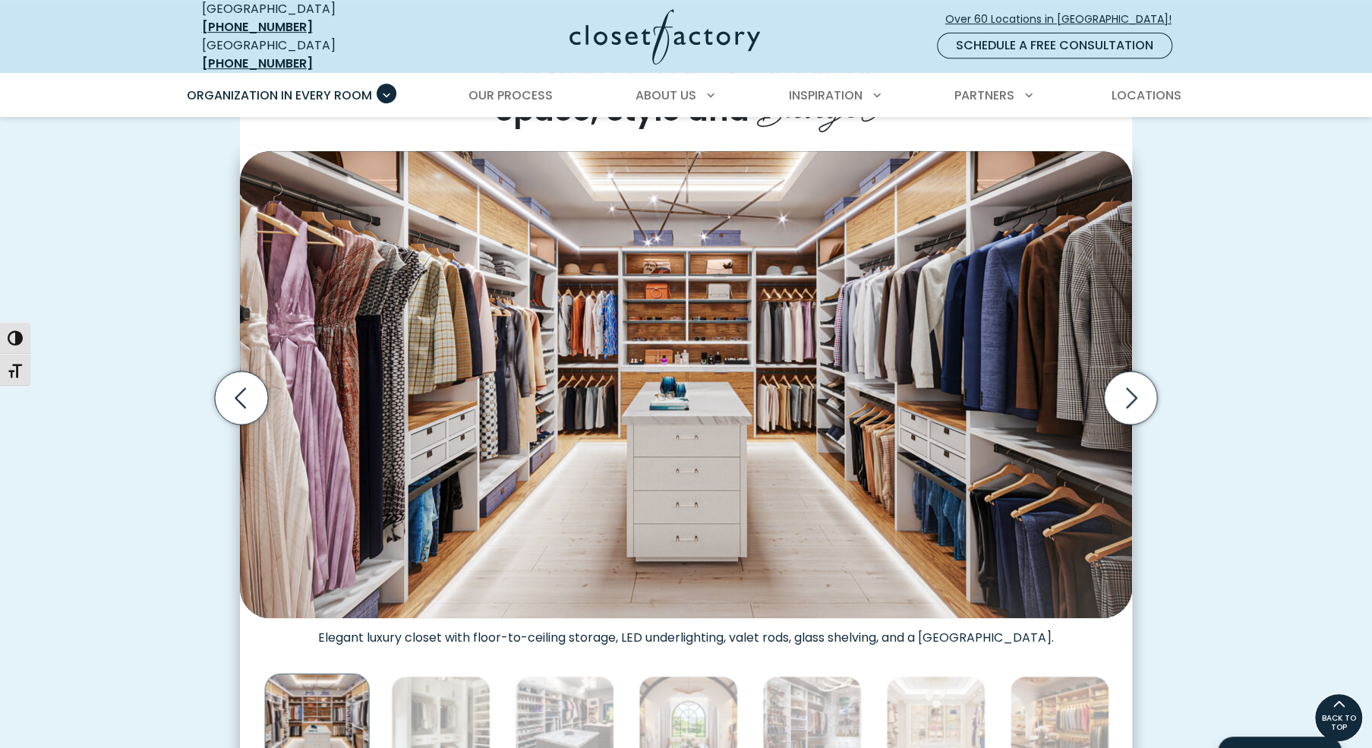
scroll to position [471, 0]
drag, startPoint x: 707, startPoint y: 363, endPoint x: 443, endPoint y: 60, distance: 402.0
